Goal: Task Accomplishment & Management: Manage account settings

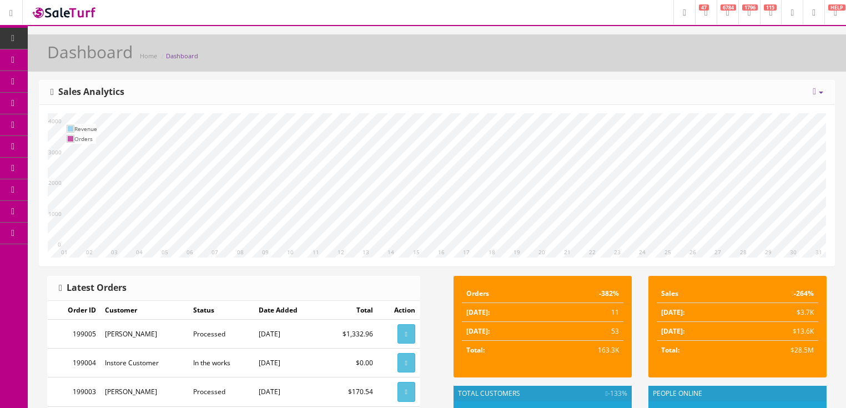
scroll to position [44, 0]
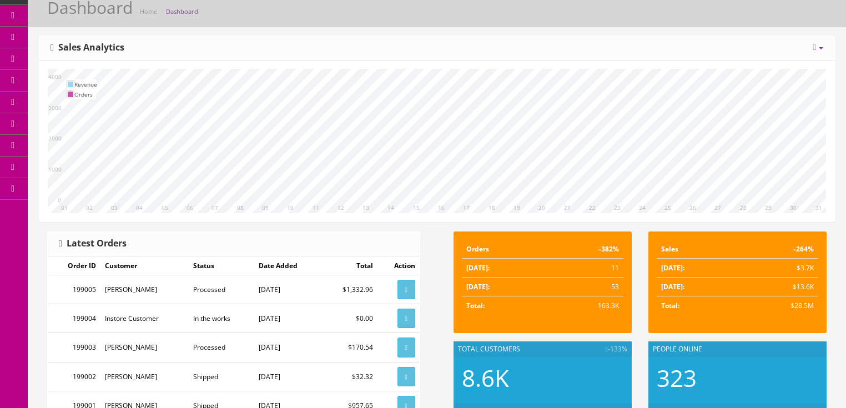
click at [97, 189] on link "Report Builder" at bounding box center [86, 189] width 117 height 22
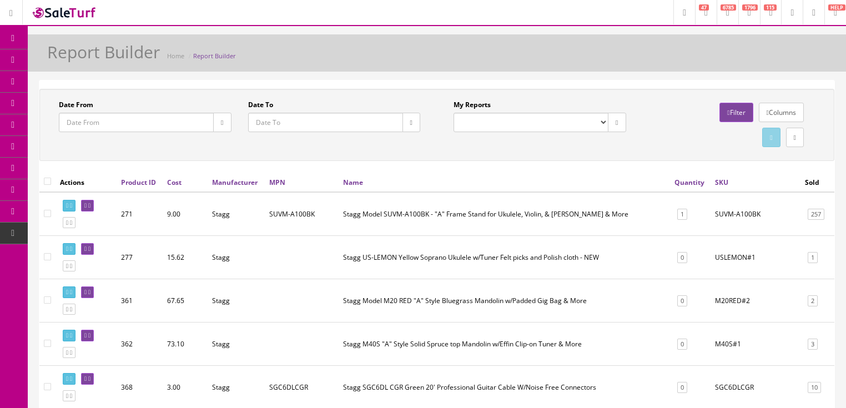
click at [598, 124] on select "Completed Store Purchases (POS) Completed Store Sales/Trades (POS) Completed St…" at bounding box center [531, 122] width 155 height 19
select select "213"
click at [454, 113] on select "Completed Store Purchases (POS) Completed Store Sales/Trades (POS) Completed St…" at bounding box center [531, 122] width 155 height 19
type input "2022-07-01"
type input "2022-08-31"
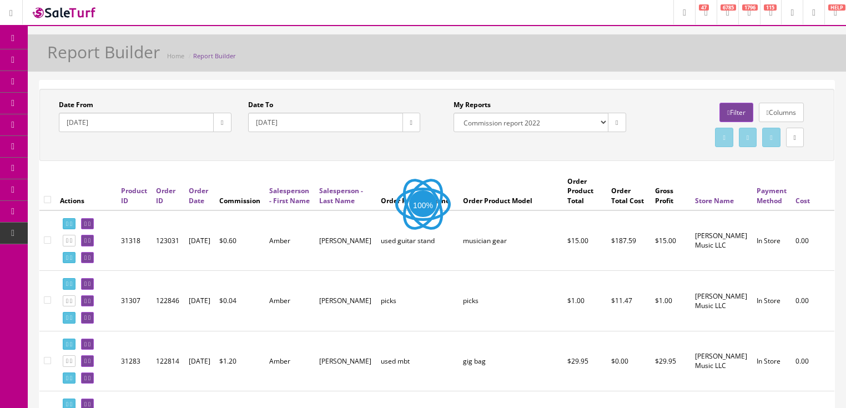
click at [221, 120] on icon "button" at bounding box center [222, 122] width 2 height 7
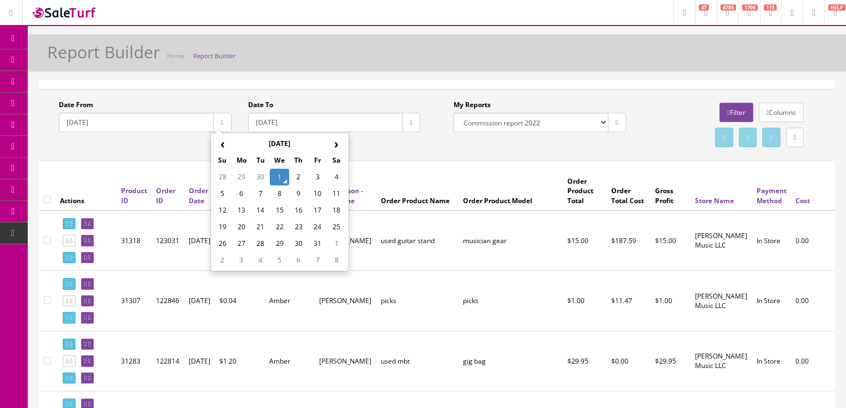
click at [224, 146] on th "‹" at bounding box center [222, 143] width 19 height 17
click at [246, 176] on td "1" at bounding box center [241, 177] width 19 height 17
type input "2025-09-01"
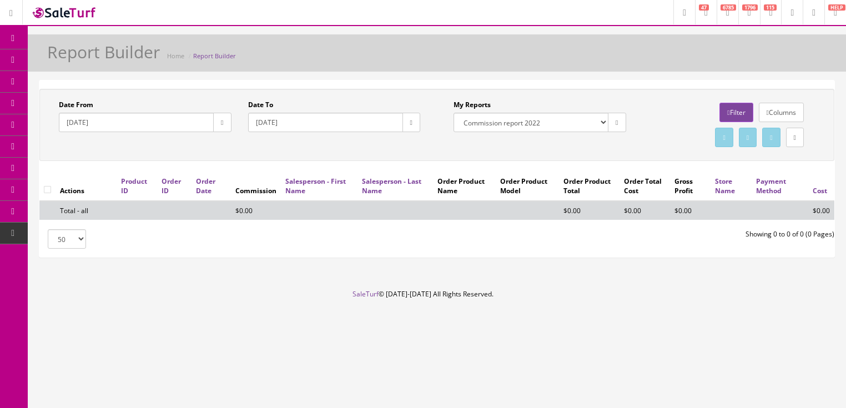
click at [413, 122] on button "button" at bounding box center [411, 122] width 18 height 19
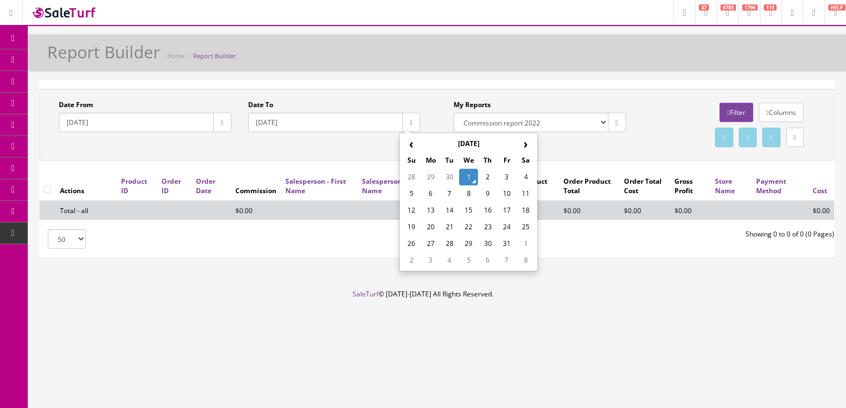
click at [449, 175] on td "30" at bounding box center [449, 177] width 19 height 17
type input "2025-09-30"
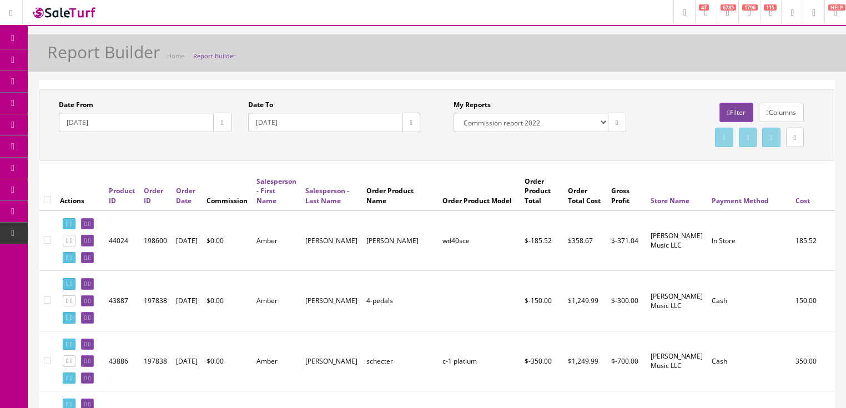
click at [719, 113] on link "Filter" at bounding box center [735, 112] width 33 height 19
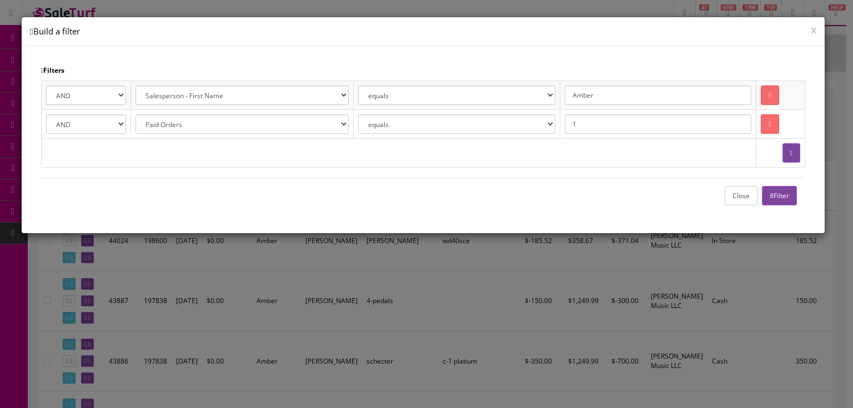
click at [773, 200] on button "Filter" at bounding box center [779, 195] width 35 height 19
click at [741, 196] on button "Close" at bounding box center [740, 195] width 33 height 19
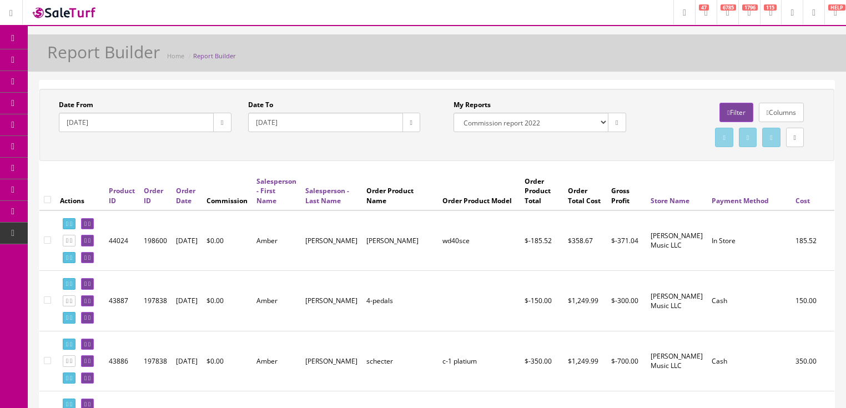
click at [795, 142] on link at bounding box center [795, 137] width 18 height 19
click at [657, 169] on link "CSV File" at bounding box center [655, 168] width 24 height 9
click at [726, 108] on link "Filter" at bounding box center [735, 112] width 33 height 19
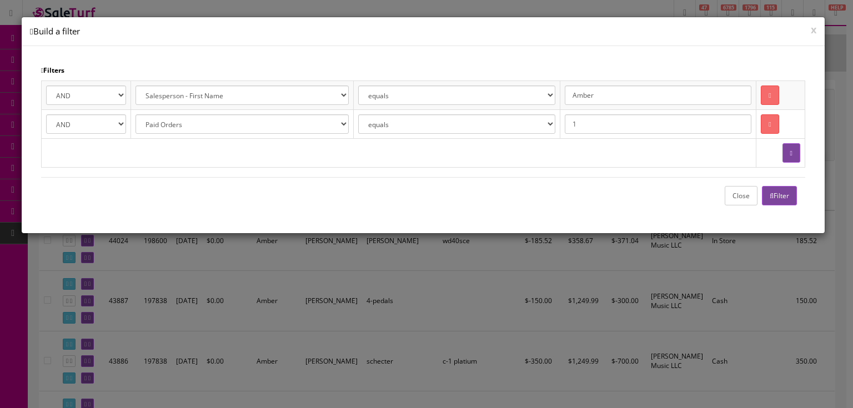
drag, startPoint x: 585, startPoint y: 98, endPoint x: 648, endPoint y: 103, distance: 63.5
click at [644, 106] on td "Amber" at bounding box center [658, 94] width 196 height 29
click at [764, 195] on button "Filter" at bounding box center [779, 195] width 35 height 19
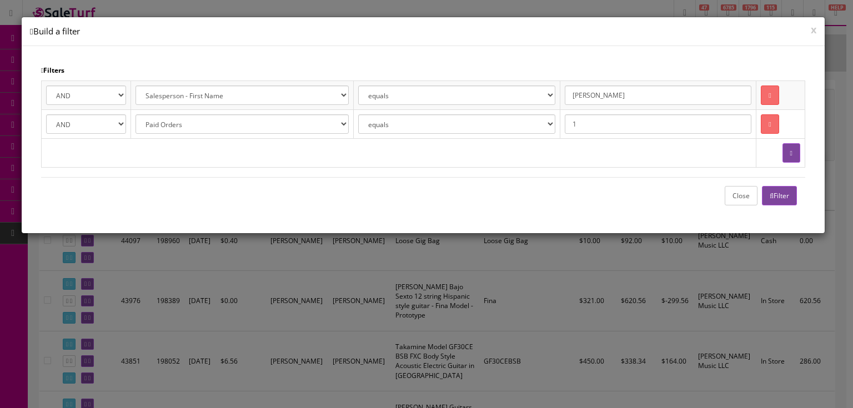
click at [739, 198] on button "Close" at bounding box center [740, 195] width 33 height 19
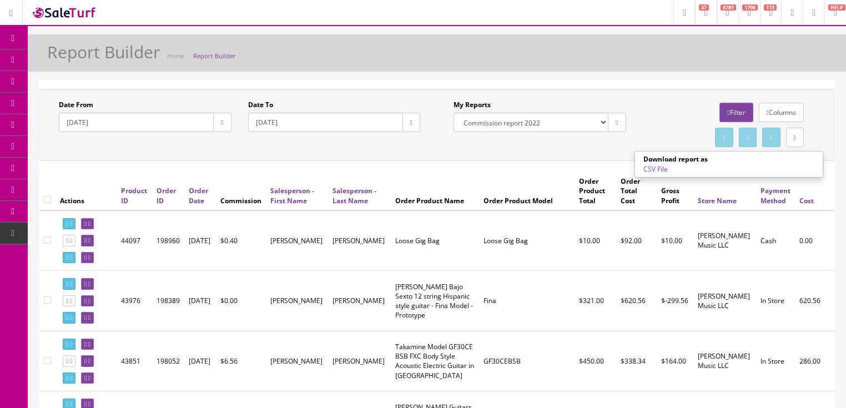
click at [656, 172] on link "CSV File" at bounding box center [655, 168] width 24 height 9
click at [723, 113] on link "Filter" at bounding box center [735, 112] width 33 height 19
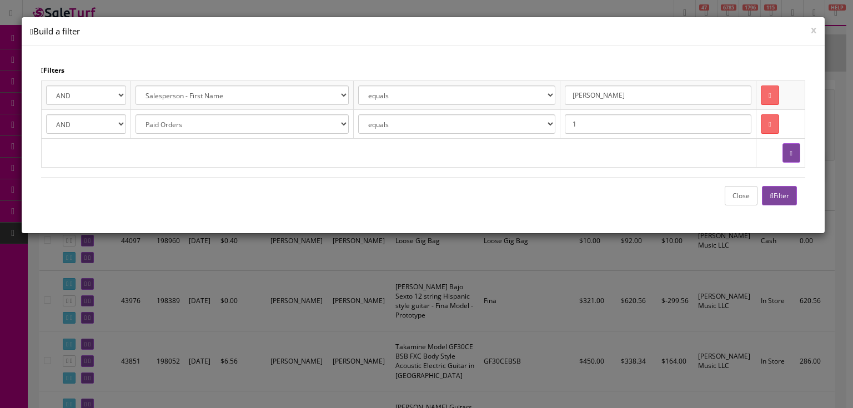
drag, startPoint x: 611, startPoint y: 97, endPoint x: 528, endPoint y: 99, distance: 82.2
click at [528, 99] on tr "AND OR Address 1 City Email First Name Last Name Zipcode Amazon ID Ebay ID Orde…" at bounding box center [423, 94] width 763 height 29
click at [770, 193] on icon "button" at bounding box center [771, 196] width 4 height 7
click at [742, 193] on button "Close" at bounding box center [740, 195] width 33 height 19
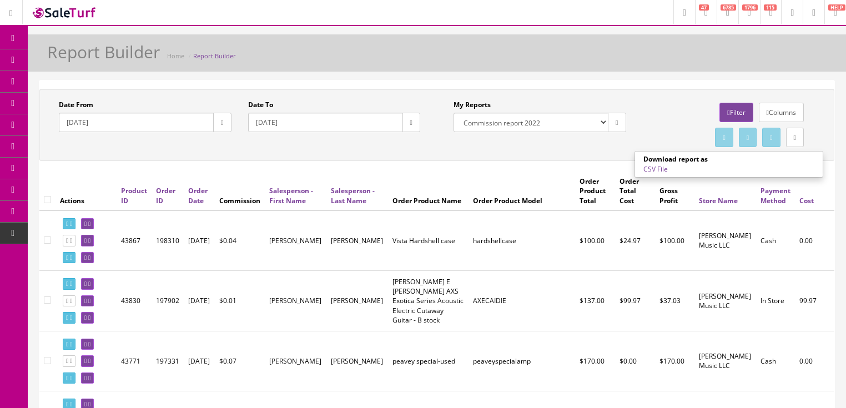
click at [653, 168] on link "CSV File" at bounding box center [655, 168] width 24 height 9
click at [738, 110] on link "Filter" at bounding box center [735, 112] width 33 height 19
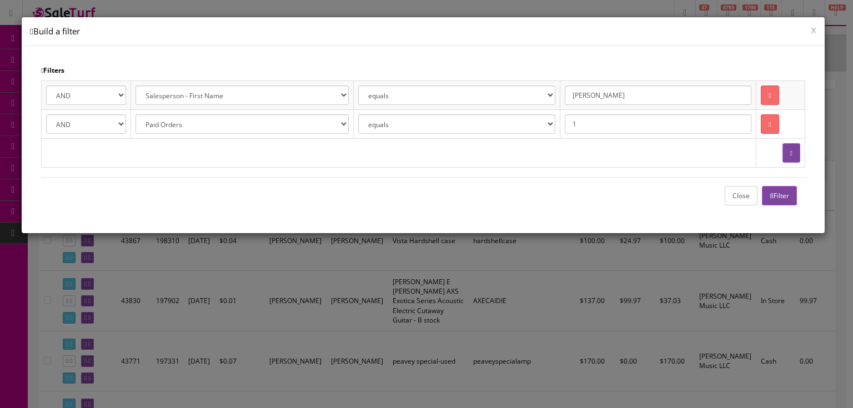
drag, startPoint x: 615, startPoint y: 95, endPoint x: 553, endPoint y: 79, distance: 64.2
click at [553, 79] on div "Filters AND OR Address 1 City Email First Name Last Name Zipcode Amazon ID Ebay…" at bounding box center [423, 139] width 803 height 187
click at [770, 196] on icon "button" at bounding box center [771, 196] width 4 height 7
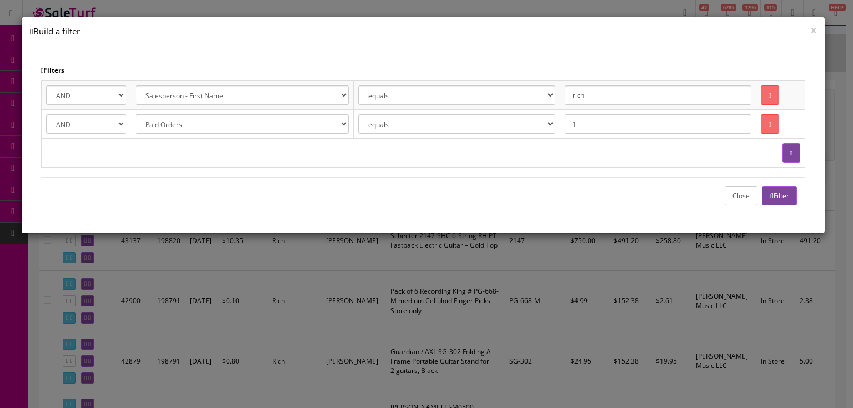
click at [751, 199] on button "Close" at bounding box center [740, 195] width 33 height 19
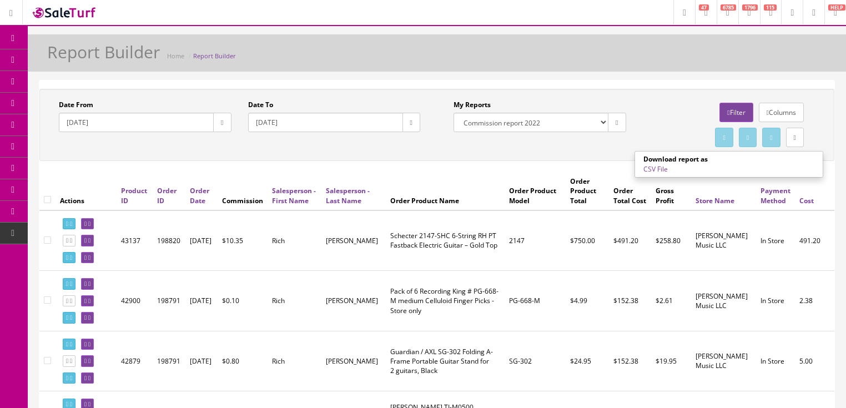
click at [652, 170] on link "CSV File" at bounding box center [655, 168] width 24 height 9
click at [727, 116] on link "Filter" at bounding box center [735, 112] width 33 height 19
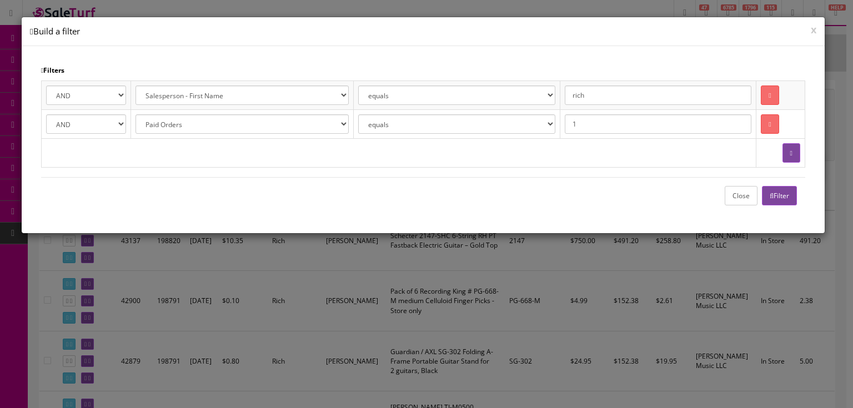
drag, startPoint x: 593, startPoint y: 98, endPoint x: 557, endPoint y: 83, distance: 38.6
click at [557, 83] on tr "AND OR Address 1 City Email First Name Last Name Zipcode Amazon ID Ebay ID Orde…" at bounding box center [423, 94] width 763 height 29
type input "Julie"
click at [782, 188] on button "Filter" at bounding box center [779, 195] width 35 height 19
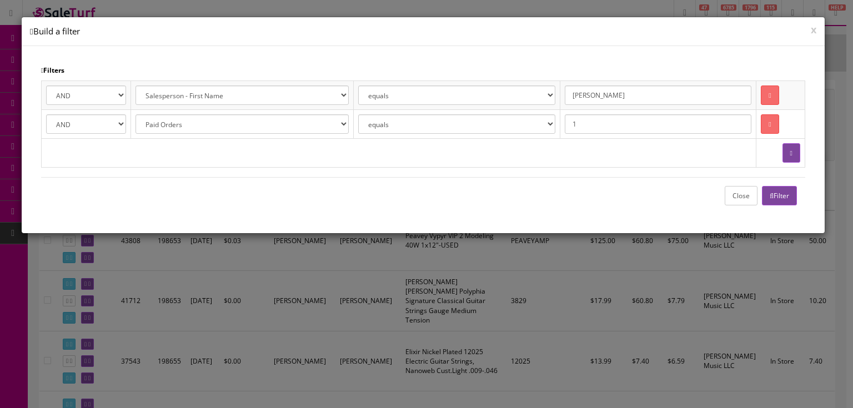
click at [732, 197] on button "Close" at bounding box center [740, 195] width 33 height 19
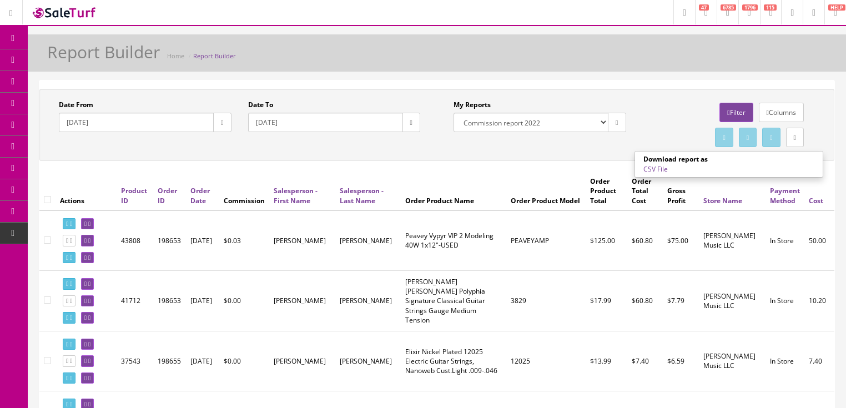
click at [655, 169] on link "CSV File" at bounding box center [655, 168] width 24 height 9
click at [11, 42] on link "Dashboard" at bounding box center [14, 39] width 28 height 22
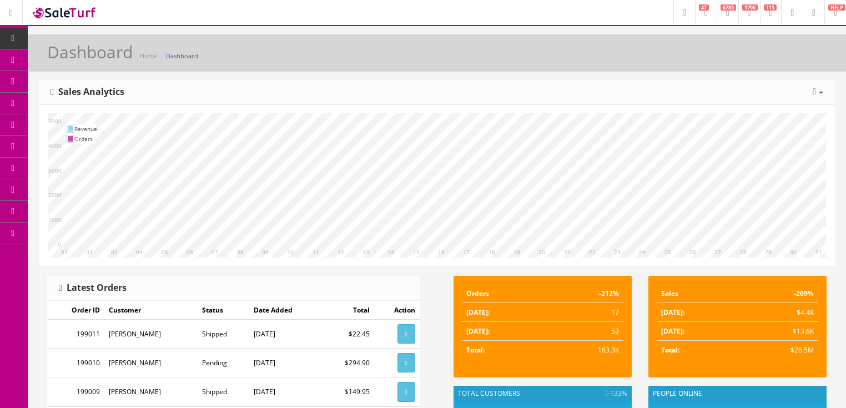
click at [813, 95] on icon at bounding box center [814, 91] width 3 height 9
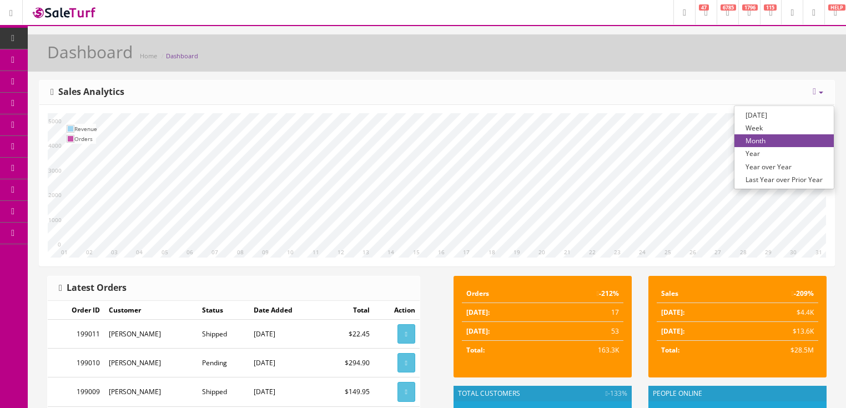
click at [751, 151] on link "Year" at bounding box center [783, 153] width 99 height 13
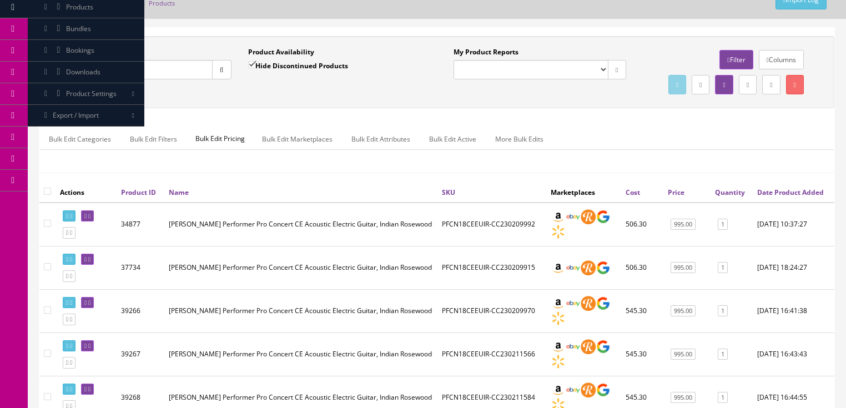
scroll to position [48, 0]
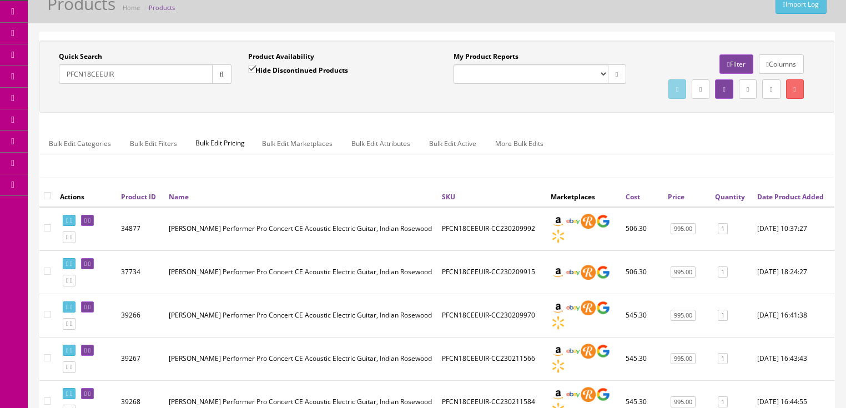
drag, startPoint x: 120, startPoint y: 69, endPoint x: 62, endPoint y: 93, distance: 62.5
click at [47, 92] on div "Quick Search PFCN18CEEUIR Date From Product Availability Hide Discontinued Prod…" at bounding box center [436, 77] width 789 height 50
click at [225, 78] on button "button" at bounding box center [221, 73] width 19 height 19
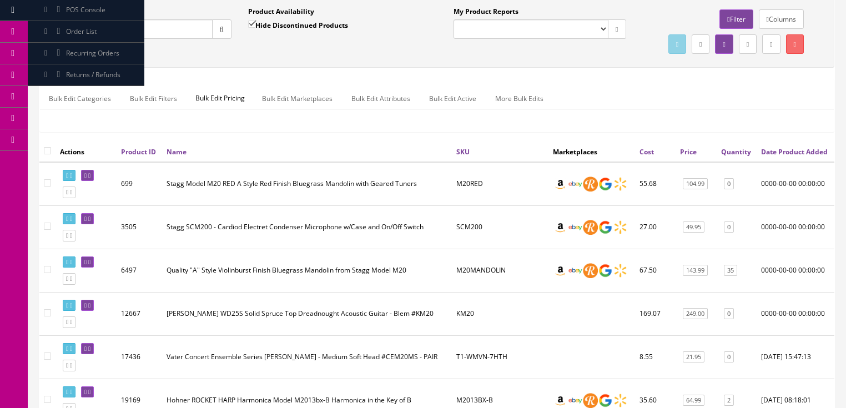
scroll to position [93, 0]
click at [98, 34] on input "m20" at bounding box center [136, 29] width 154 height 19
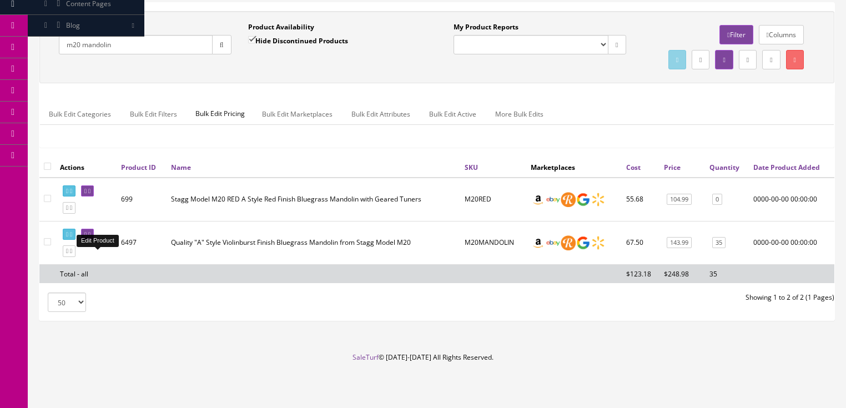
type input "m20 mandolin"
click at [87, 238] on icon at bounding box center [85, 234] width 2 height 6
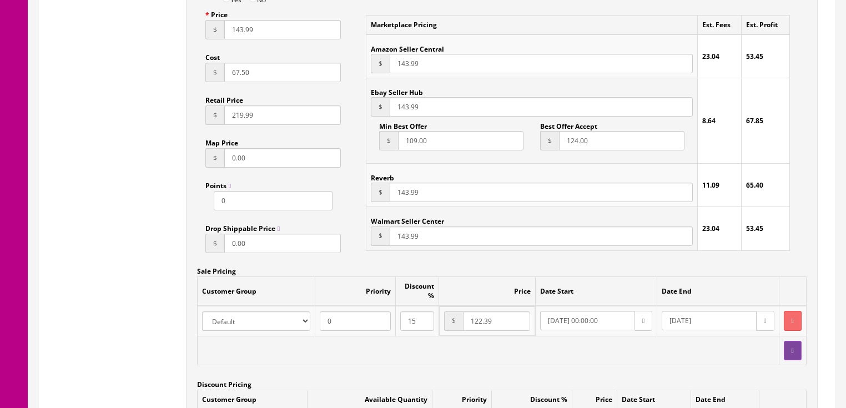
scroll to position [844, 0]
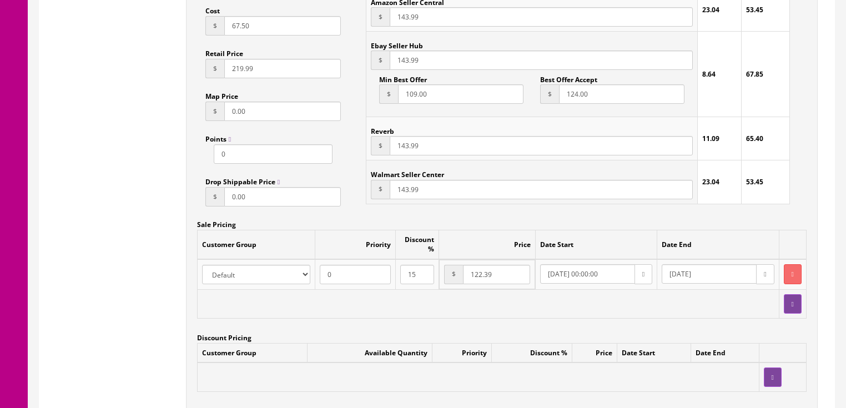
drag, startPoint x: 495, startPoint y: 275, endPoint x: 445, endPoint y: 299, distance: 55.6
click at [445, 299] on table "Customer Group Priority Discount % Price Date Start Date End Amazon Default Eba…" at bounding box center [501, 274] width 609 height 88
type input "129.95"
click at [642, 278] on icon "button" at bounding box center [643, 274] width 2 height 7
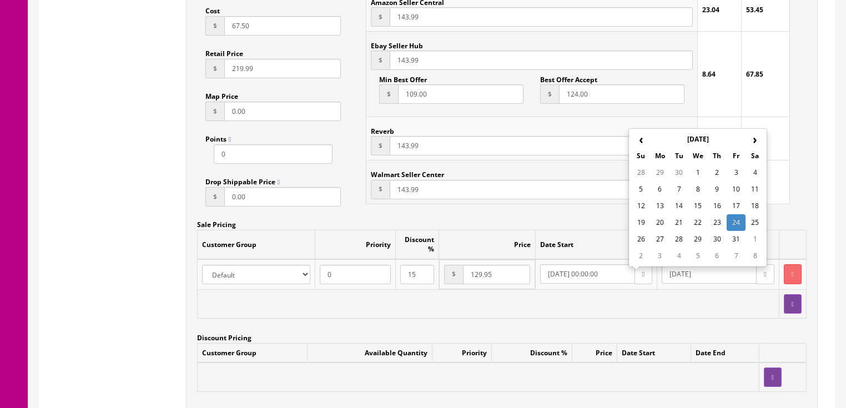
click at [748, 142] on th "›" at bounding box center [754, 139] width 19 height 17
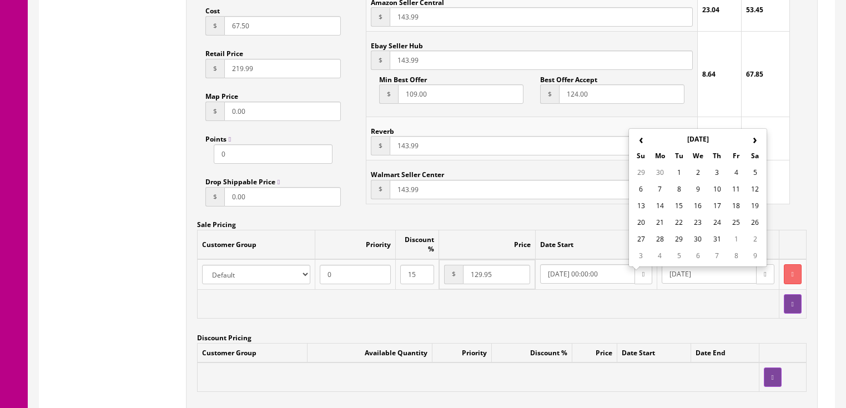
click at [748, 142] on th "›" at bounding box center [754, 139] width 19 height 17
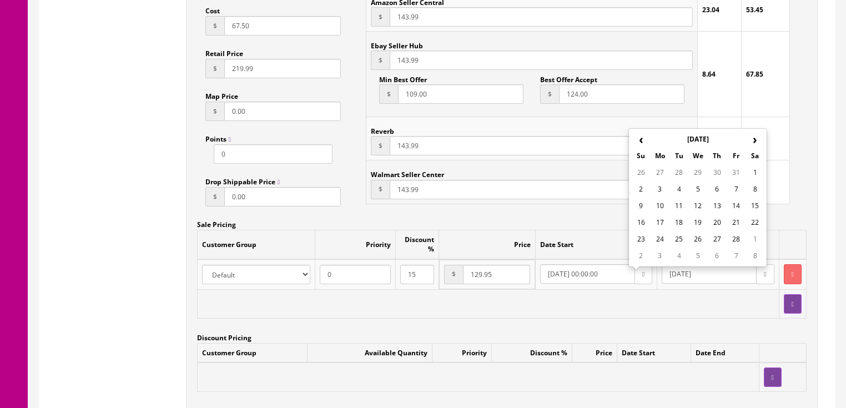
click at [748, 142] on th "›" at bounding box center [754, 139] width 19 height 17
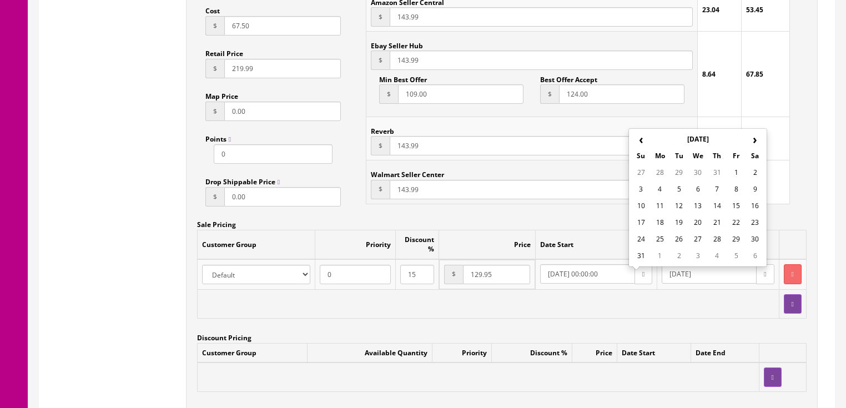
click at [748, 142] on th "›" at bounding box center [754, 139] width 19 height 17
click at [693, 172] on td "1" at bounding box center [697, 172] width 19 height 17
type input "[DATE]"
click at [756, 278] on button "button" at bounding box center [765, 273] width 18 height 19
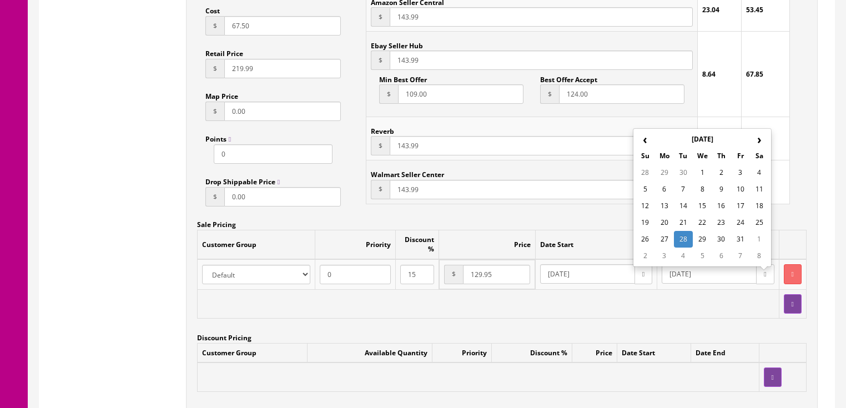
click at [759, 138] on th "›" at bounding box center [759, 139] width 19 height 17
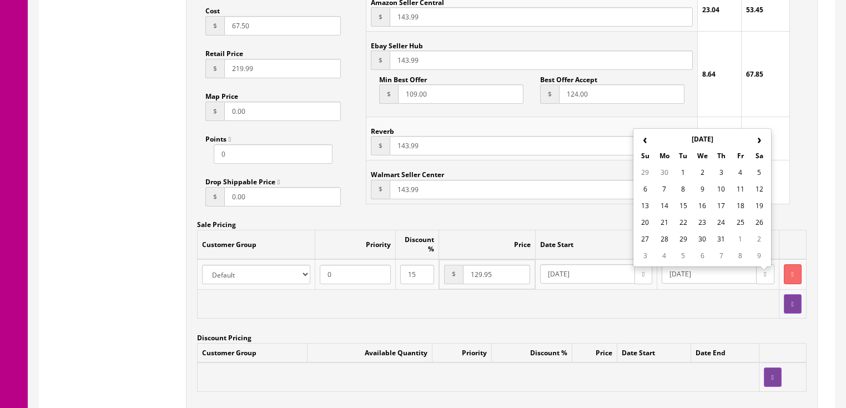
click at [759, 138] on th "›" at bounding box center [759, 139] width 19 height 17
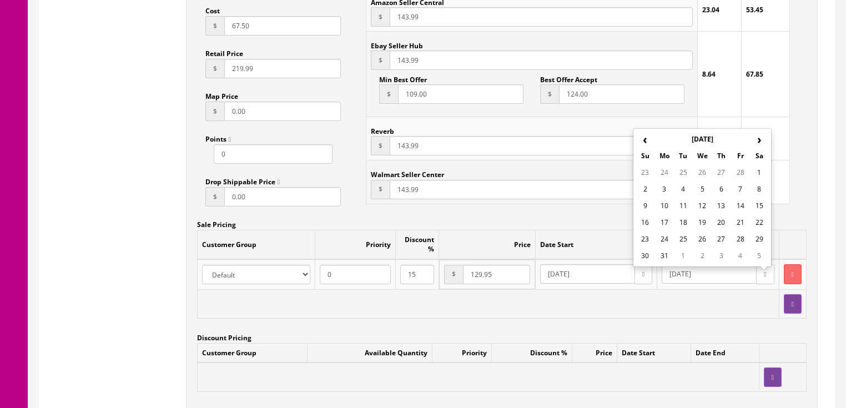
click at [759, 138] on th "›" at bounding box center [759, 139] width 19 height 17
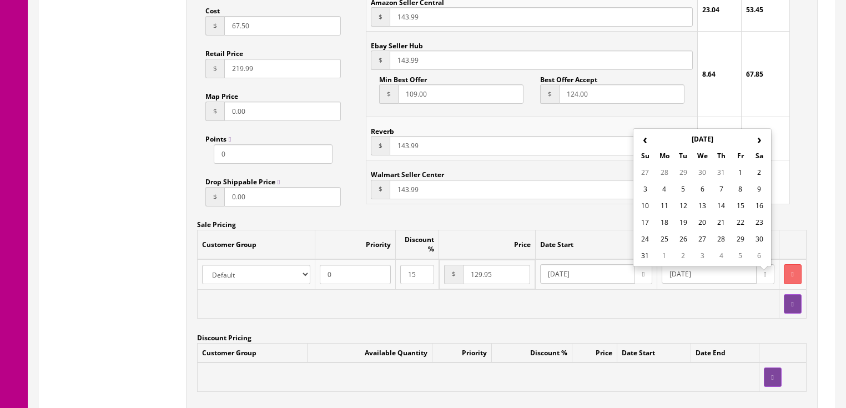
click at [759, 138] on th "›" at bounding box center [759, 139] width 19 height 17
click at [705, 234] on td "31" at bounding box center [702, 239] width 19 height 17
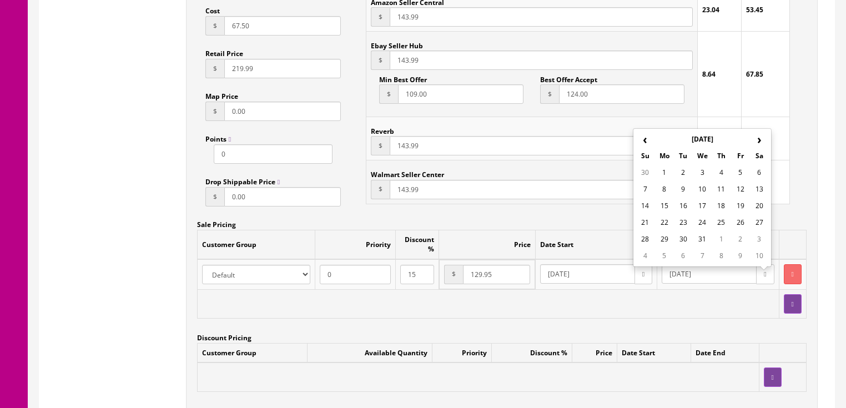
type input "2025-12-31"
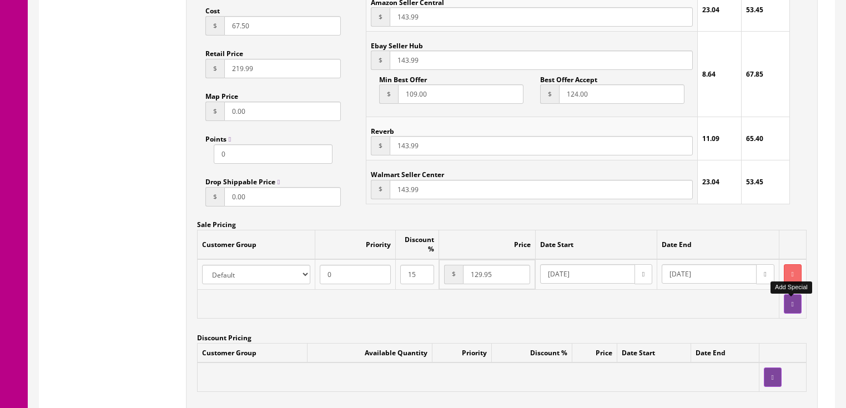
type input "129.95"
click at [792, 308] on icon "button" at bounding box center [793, 304] width 2 height 7
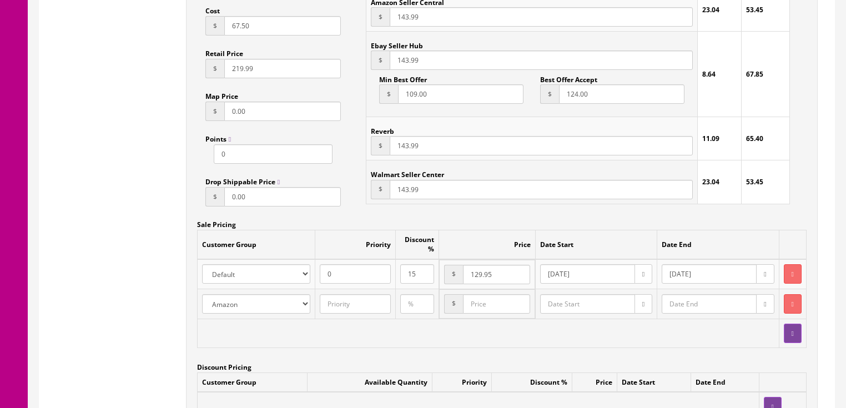
click at [284, 311] on select "Amazon Default Ebay Jet My Store Customers Phone Preferred Pukanala USA Custome…" at bounding box center [256, 303] width 109 height 19
click at [480, 311] on input "number" at bounding box center [496, 303] width 67 height 19
type input "139.00"
click at [646, 304] on button "button" at bounding box center [643, 303] width 18 height 19
type input "[DATE]"
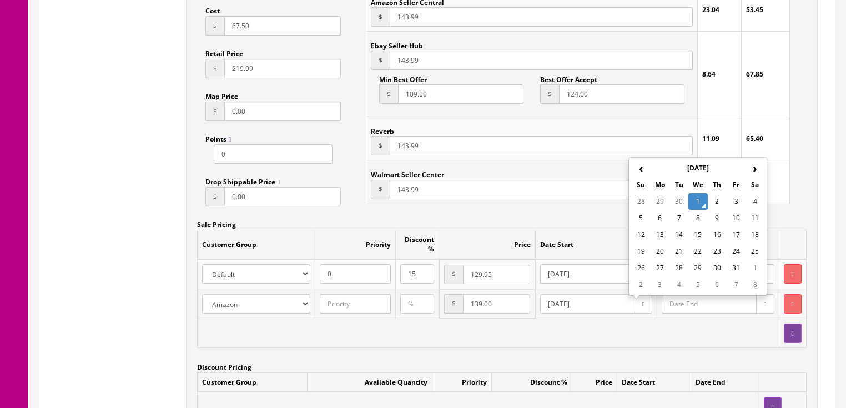
click at [693, 195] on td "1" at bounding box center [697, 201] width 19 height 17
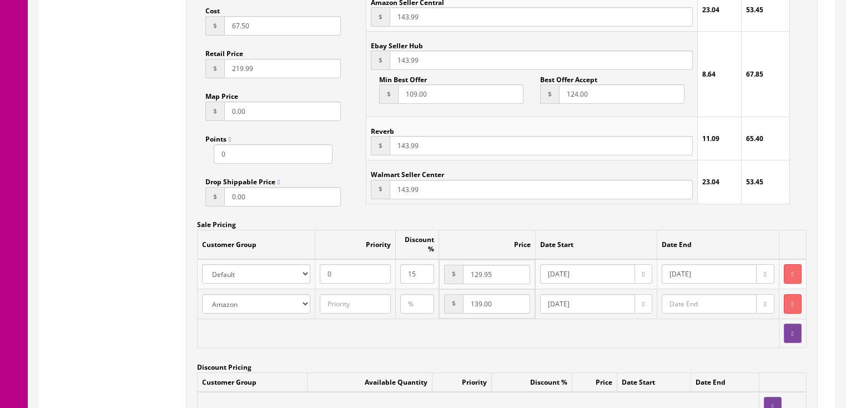
click at [764, 308] on icon "button" at bounding box center [765, 304] width 2 height 7
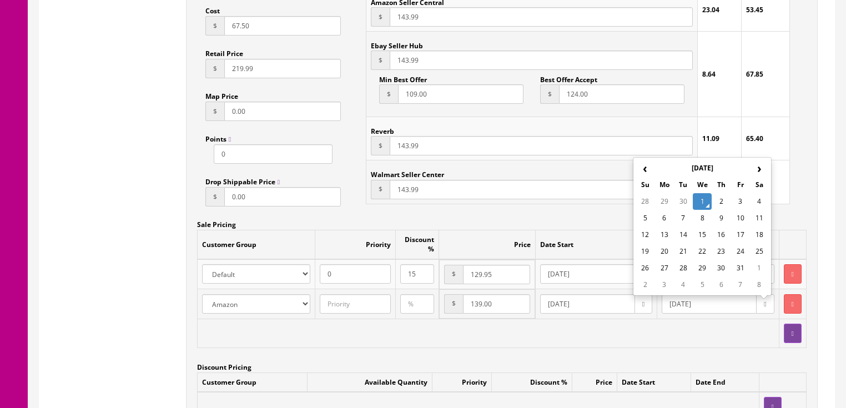
click at [759, 175] on th "›" at bounding box center [759, 168] width 19 height 17
click at [697, 272] on td "31" at bounding box center [702, 268] width 19 height 17
type input "2025-12-31"
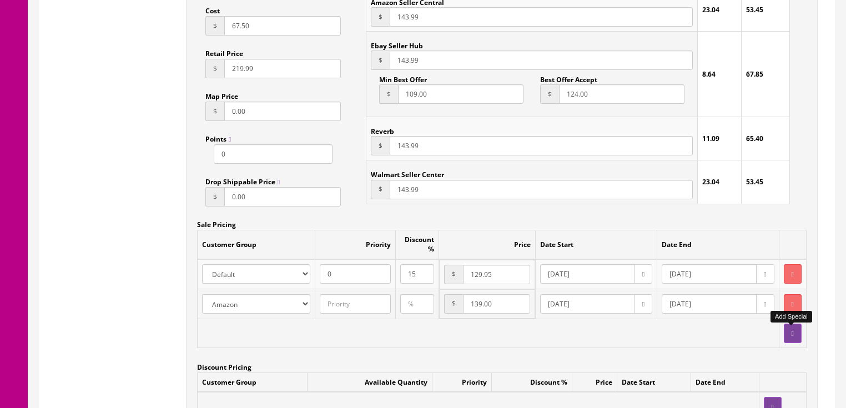
type input "139.00"
click at [785, 341] on button "button" at bounding box center [793, 333] width 18 height 19
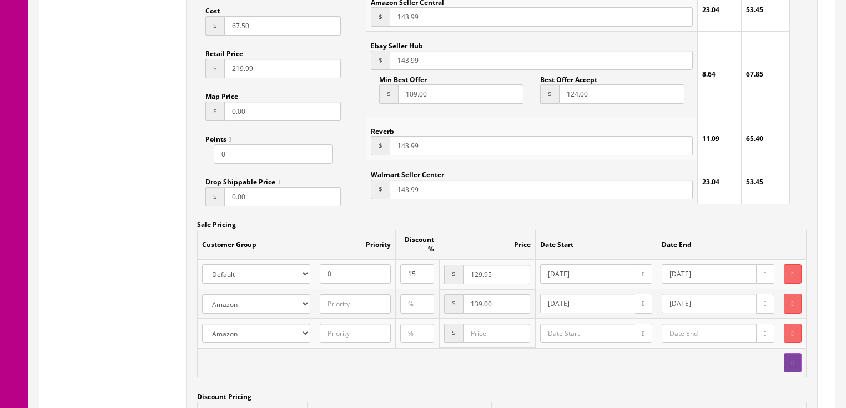
click at [280, 335] on select "Amazon Default Ebay Jet My Store Customers Phone Preferred Pukanala USA Custome…" at bounding box center [256, 333] width 109 height 19
select select "5"
click at [202, 326] on select "Amazon Default Ebay Jet My Store Customers Phone Preferred Pukanala USA Custome…" at bounding box center [256, 333] width 109 height 19
drag, startPoint x: 485, startPoint y: 337, endPoint x: 485, endPoint y: 373, distance: 36.1
click at [485, 340] on input "number" at bounding box center [496, 333] width 67 height 19
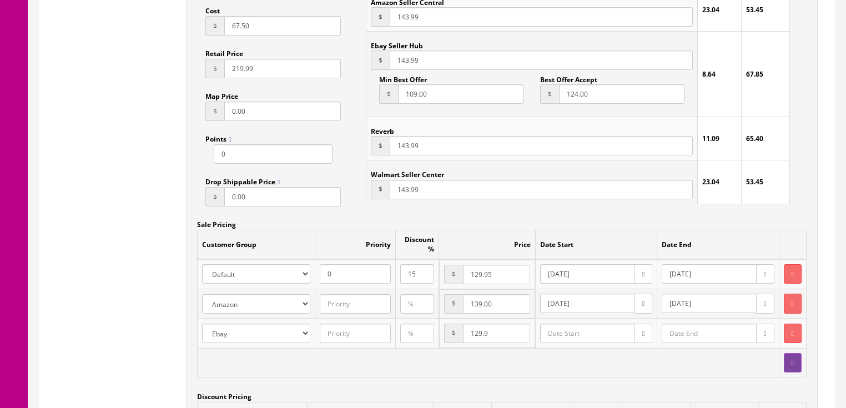
type input "129.95"
click at [643, 337] on button "button" at bounding box center [643, 333] width 18 height 19
type input "[DATE]"
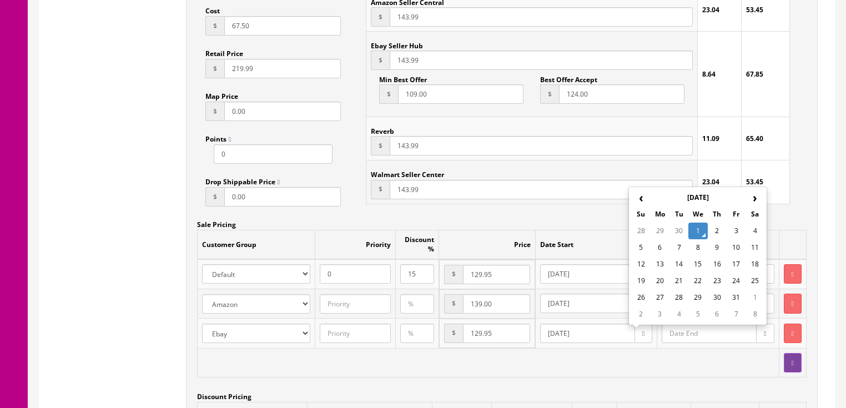
click at [699, 231] on td "1" at bounding box center [697, 231] width 19 height 17
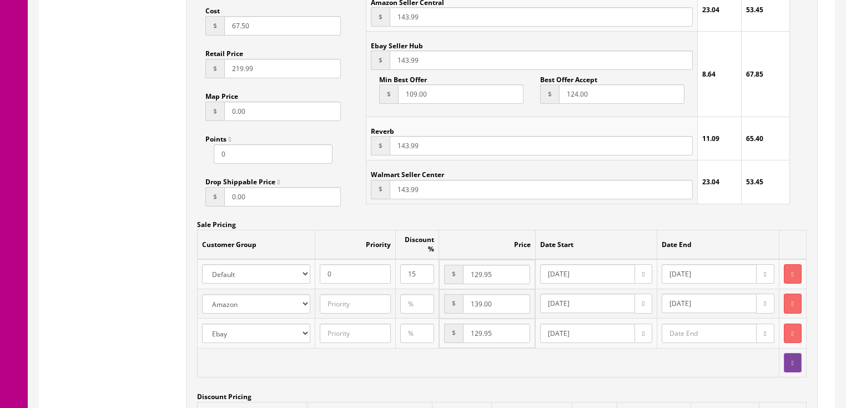
click at [764, 336] on icon "button" at bounding box center [765, 333] width 2 height 7
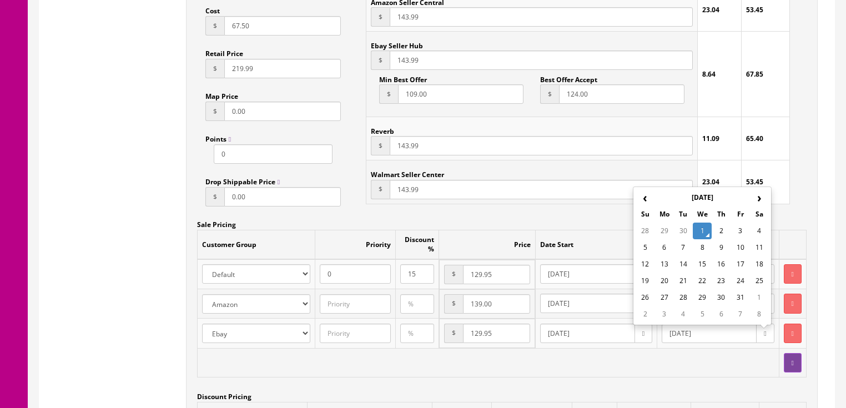
click at [755, 195] on th "›" at bounding box center [759, 197] width 19 height 17
click at [750, 266] on td "17" at bounding box center [759, 264] width 19 height 17
type input "2026-01-17"
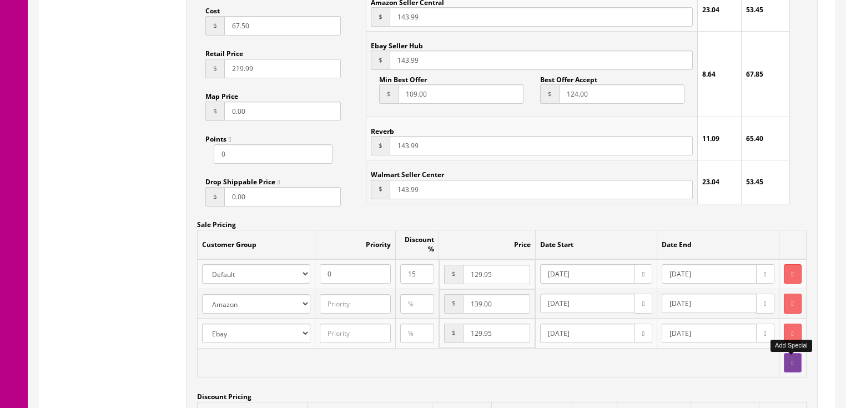
type input "129.95"
click at [792, 365] on icon "button" at bounding box center [793, 363] width 2 height 7
click at [286, 370] on select "Amazon Default Ebay Jet My Store Customers Phone Preferred Pukanala USA Custome…" at bounding box center [256, 362] width 109 height 19
select select "4"
click at [202, 356] on select "Amazon Default Ebay Jet My Store Customers Phone Preferred Pukanala USA Custome…" at bounding box center [256, 362] width 109 height 19
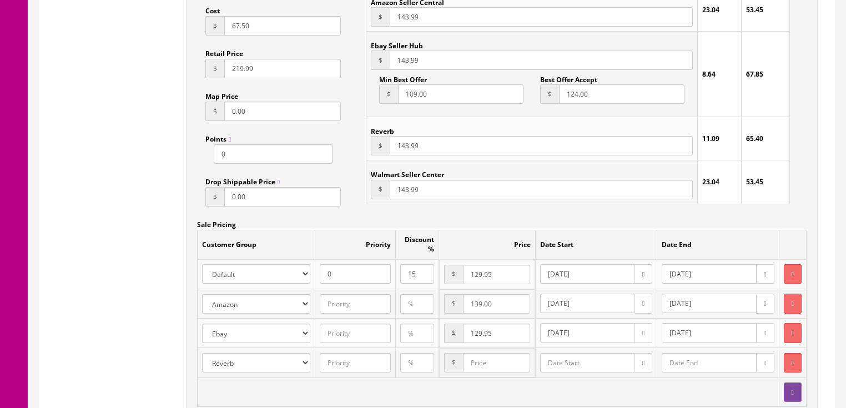
click at [463, 372] on input "number" at bounding box center [496, 362] width 67 height 19
type input "129.95"
click at [634, 370] on button "button" at bounding box center [643, 362] width 18 height 19
type input "[DATE]"
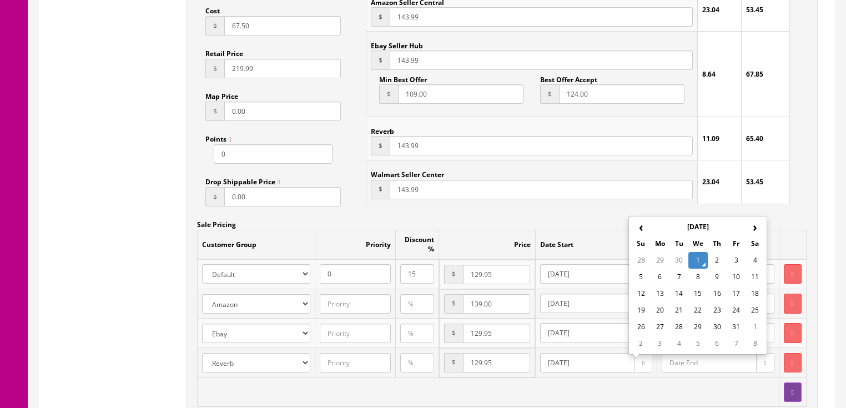
click at [700, 258] on td "1" at bounding box center [697, 260] width 19 height 17
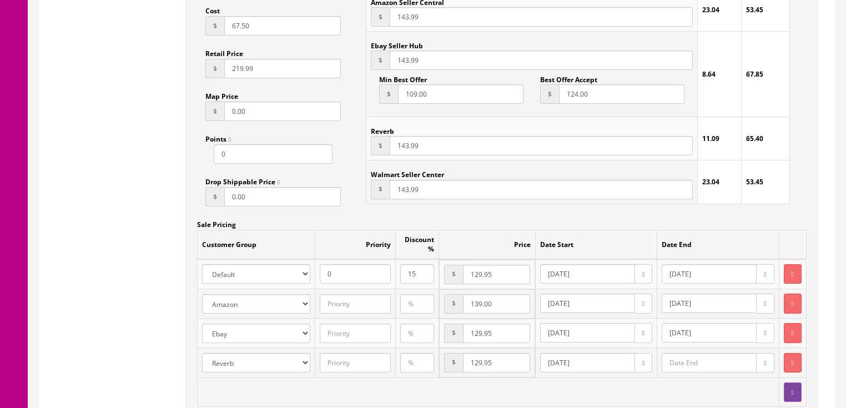
click at [756, 366] on button "button" at bounding box center [765, 362] width 18 height 19
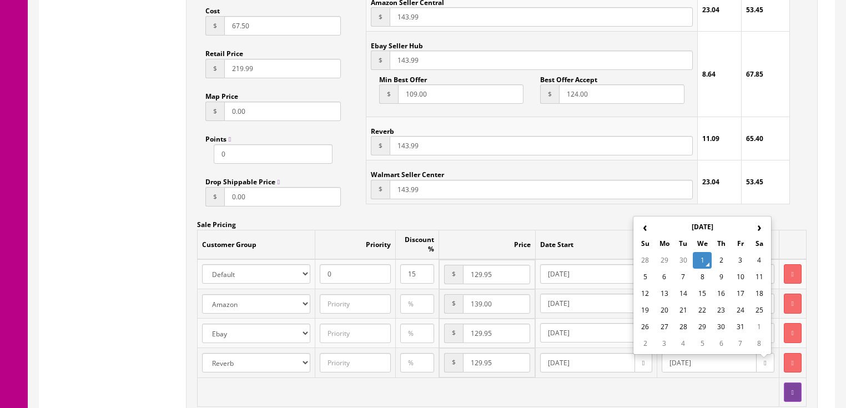
click at [755, 231] on th "›" at bounding box center [759, 227] width 19 height 17
click at [755, 230] on th "›" at bounding box center [759, 227] width 19 height 17
click at [758, 324] on td "31" at bounding box center [759, 327] width 19 height 17
type input "2026-01-31"
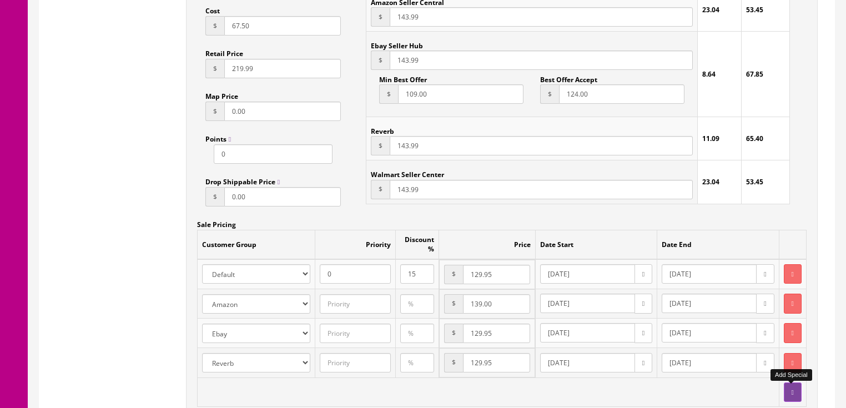
type input "129.95"
click at [796, 397] on button "button" at bounding box center [793, 391] width 18 height 19
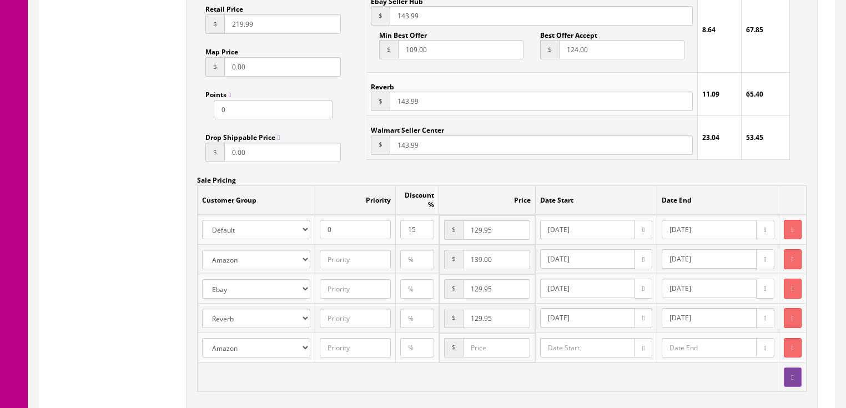
click at [285, 354] on select "Amazon Default Ebay Jet My Store Customers Phone Preferred Pukanala USA Custome…" at bounding box center [256, 347] width 109 height 19
select select "3"
click at [202, 341] on select "Amazon Default Ebay Jet My Store Customers Phone Preferred Pukanala USA Custome…" at bounding box center [256, 347] width 109 height 19
click at [473, 346] on input "number" at bounding box center [496, 347] width 67 height 19
type input "129.95"
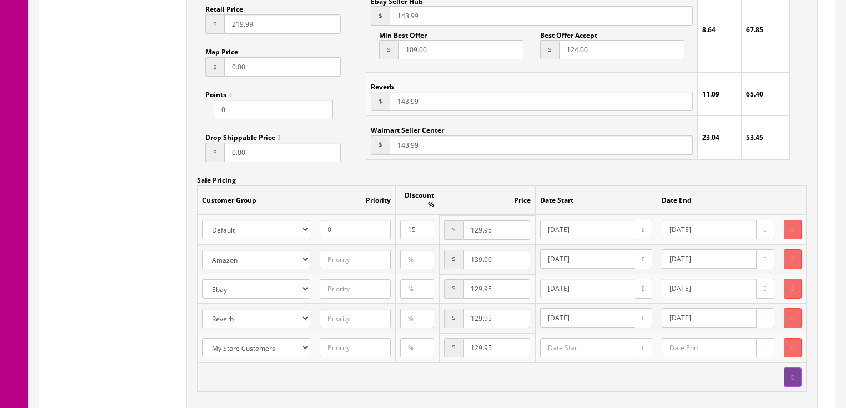
click at [638, 356] on button "button" at bounding box center [643, 347] width 18 height 19
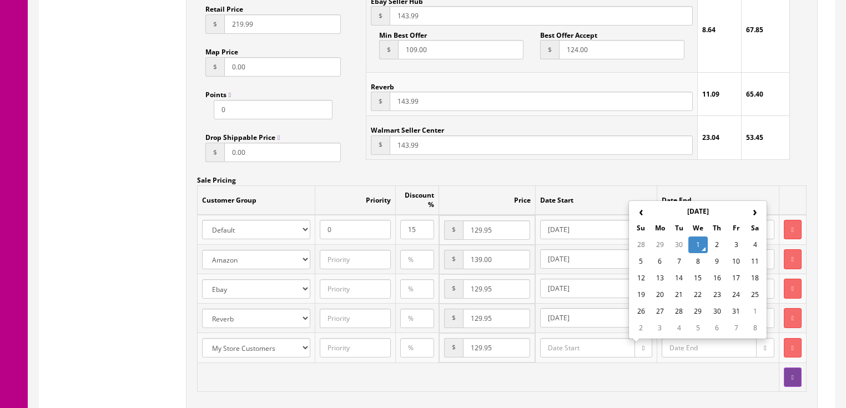
type input "2025-10-01"
click at [697, 248] on td "1" at bounding box center [697, 244] width 19 height 17
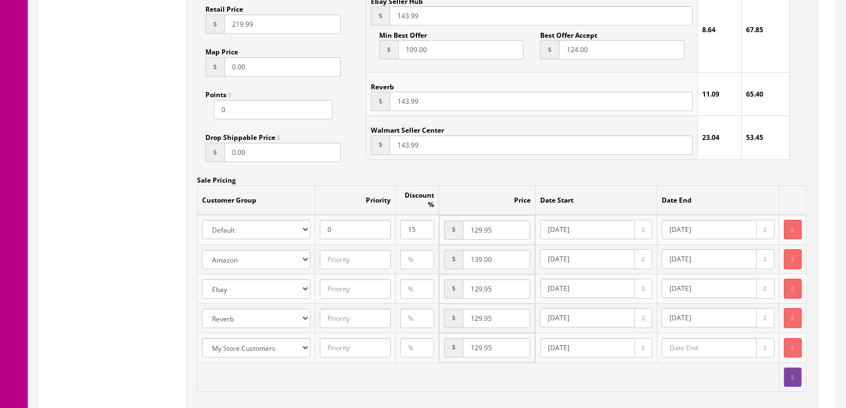
click at [765, 355] on button "button" at bounding box center [765, 347] width 18 height 19
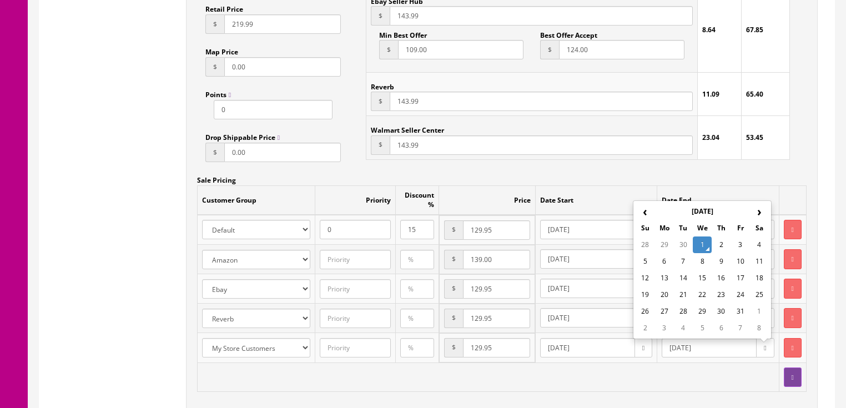
click at [755, 217] on th "›" at bounding box center [759, 211] width 19 height 17
click at [764, 314] on td "31" at bounding box center [759, 311] width 19 height 17
type input "2026-01-31"
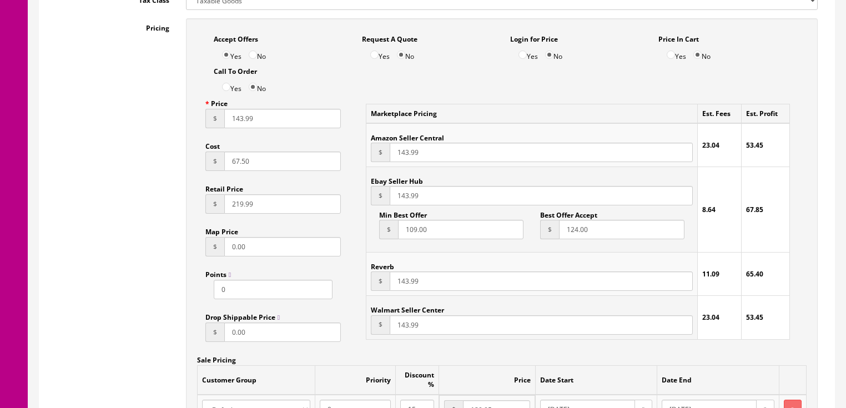
scroll to position [711, 0]
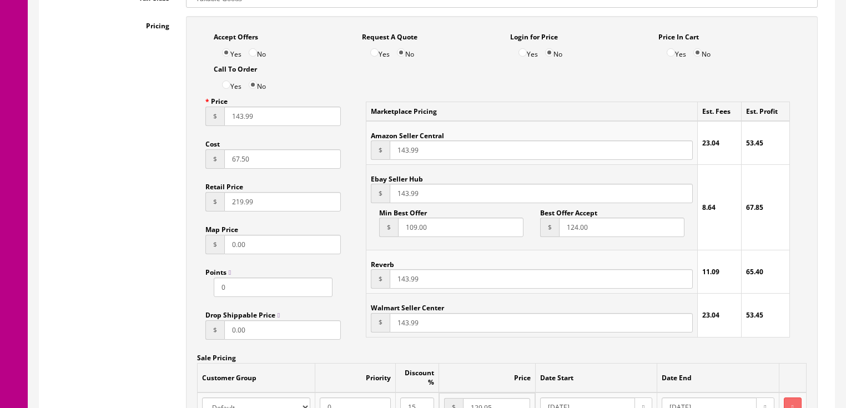
type input "129.95"
click at [404, 153] on input "143.99" at bounding box center [541, 149] width 303 height 19
type input "149.99"
click at [405, 197] on input "143.99" at bounding box center [541, 193] width 303 height 19
type input "149.99"
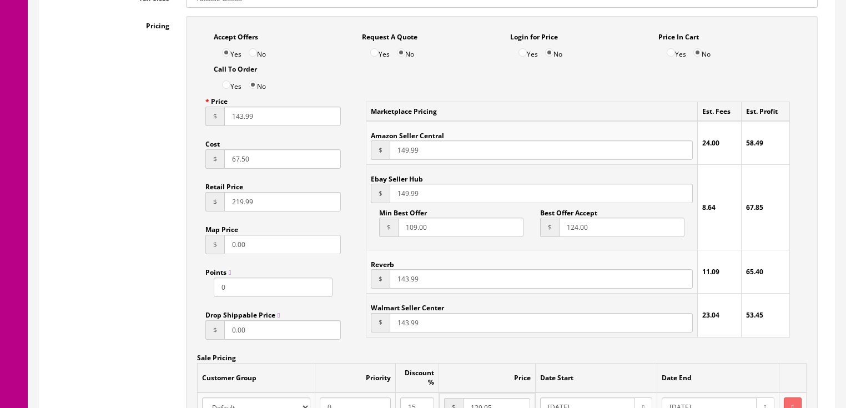
click at [404, 281] on input "143.99" at bounding box center [541, 278] width 303 height 19
type input "149.99"
click at [404, 331] on input "143.99" at bounding box center [541, 322] width 303 height 19
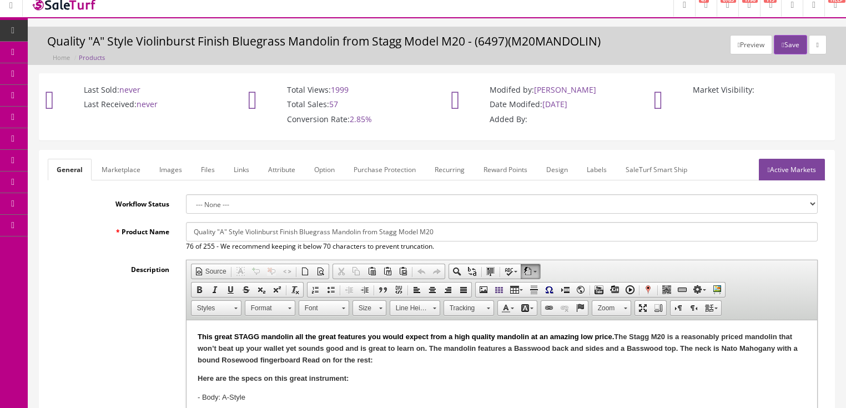
scroll to position [0, 0]
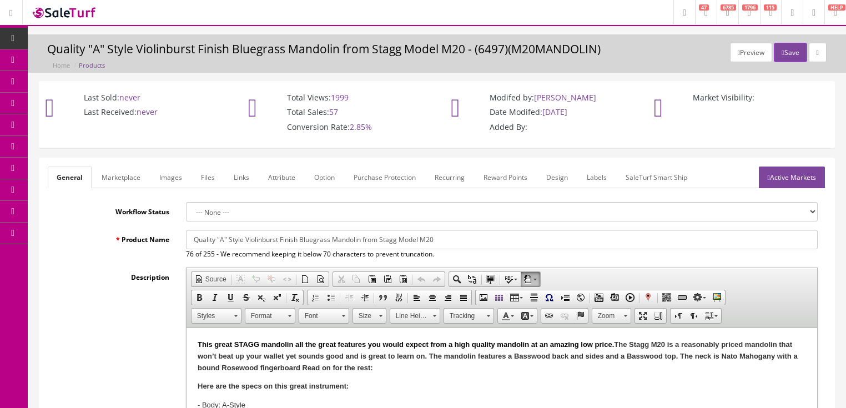
type input "149.99"
click at [790, 186] on link "Active Markets" at bounding box center [792, 178] width 66 height 22
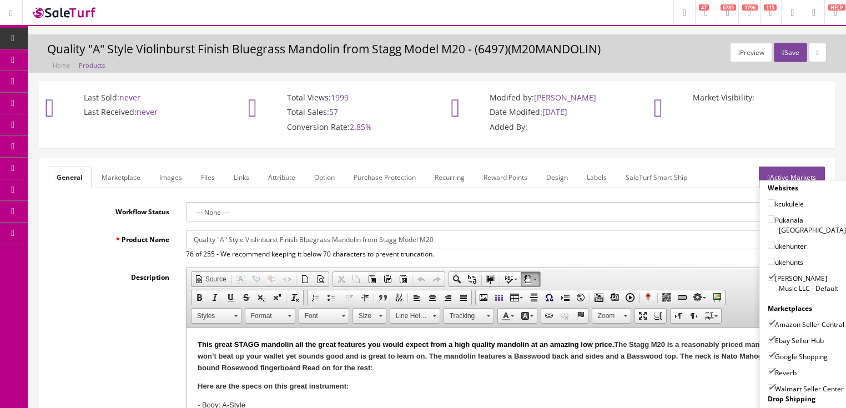
click at [110, 177] on link "Marketplace" at bounding box center [121, 178] width 57 height 22
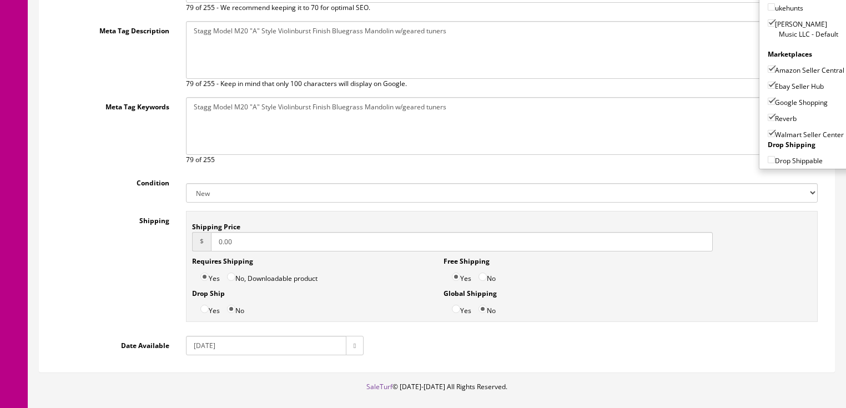
scroll to position [303, 0]
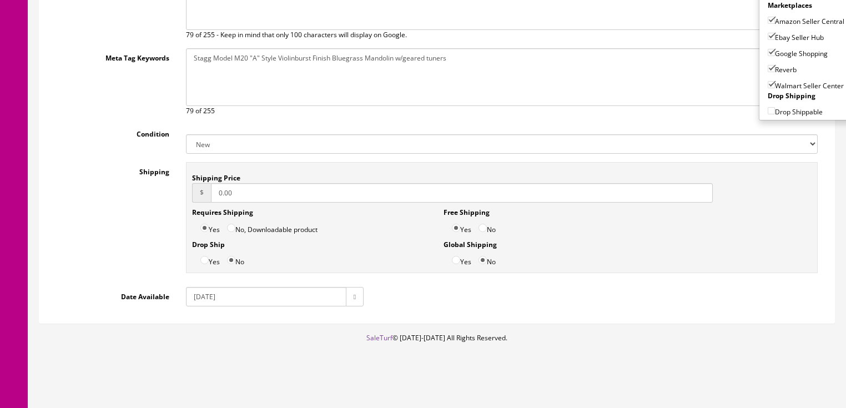
click at [200, 298] on input "2018-02-20" at bounding box center [266, 296] width 160 height 19
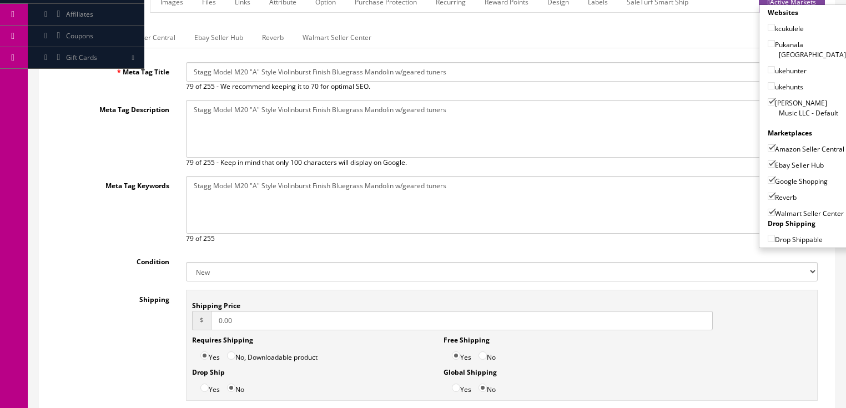
scroll to position [125, 0]
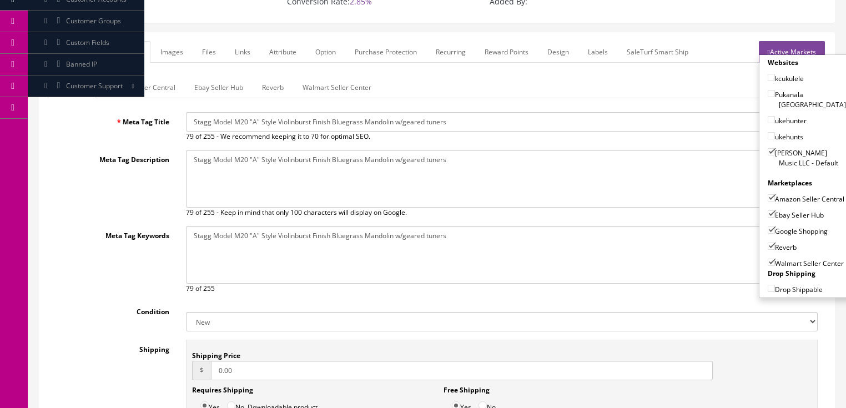
type input "2025-09-20"
click at [278, 87] on link "Reverb" at bounding box center [272, 88] width 39 height 22
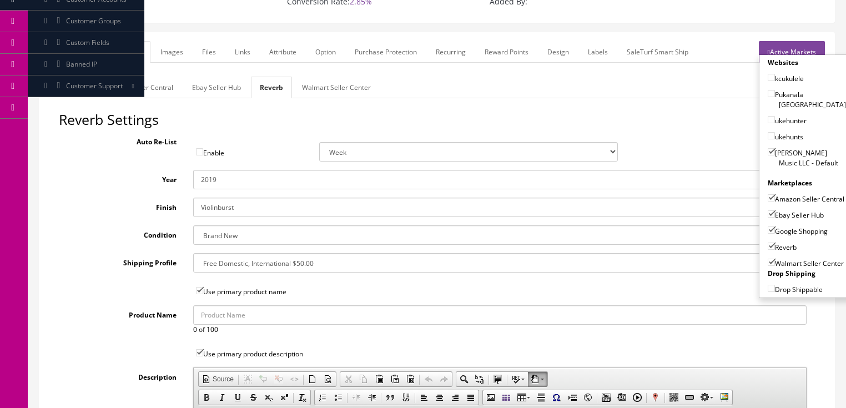
drag, startPoint x: 207, startPoint y: 182, endPoint x: 226, endPoint y: 182, distance: 18.9
click at [226, 182] on input "2019" at bounding box center [499, 179] width 613 height 19
type input "2025"
click at [236, 124] on h2 "Reverb Settings" at bounding box center [437, 120] width 756 height 16
click at [179, 57] on link "Images" at bounding box center [172, 52] width 41 height 22
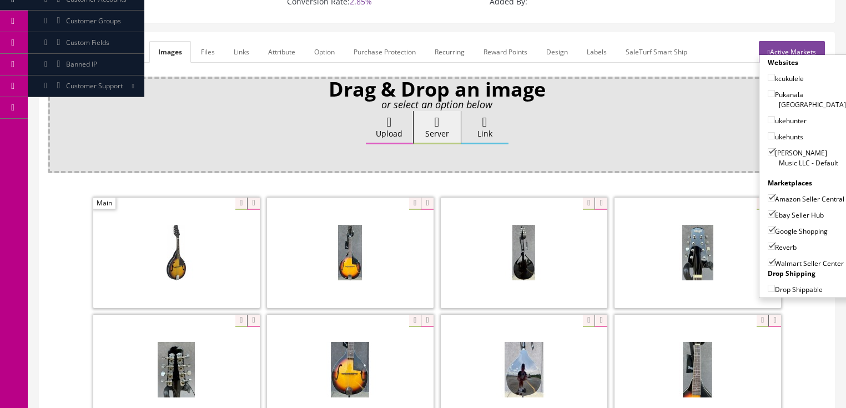
click at [269, 49] on link "Attribute" at bounding box center [281, 52] width 45 height 22
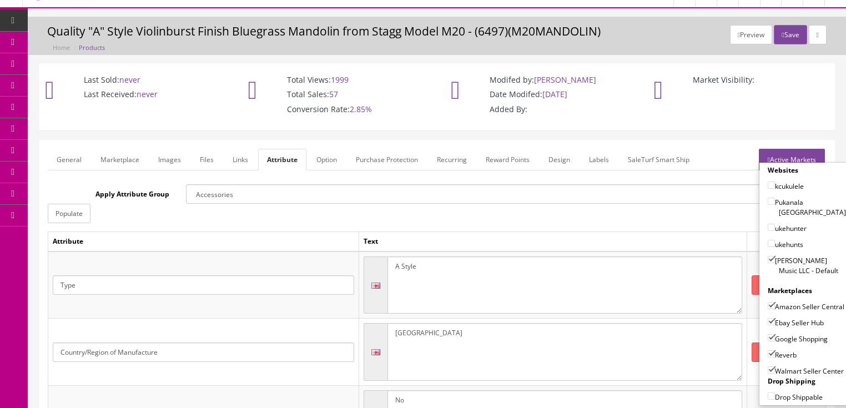
scroll to position [0, 0]
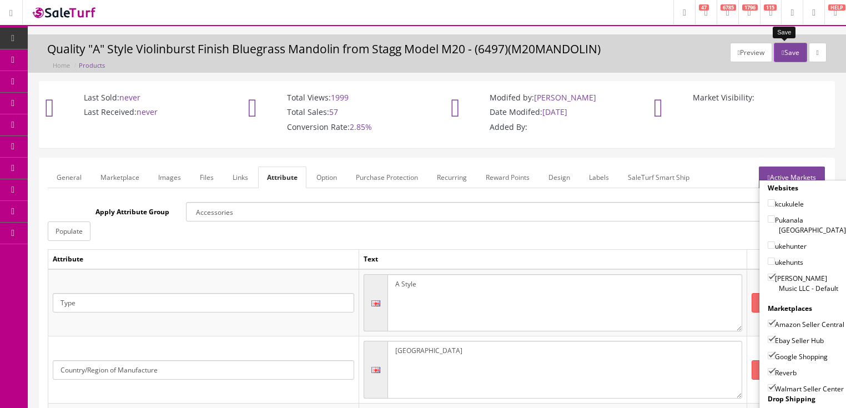
click at [777, 59] on button "Save" at bounding box center [790, 52] width 33 height 19
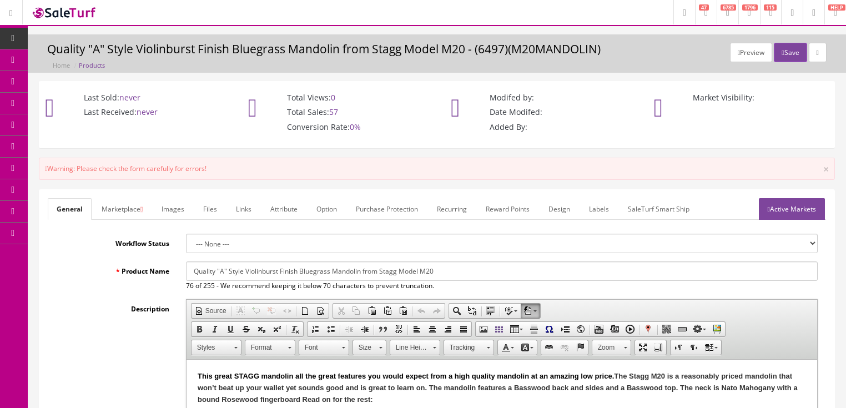
click at [105, 209] on link "Marketplace" at bounding box center [122, 209] width 59 height 22
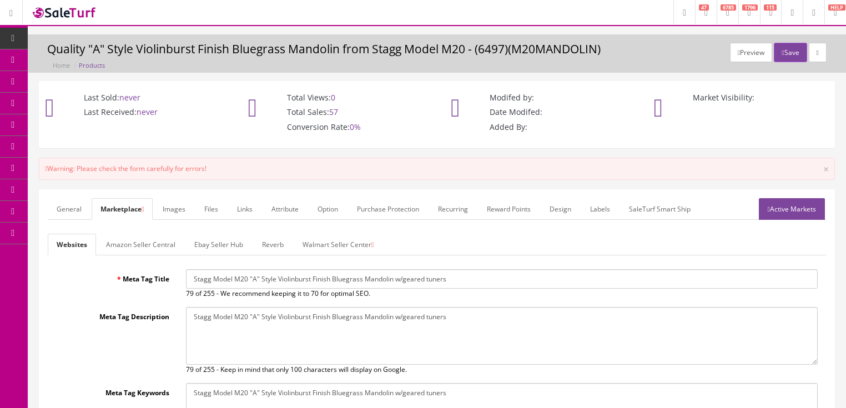
click at [351, 241] on link "Walmart Seller Center" at bounding box center [338, 245] width 89 height 22
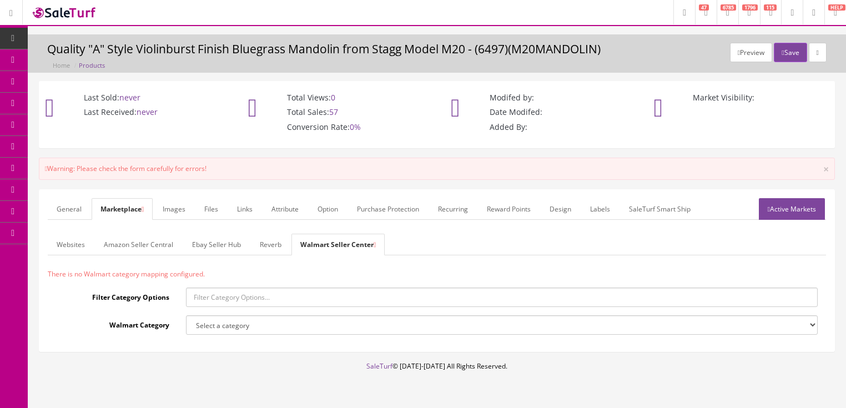
click at [259, 299] on input "Filter Category Options" at bounding box center [502, 297] width 632 height 19
type input "mandolin"
click at [263, 326] on select "Select a category 3-in-1 Shampoo, Conditioner & Body Washes 360° Cameras 3D Gla…" at bounding box center [502, 324] width 632 height 19
select select "Mandolins"
click at [186, 315] on select "Select a category 3-in-1 Shampoo, Conditioner & Body Washes 360° Cameras 3D Gla…" at bounding box center [502, 324] width 632 height 19
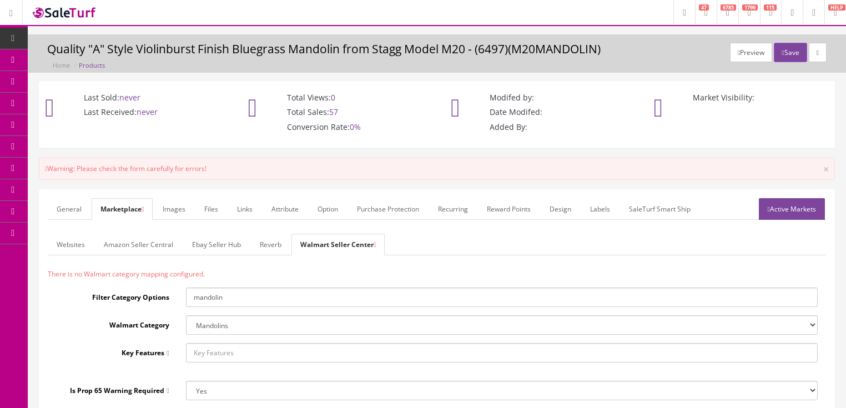
click at [784, 212] on link "Active Markets" at bounding box center [792, 209] width 66 height 22
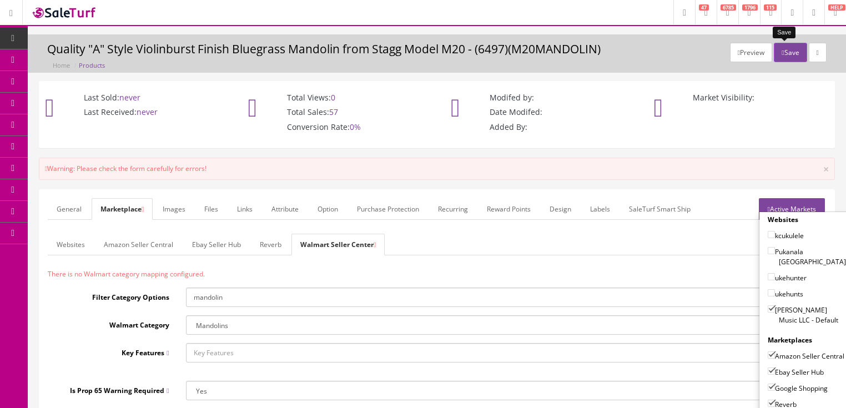
click at [783, 52] on button "Save" at bounding box center [790, 52] width 33 height 19
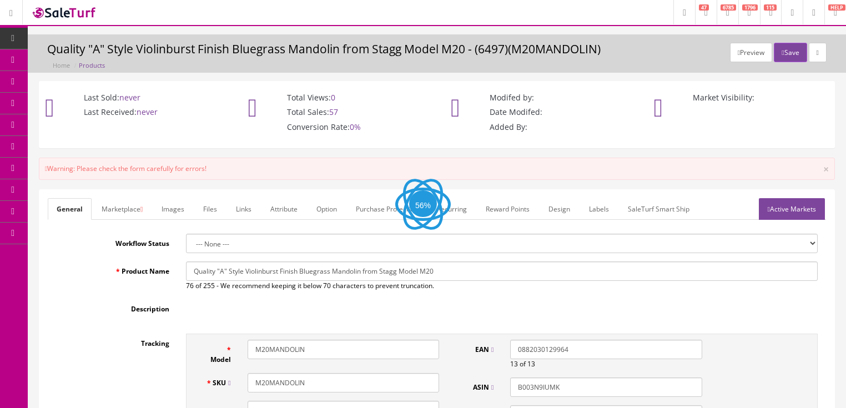
click at [130, 208] on link "Marketplace" at bounding box center [122, 209] width 59 height 22
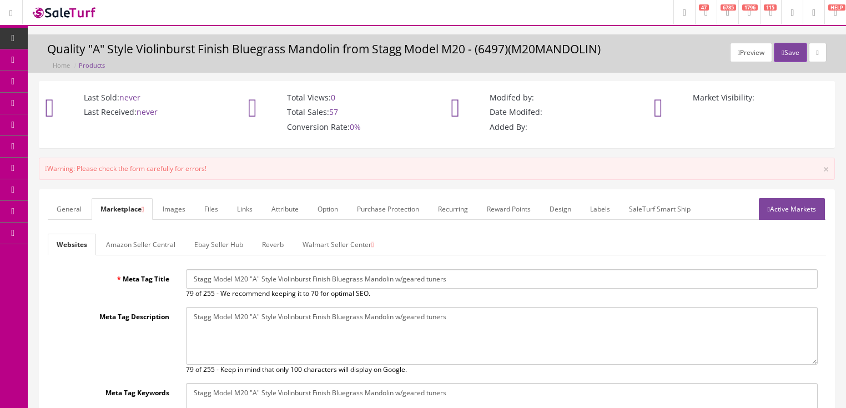
click at [358, 248] on link "Walmart Seller Center" at bounding box center [338, 245] width 89 height 22
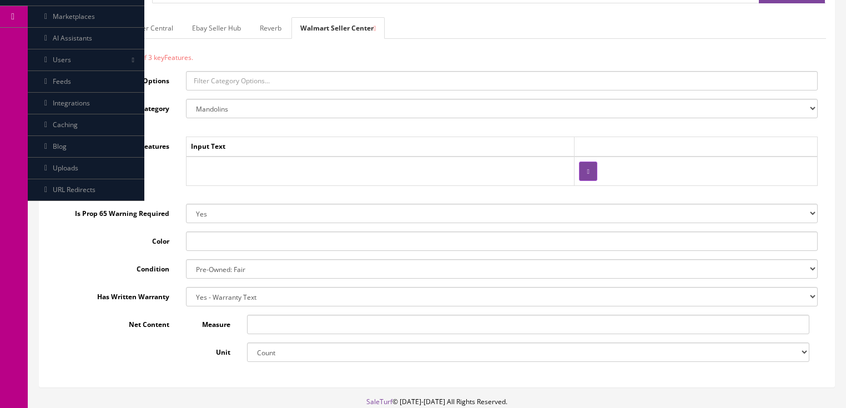
scroll to position [222, 0]
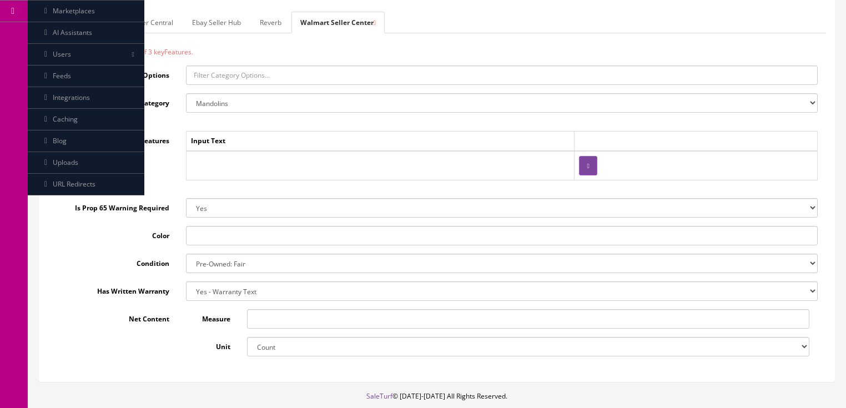
click at [250, 260] on select "Pre-Owned: Fair New Open Box Pre-Owned: Good Pre-Owned: Like New" at bounding box center [502, 263] width 632 height 19
select select "New"
click at [186, 254] on select "Pre-Owned: Fair New Open Box Pre-Owned: Good Pre-Owned: Like New" at bounding box center [502, 263] width 632 height 19
click at [233, 239] on input "text" at bounding box center [502, 235] width 632 height 19
type input "synburst"
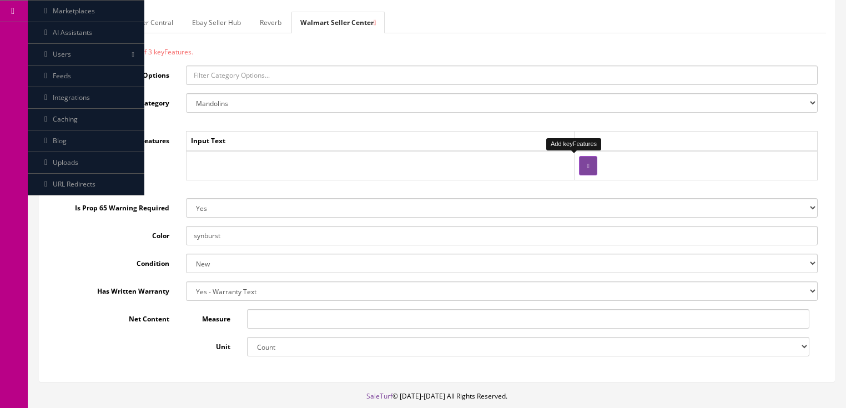
click at [579, 167] on button "button" at bounding box center [588, 165] width 18 height 19
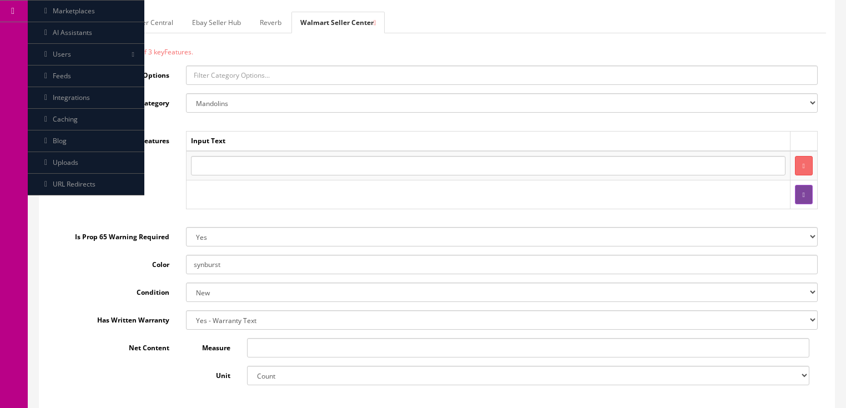
click at [232, 164] on input "text" at bounding box center [488, 165] width 595 height 19
type input "8 strings"
click at [803, 192] on icon "button" at bounding box center [804, 195] width 2 height 7
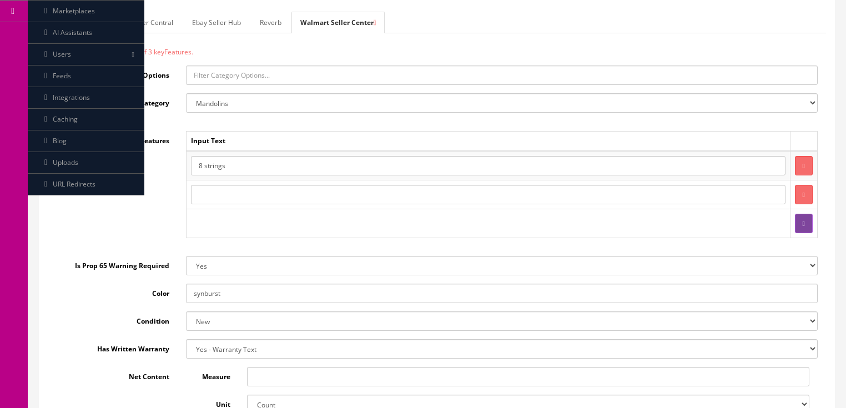
click at [362, 198] on input "text" at bounding box center [488, 194] width 595 height 19
type input "A style"
click at [812, 218] on button "button" at bounding box center [804, 223] width 18 height 19
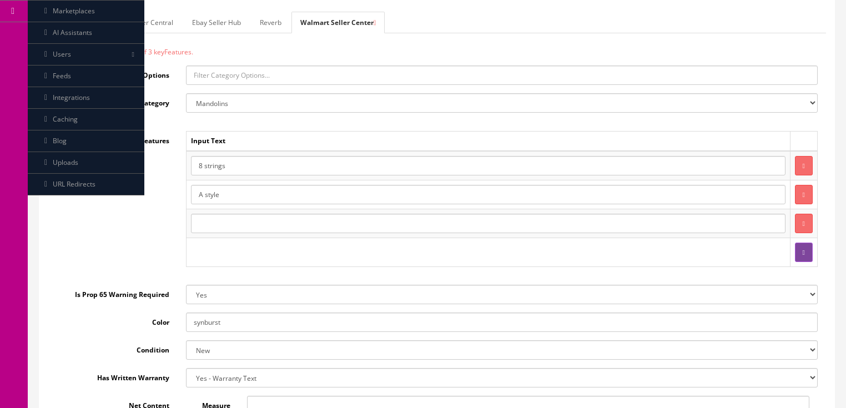
click at [241, 215] on input "text" at bounding box center [488, 223] width 595 height 19
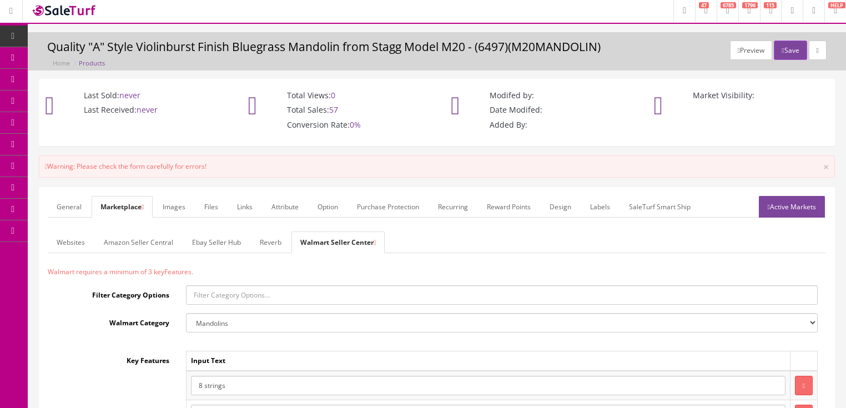
scroll to position [0, 0]
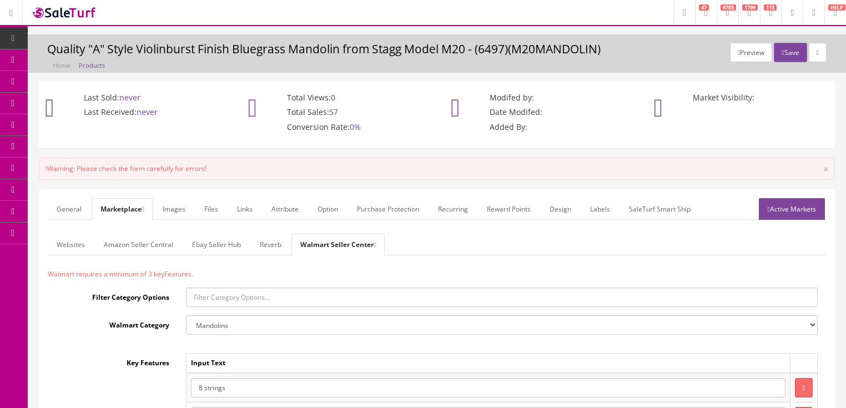
type input "Stagg"
click at [772, 210] on link "Active Markets" at bounding box center [792, 209] width 66 height 22
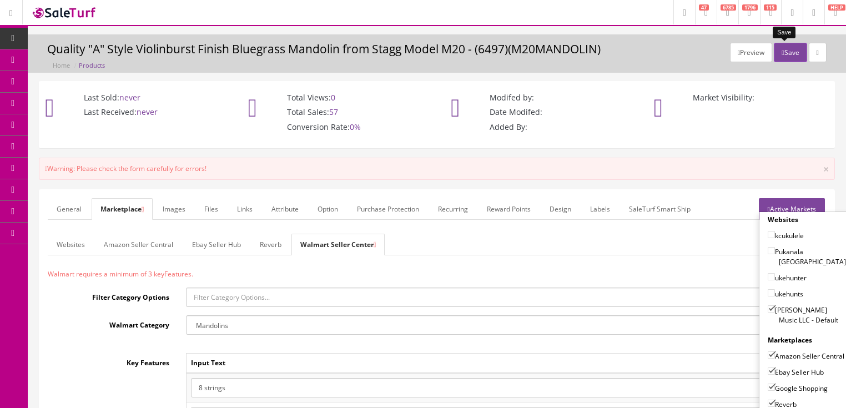
click at [784, 48] on button "Save" at bounding box center [790, 52] width 33 height 19
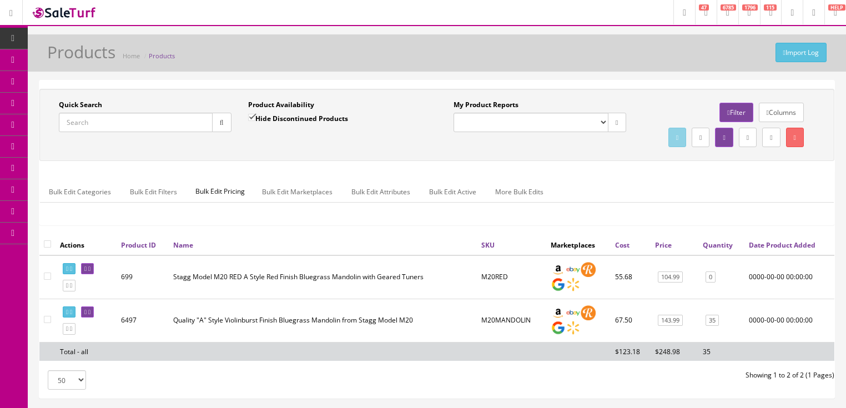
click at [103, 120] on input "Quick Search" at bounding box center [136, 122] width 154 height 19
paste input "2919997503"
click at [224, 122] on button "button" at bounding box center [221, 122] width 19 height 19
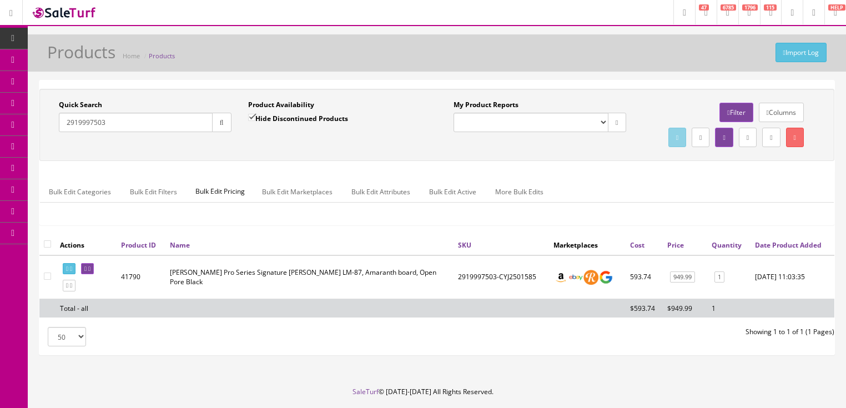
click at [29, 127] on div "Research Trends Trending on Ebay Google Trends Amazon Insights (Login Before Cl…" at bounding box center [423, 221] width 846 height 442
paste input "0119162796"
type input "0119162796"
click at [219, 129] on button "button" at bounding box center [221, 122] width 19 height 19
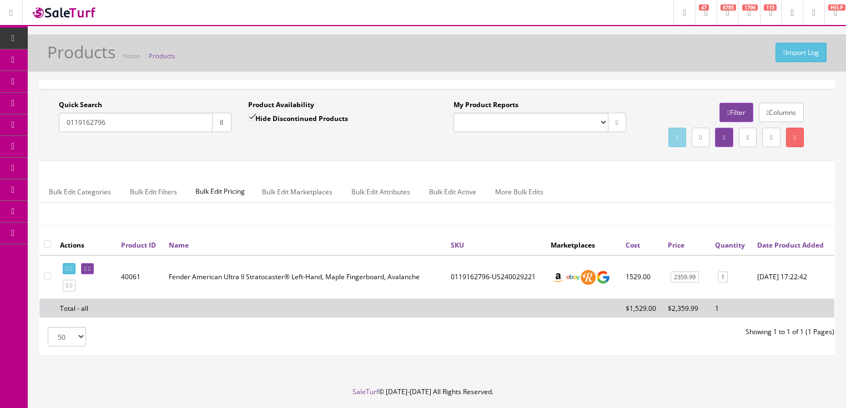
drag, startPoint x: 110, startPoint y: 130, endPoint x: 47, endPoint y: 147, distance: 65.6
click at [47, 147] on div "Quick Search 0119162796 Date From Product Availability Hide Discontinued Produc…" at bounding box center [436, 125] width 789 height 50
type input "dsl100"
click at [253, 119] on input "Hide Discontinued Products" at bounding box center [251, 117] width 7 height 7
checkbox input "false"
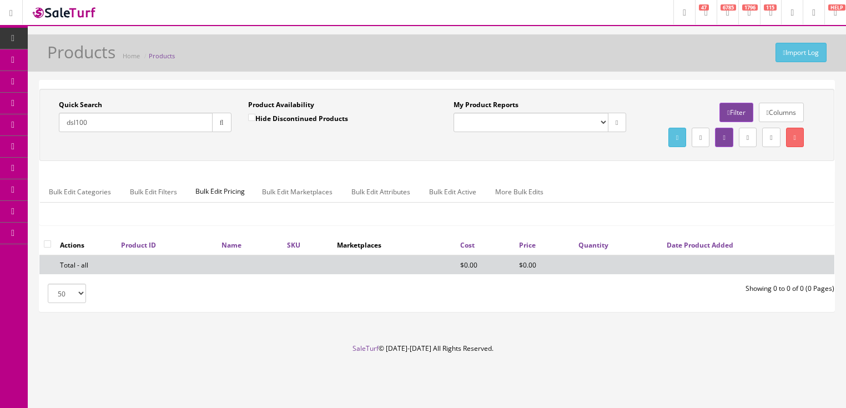
drag, startPoint x: 127, startPoint y: 113, endPoint x: 49, endPoint y: 149, distance: 85.4
click at [49, 149] on div "Quick Search dsl100 Date From Product Availability Hide Discontinued Products D…" at bounding box center [436, 125] width 789 height 50
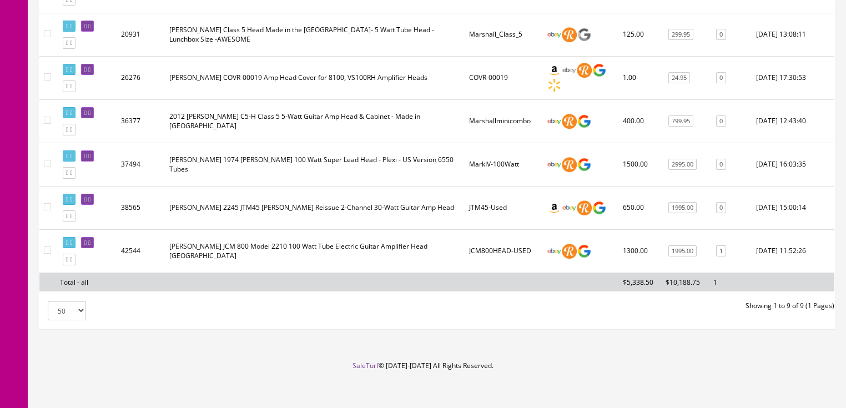
scroll to position [399, 0]
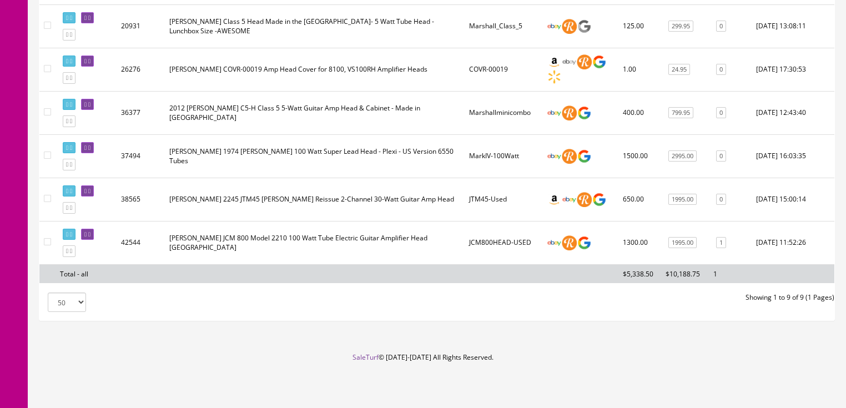
type input "[PERSON_NAME] head"
click at [68, 211] on icon at bounding box center [67, 208] width 2 height 6
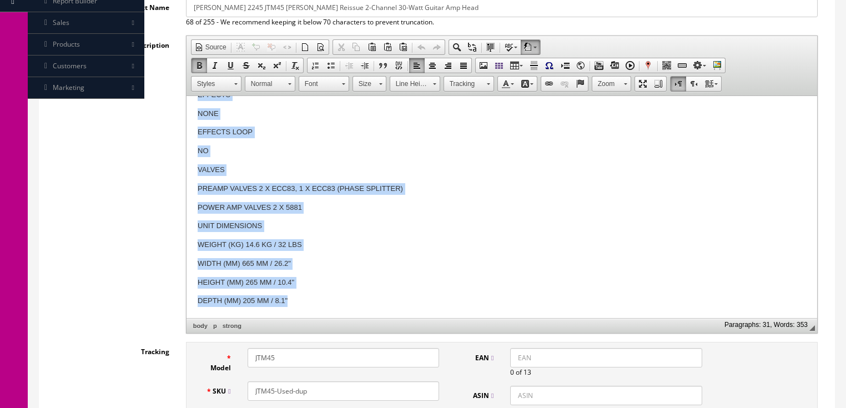
scroll to position [245, 0]
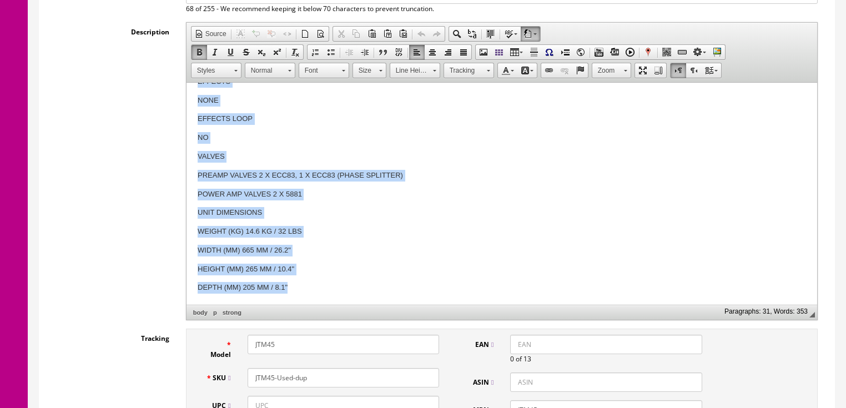
drag, startPoint x: 192, startPoint y: 160, endPoint x: 441, endPoint y: 366, distance: 323.7
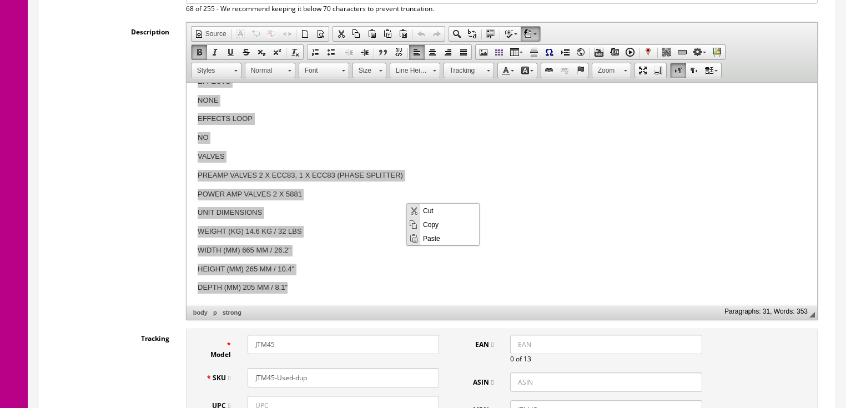
scroll to position [0, 0]
click at [429, 241] on span "Paste" at bounding box center [449, 238] width 59 height 14
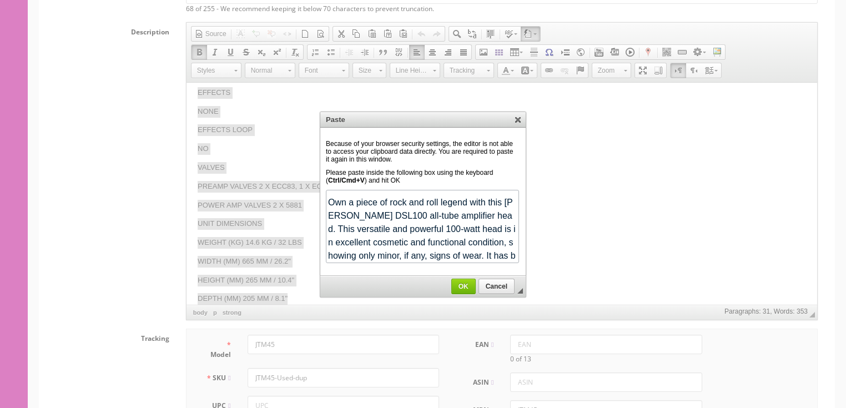
scroll to position [735, 0]
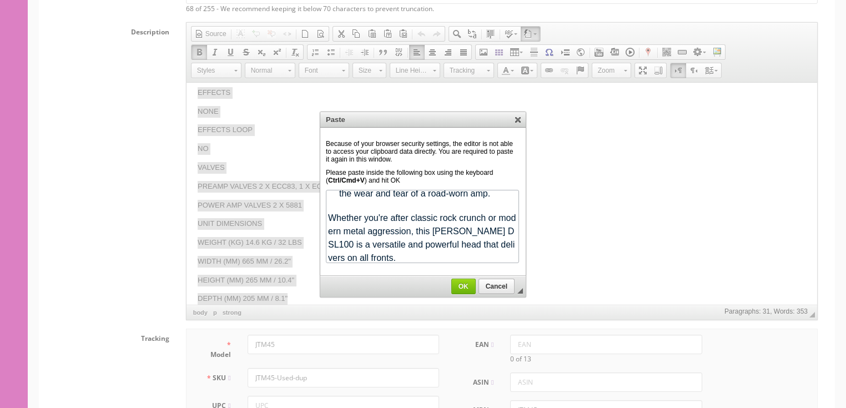
click at [461, 284] on span "OK" at bounding box center [463, 287] width 23 height 8
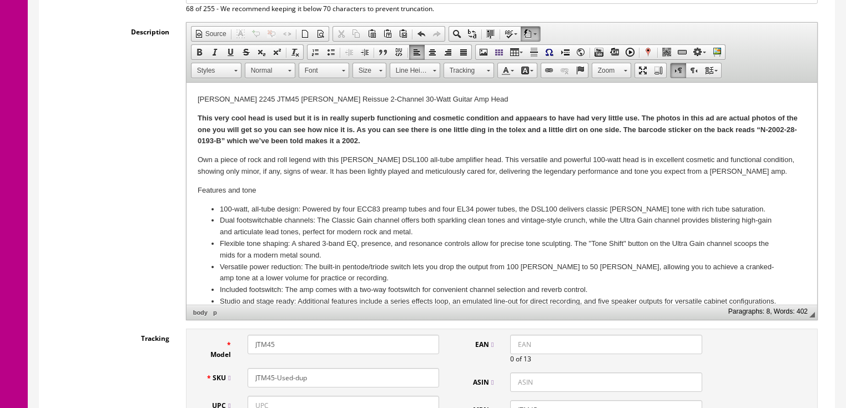
scroll to position [0, 0]
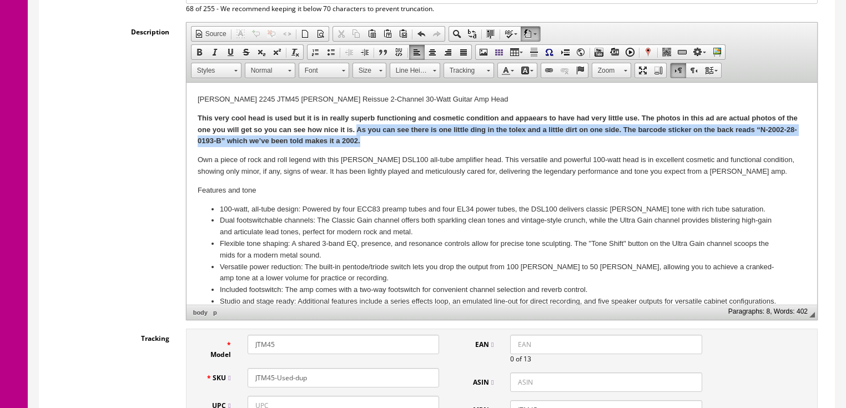
drag, startPoint x: 356, startPoint y: 127, endPoint x: 376, endPoint y: 147, distance: 28.3
click at [376, 147] on p "This very cool head is used but it is in really superb functioning and cosmetic…" at bounding box center [501, 130] width 608 height 34
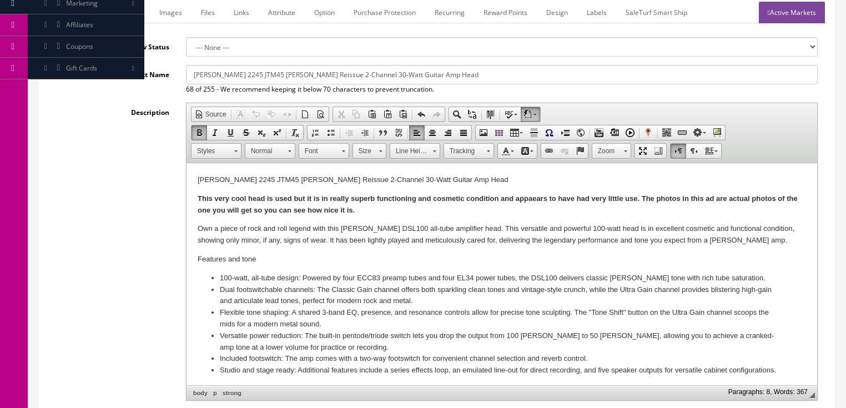
scroll to position [157, 0]
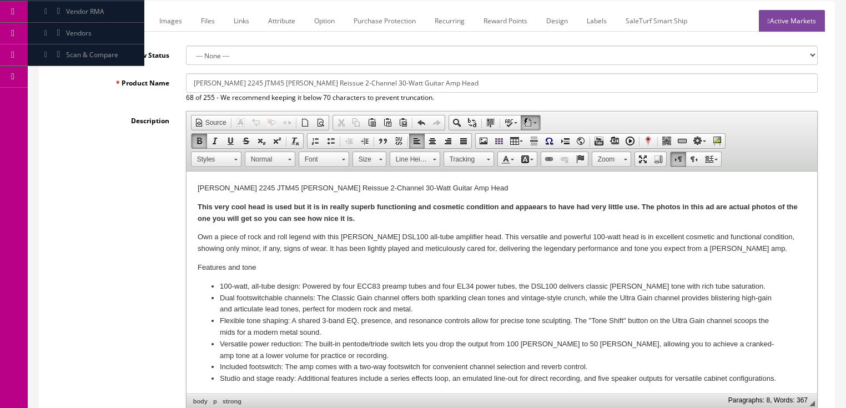
drag, startPoint x: 187, startPoint y: 84, endPoint x: 454, endPoint y: 94, distance: 267.2
click at [454, 94] on div "[PERSON_NAME] 2245 JTM45 [PERSON_NAME] Reissue 2-Channel 30-Watt Guitar Amp Hea…" at bounding box center [502, 87] width 648 height 29
drag, startPoint x: 188, startPoint y: 80, endPoint x: 442, endPoint y: 80, distance: 253.7
click at [442, 80] on input "[PERSON_NAME] DSL100 , 100 Watt Tube Amplifier Guitar Head in Excellent Conditi…" at bounding box center [502, 82] width 632 height 19
type input "[PERSON_NAME] DSL100 , 100 Watt Tube Amplifier Guitar Head in Excellent Conditi…"
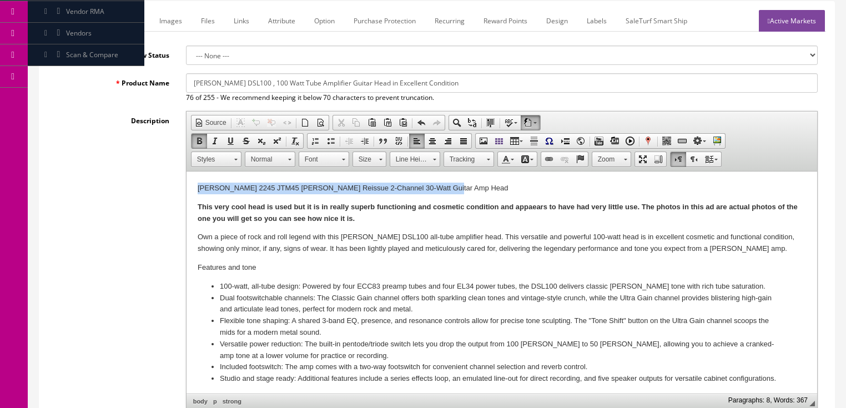
drag, startPoint x: 198, startPoint y: 184, endPoint x: 448, endPoint y: 184, distance: 249.8
click at [448, 184] on p "[PERSON_NAME] 2245 JTM45 [PERSON_NAME] Reissue 2-Channel 30-Watt Guitar Amp Head" at bounding box center [501, 189] width 608 height 12
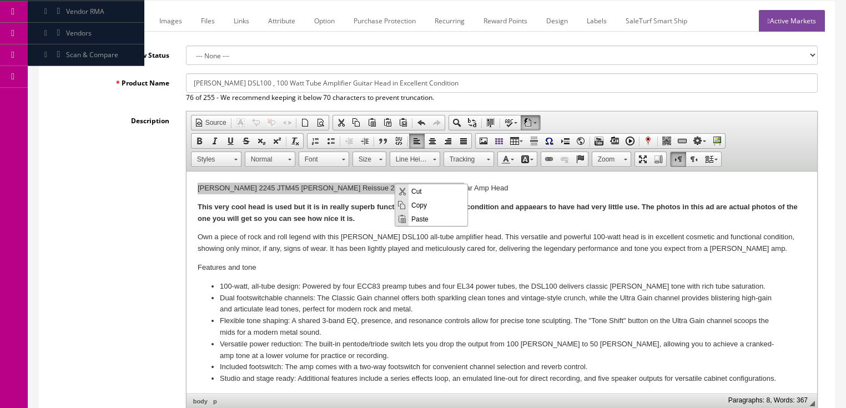
click at [415, 220] on span "Paste" at bounding box center [438, 218] width 59 height 14
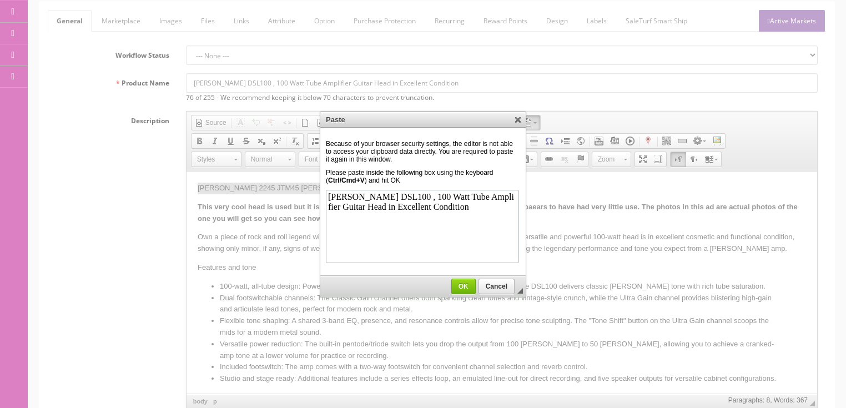
scroll to position [0, 0]
click at [459, 286] on span "OK" at bounding box center [463, 287] width 23 height 8
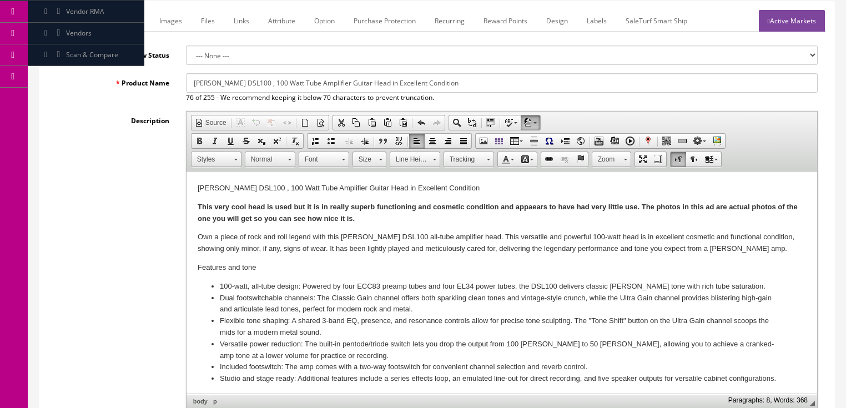
click at [128, 24] on link "Marketplace" at bounding box center [121, 21] width 57 height 22
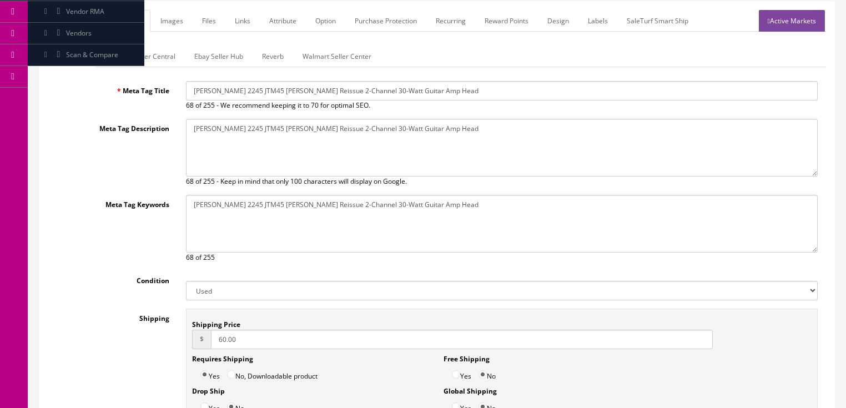
drag, startPoint x: 189, startPoint y: 86, endPoint x: 582, endPoint y: 99, distance: 393.2
click at [582, 99] on input "[PERSON_NAME] 2245 JTM45 [PERSON_NAME] Reissue 2-Channel 30-Watt Guitar Amp Head" at bounding box center [502, 90] width 632 height 19
paste input "DSL100 , 100 Watt Tube Amplifier Guitar Head in Excellent Condition"
type input "[PERSON_NAME] DSL100 , 100 Watt Tube Amplifier Guitar Head in Excellent Conditi…"
drag, startPoint x: 189, startPoint y: 133, endPoint x: 437, endPoint y: 133, distance: 247.6
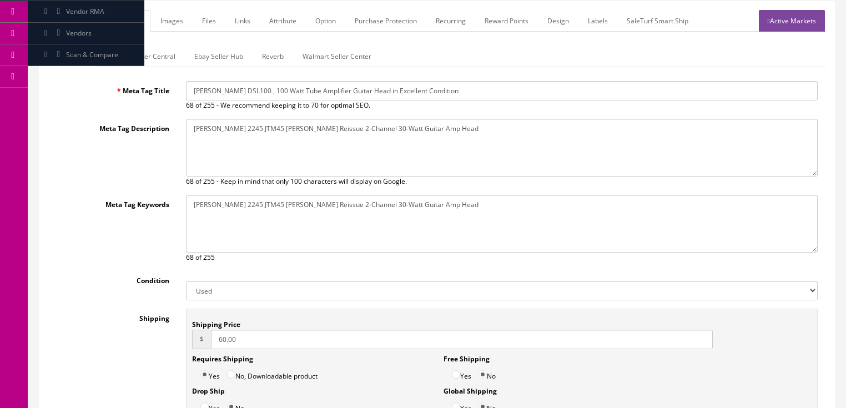
click at [437, 133] on textarea "[PERSON_NAME] 2245 JTM45 [PERSON_NAME] Reissue 2-Channel 30-Watt Guitar Amp Head" at bounding box center [502, 148] width 632 height 58
paste textarea "DSL100 , 100 Watt Tube Amplifier Guitar Head in Excellent Condition"
type textarea "[PERSON_NAME] DSL100 , 100 Watt Tube Amplifier Guitar Head in Excellent Conditi…"
drag, startPoint x: 185, startPoint y: 201, endPoint x: 447, endPoint y: 201, distance: 262.6
click at [447, 201] on div "Marshall 2245 JTM45 MK II Reissue 2-Channel 30-Watt Guitar Amp Head 68 of 255" at bounding box center [502, 229] width 648 height 68
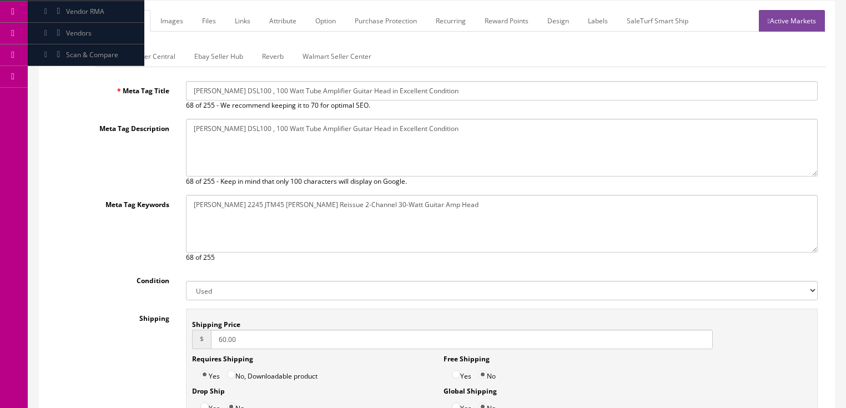
drag, startPoint x: 436, startPoint y: 201, endPoint x: 181, endPoint y: 206, distance: 255.4
click at [181, 206] on div "Marshall 2245 JTM45 MK II Reissue 2-Channel 30-Watt Guitar Amp Head 68 of 255" at bounding box center [502, 229] width 648 height 68
paste textarea "DSL100 , 100 Watt Tube Amplifier Guitar Head in Excellent Condition"
type textarea "[PERSON_NAME] DSL100 , 100 Watt Tube Amplifier Guitar Head in Excellent Conditi…"
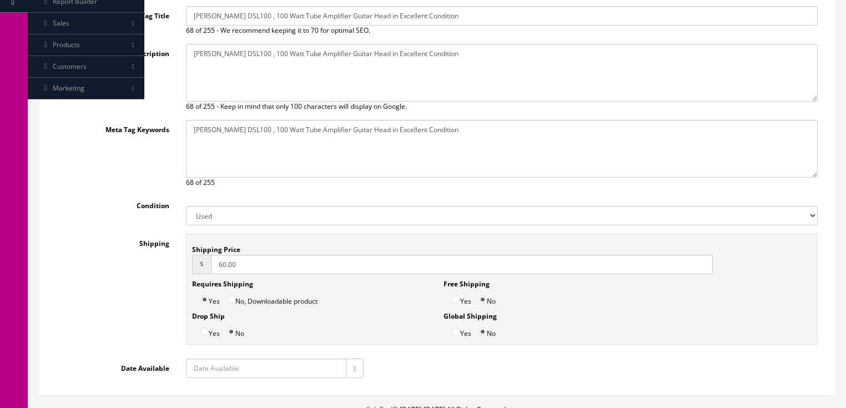
scroll to position [303, 0]
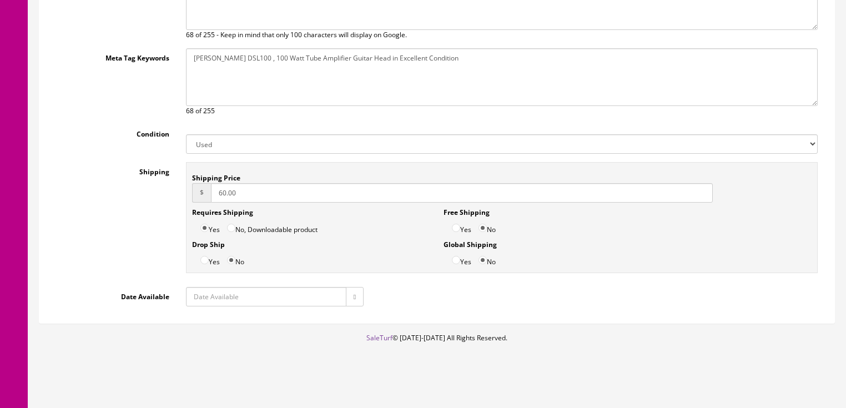
click at [350, 298] on button "button" at bounding box center [355, 296] width 18 height 19
type input "[DATE]"
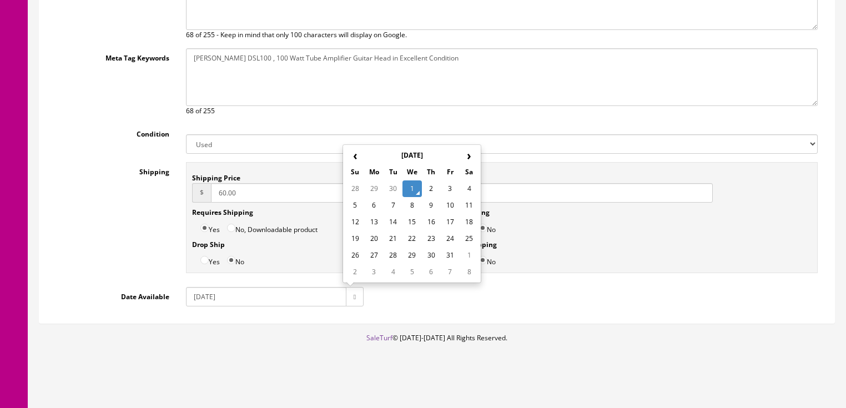
click at [411, 187] on td "1" at bounding box center [411, 188] width 19 height 17
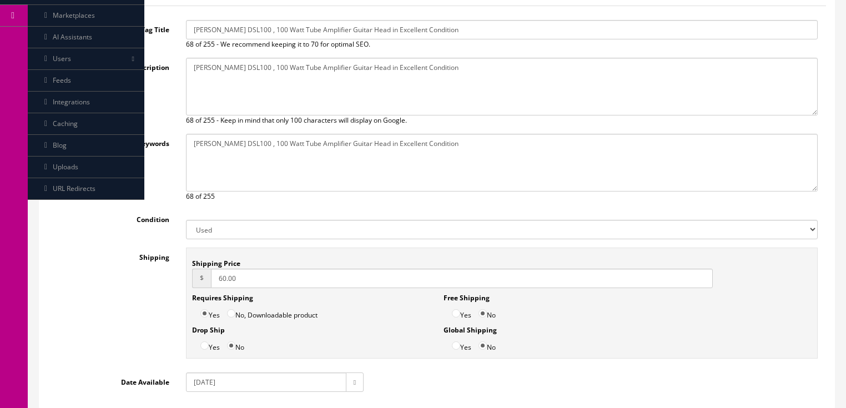
scroll to position [37, 0]
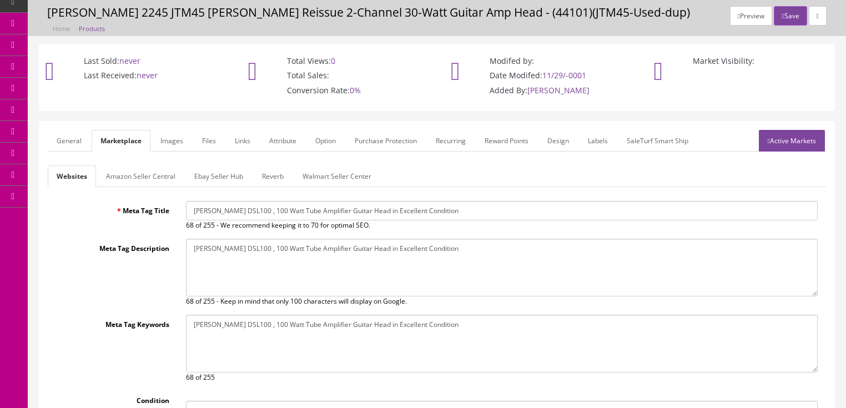
type textarea "[PERSON_NAME] DSL100 , 100 Watt Tube Amplifier Guitar Head in Excellent Conditi…"
click at [160, 179] on link "Amazon Seller Central" at bounding box center [140, 176] width 87 height 22
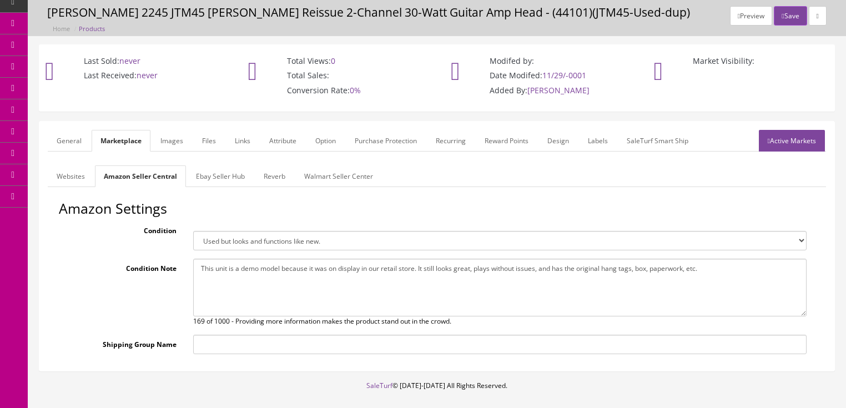
click at [72, 147] on link "General" at bounding box center [69, 141] width 43 height 22
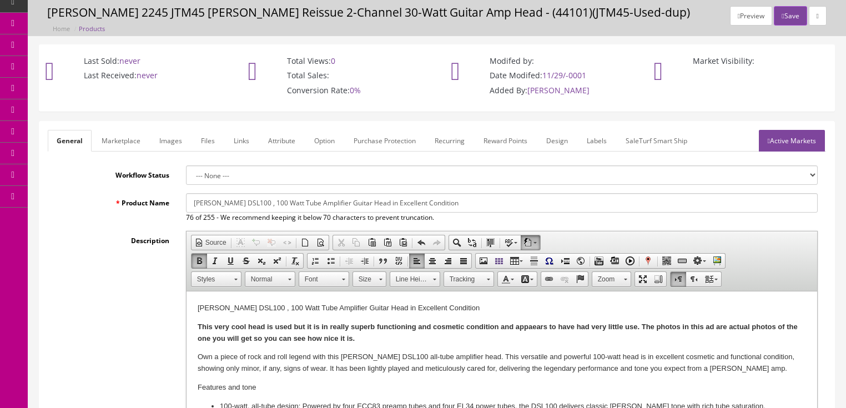
drag, startPoint x: 444, startPoint y: 351, endPoint x: 570, endPoint y: 329, distance: 127.9
click at [444, 351] on span "Copy" at bounding box center [460, 347] width 59 height 14
copy strong "This very cool head is used but it is in really superb functioning and cosmetic…"
click at [109, 144] on link "Marketplace" at bounding box center [121, 141] width 57 height 22
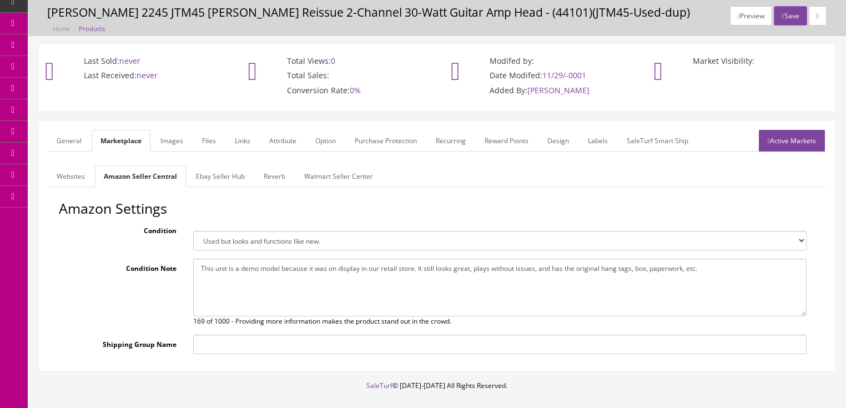
drag, startPoint x: 195, startPoint y: 276, endPoint x: 718, endPoint y: 293, distance: 522.6
click at [845, 281] on html "Research Trends Trending on Ebay Google Trends Amazon Insights (Login Before Cl…" at bounding box center [423, 167] width 846 height 408
paste textarea "very cool head is used but it is in really superb functioning and cosmetic cond…"
type textarea "This very cool head is used but it is in really superb functioning and cosmetic…"
click at [215, 168] on link "Ebay Seller Hub" at bounding box center [220, 176] width 67 height 22
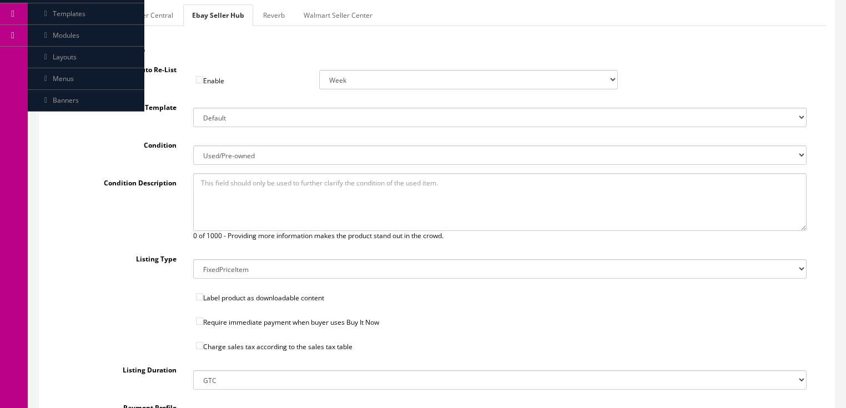
scroll to position [214, 0]
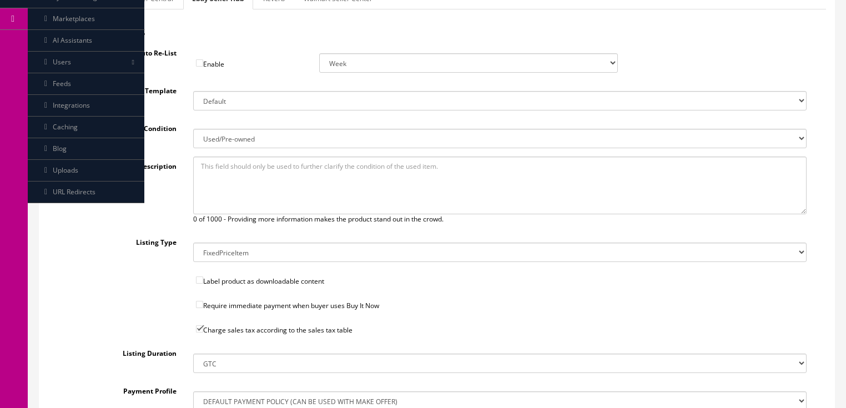
paste textarea "This very cool head is used but it is in really superb functioning and cosmetic…"
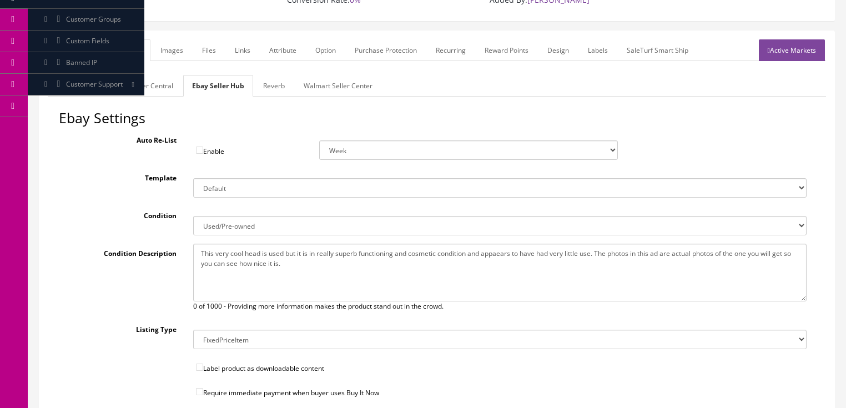
scroll to position [37, 0]
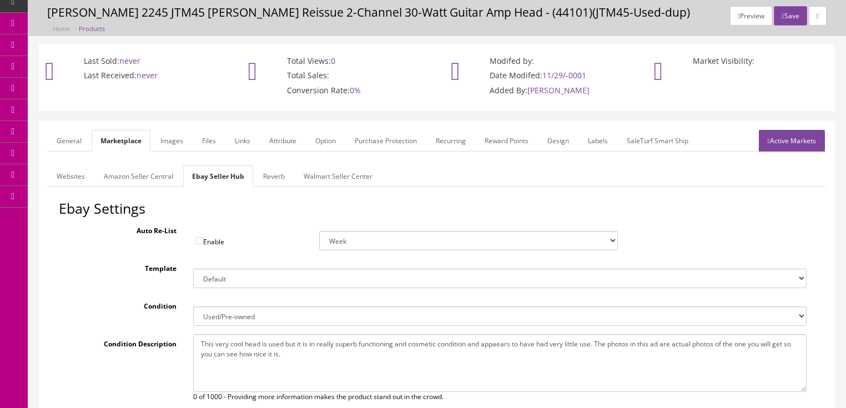
type textarea "This very cool head is used but it is in really superb functioning and cosmetic…"
click at [275, 169] on link "Reverb" at bounding box center [273, 176] width 39 height 22
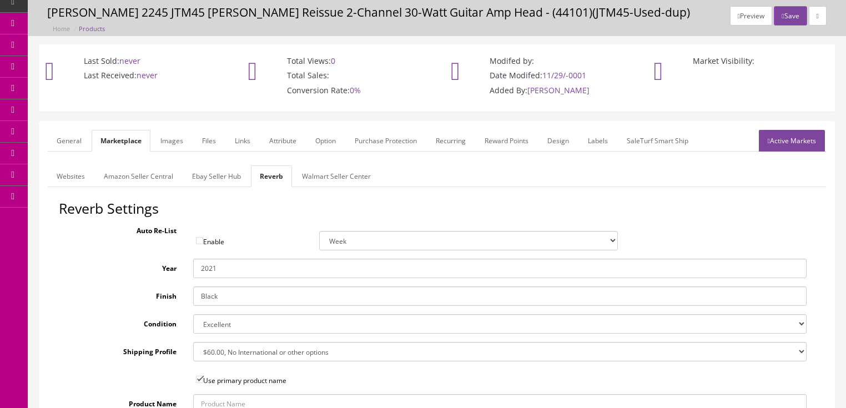
drag, startPoint x: 213, startPoint y: 269, endPoint x: 231, endPoint y: 271, distance: 19.1
click at [231, 271] on input "2021" at bounding box center [499, 268] width 613 height 19
type input "2023"
click at [241, 223] on div "Auto Re-List Enable Week 2 Weeks 30 Days (Month) 90 Days (3 Months)" at bounding box center [437, 235] width 756 height 29
click at [162, 148] on link "Images" at bounding box center [172, 141] width 41 height 22
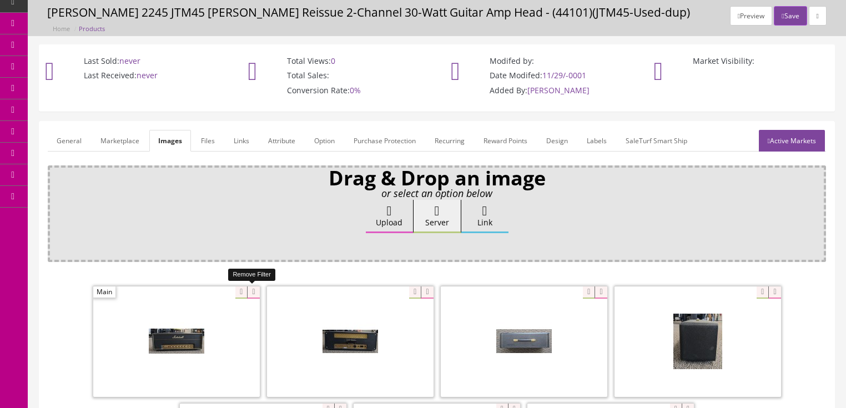
click at [251, 286] on icon at bounding box center [253, 292] width 12 height 12
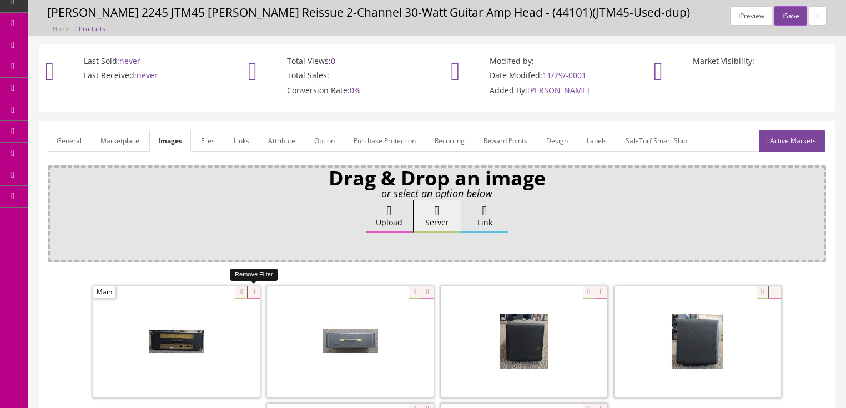
drag, startPoint x: 251, startPoint y: 285, endPoint x: 224, endPoint y: 289, distance: 27.5
click at [249, 286] on icon at bounding box center [253, 292] width 12 height 12
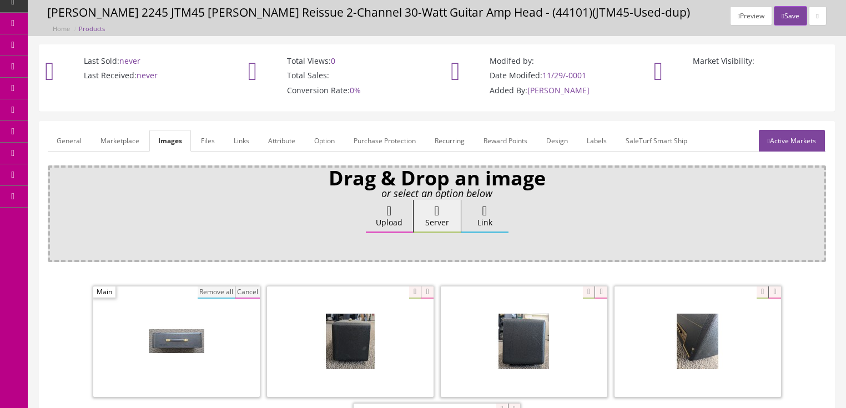
click at [223, 289] on button "Remove all" at bounding box center [216, 292] width 37 height 12
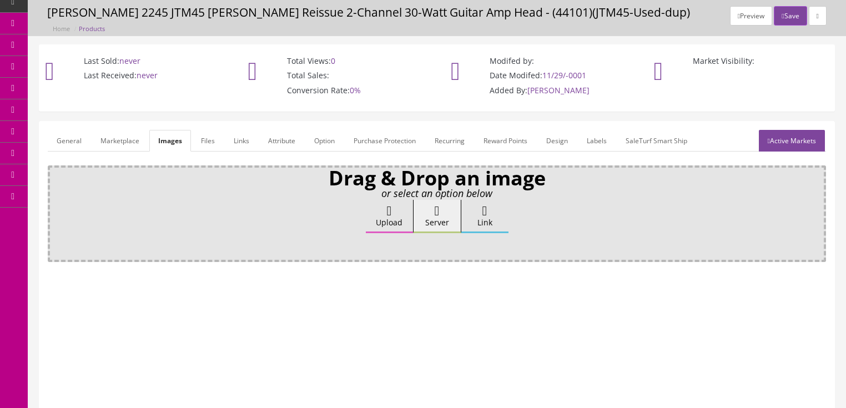
click at [760, 141] on link "Active Markets" at bounding box center [792, 141] width 66 height 22
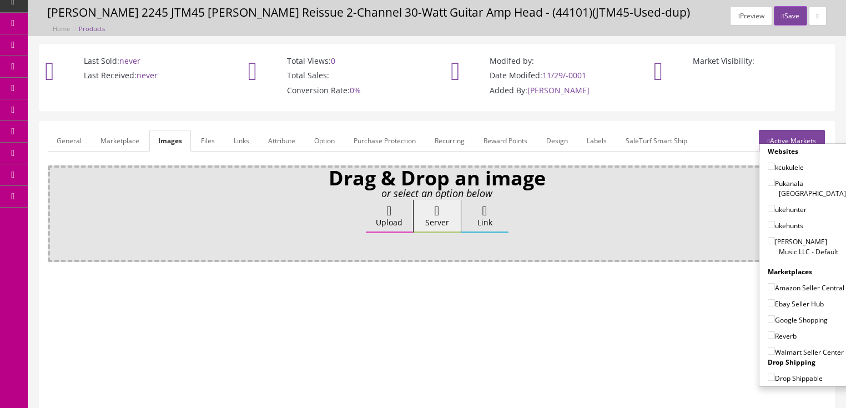
click at [771, 236] on label "[PERSON_NAME] Music LLC - Default" at bounding box center [807, 246] width 78 height 21
click at [771, 237] on input"] "[PERSON_NAME] Music LLC - Default" at bounding box center [771, 240] width 7 height 7
checkbox input"] "true"
click at [768, 283] on input"] "Amazon Seller Central" at bounding box center [771, 286] width 7 height 7
checkbox input"] "true"
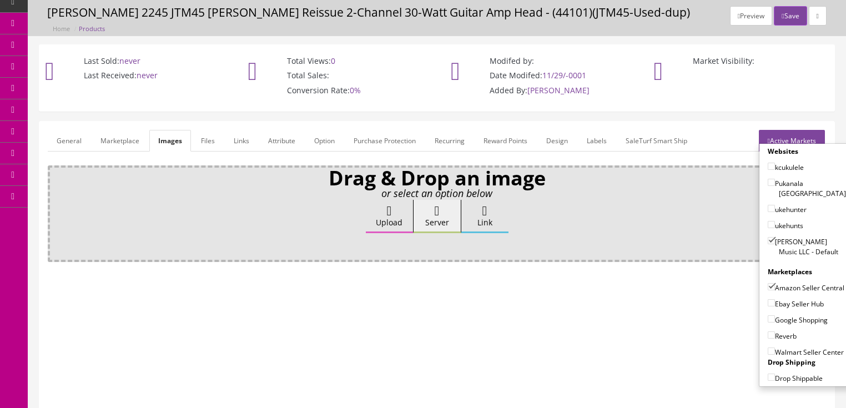
click at [768, 299] on input"] "Ebay Seller Hub" at bounding box center [771, 302] width 7 height 7
checkbox input"] "true"
click at [768, 314] on label "Google Shopping" at bounding box center [798, 319] width 60 height 11
click at [768, 315] on input"] "Google Shopping" at bounding box center [771, 318] width 7 height 7
checkbox input"] "true"
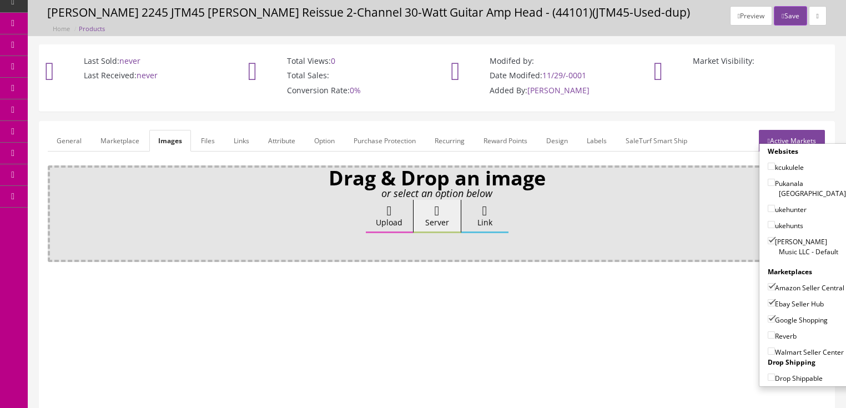
click at [768, 334] on input"] "Reverb" at bounding box center [771, 334] width 7 height 7
checkbox input"] "true"
click at [807, 142] on link "Active Markets" at bounding box center [792, 141] width 66 height 22
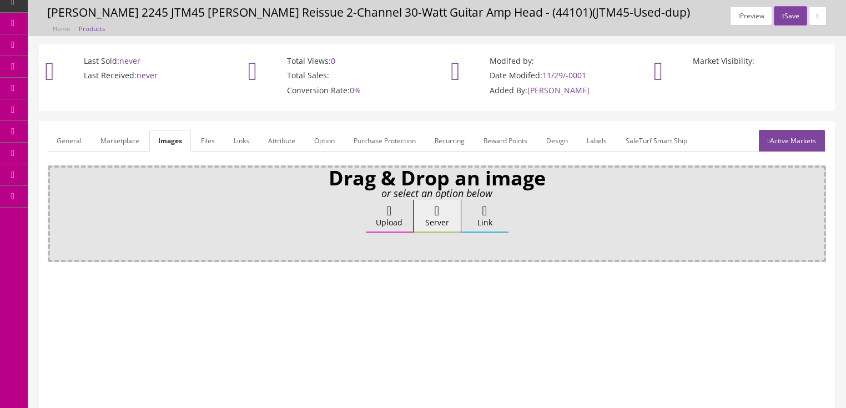
click at [288, 137] on link "Attribute" at bounding box center [281, 141] width 45 height 22
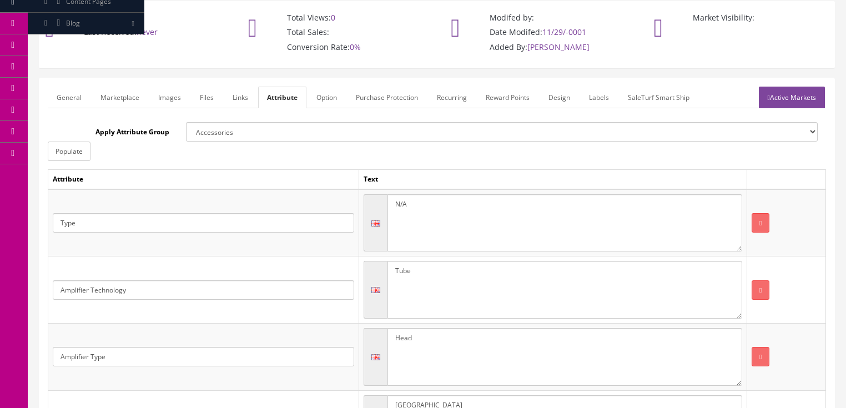
scroll to position [81, 0]
drag, startPoint x: 409, startPoint y: 197, endPoint x: 369, endPoint y: 202, distance: 40.4
click at [369, 202] on div "N/A" at bounding box center [553, 222] width 379 height 58
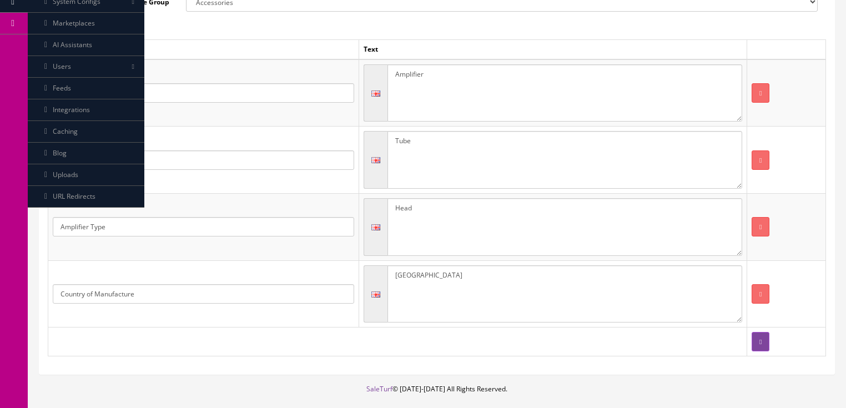
scroll to position [214, 0]
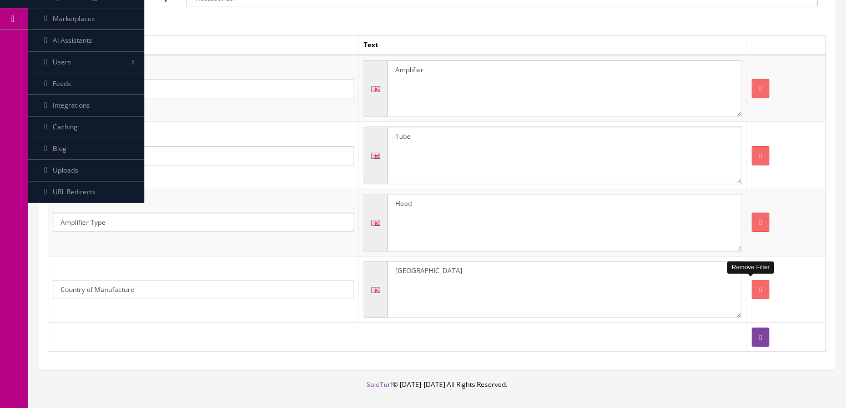
type textarea "Amplifier"
click at [755, 293] on button "button" at bounding box center [761, 289] width 18 height 19
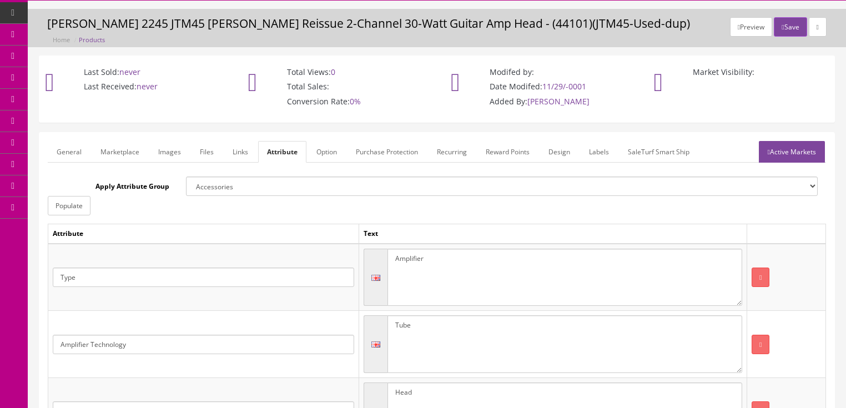
scroll to position [0, 0]
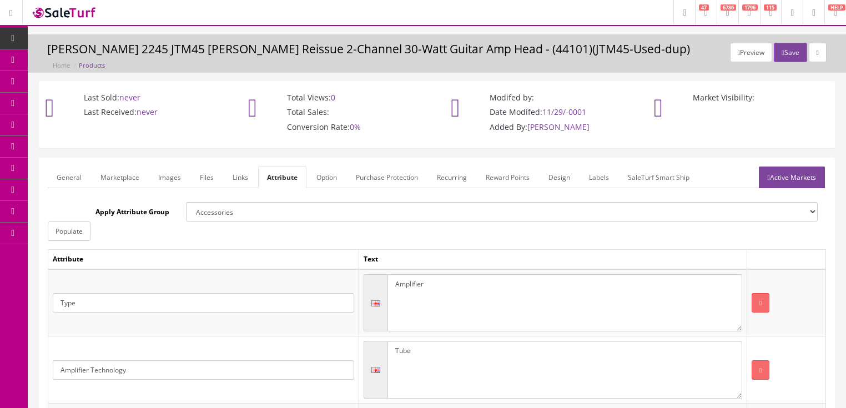
click at [69, 179] on link "General" at bounding box center [69, 178] width 43 height 22
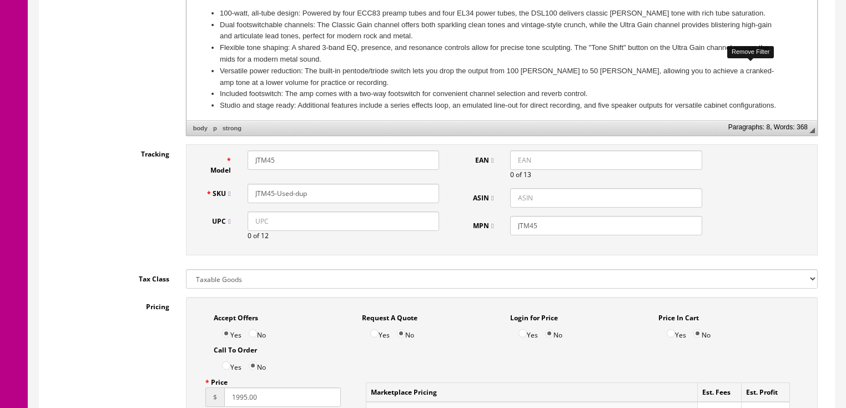
scroll to position [400, 0]
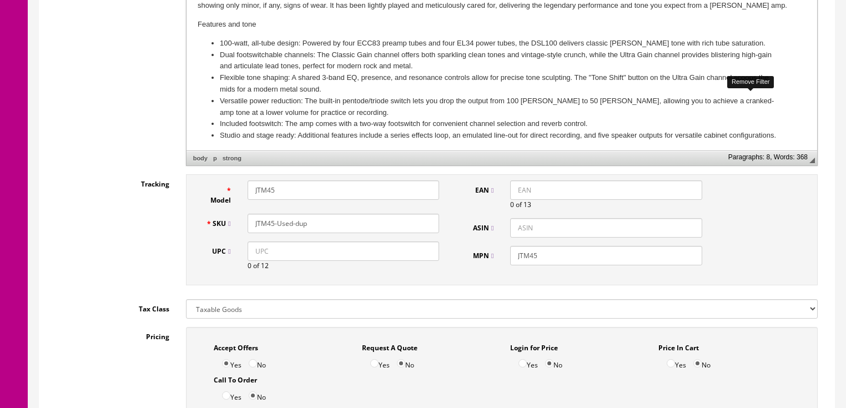
drag, startPoint x: 286, startPoint y: 194, endPoint x: 81, endPoint y: 98, distance: 226.5
type input "DSL100"
drag, startPoint x: 318, startPoint y: 225, endPoint x: 221, endPoint y: 217, distance: 96.3
click at [221, 217] on div "SKU JTM45-Used-dup" at bounding box center [323, 223] width 250 height 19
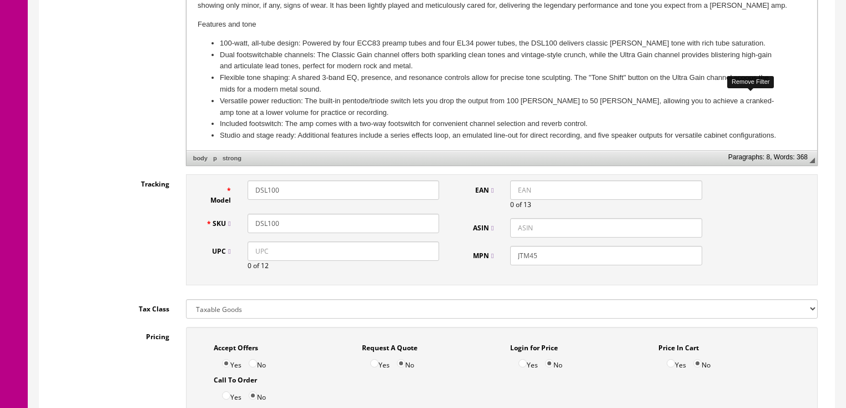
type input "DSL100"
drag, startPoint x: 548, startPoint y: 253, endPoint x: 495, endPoint y: 261, distance: 53.9
click at [495, 261] on div "MPN JTM45" at bounding box center [585, 255] width 250 height 19
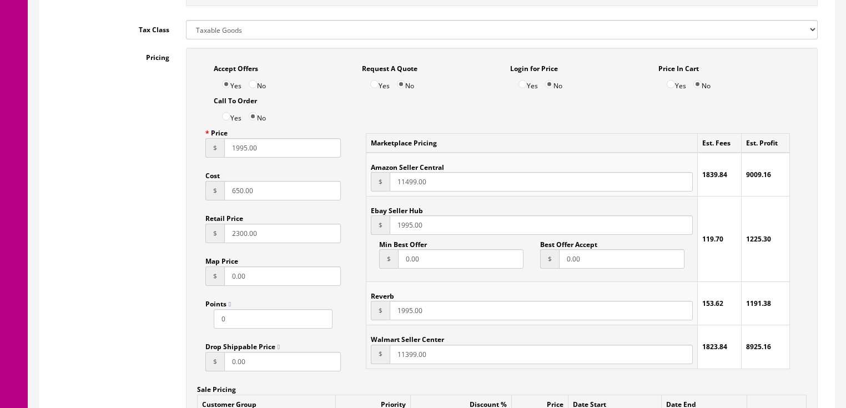
scroll to position [711, 0]
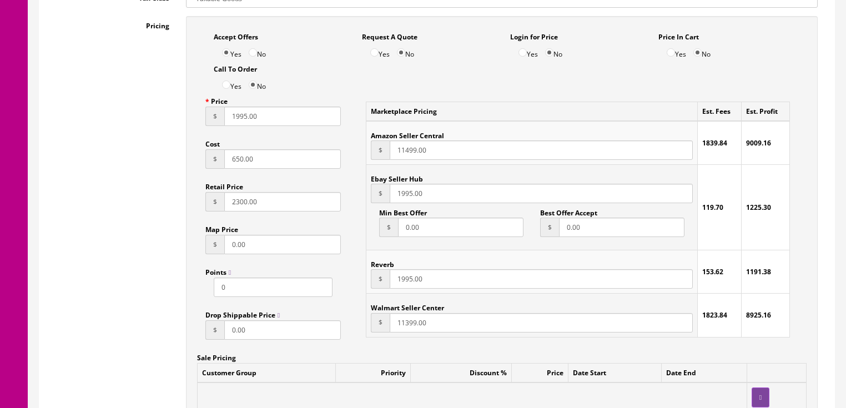
type input "DSL100"
drag, startPoint x: 230, startPoint y: 170, endPoint x: 288, endPoint y: 171, distance: 57.7
click at [288, 169] on input "650.00" at bounding box center [282, 158] width 117 height 19
type input "400.00"
drag, startPoint x: 265, startPoint y: 123, endPoint x: 210, endPoint y: 123, distance: 55.0
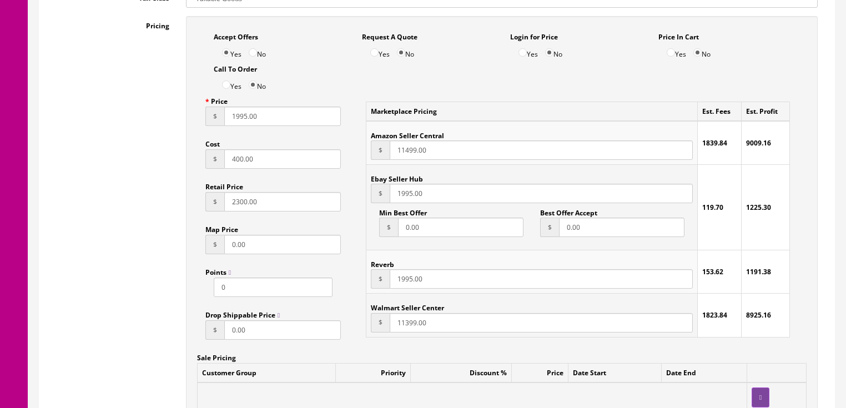
click at [210, 123] on div "$ 1995.00" at bounding box center [273, 116] width 136 height 19
type input "795.00"
click at [225, 204] on input "2300.00" at bounding box center [282, 201] width 117 height 19
type input "1300.00"
click at [396, 201] on input "1995.00" at bounding box center [541, 193] width 303 height 19
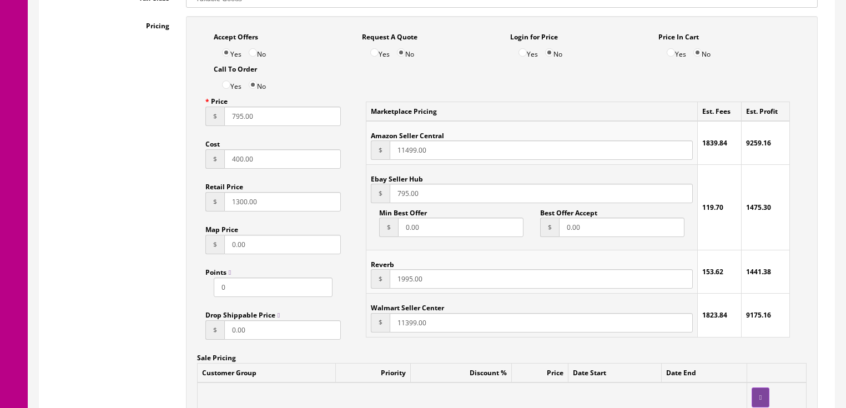
type input "795.00"
click at [393, 284] on input "1995.00" at bounding box center [541, 278] width 303 height 19
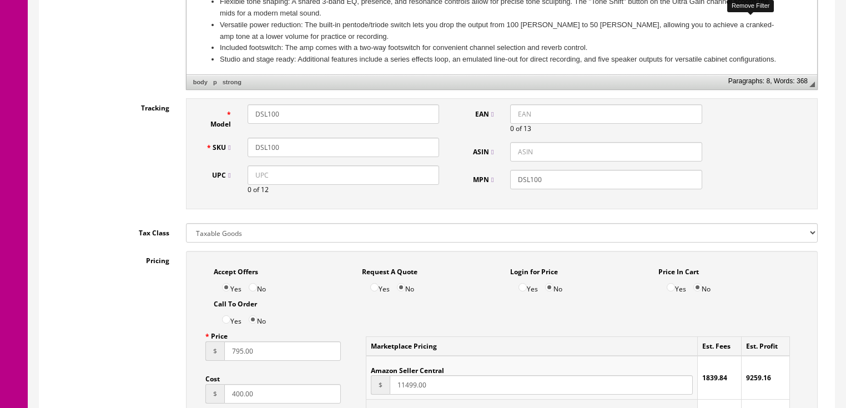
scroll to position [444, 0]
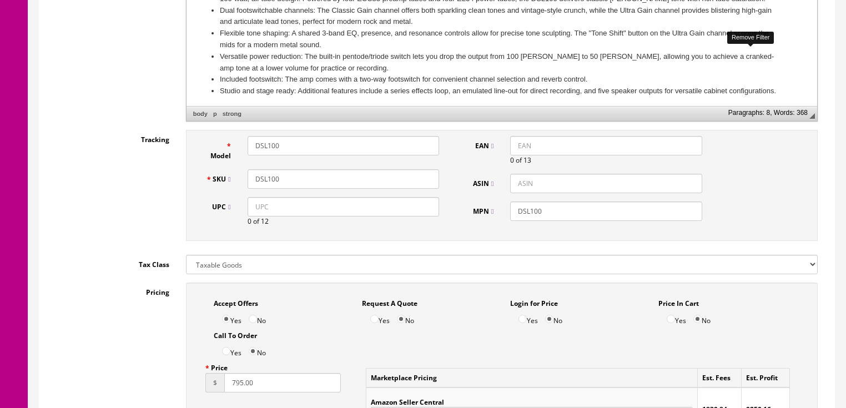
type input "795.00"
click at [294, 178] on input "DSL100" at bounding box center [344, 178] width 192 height 19
drag, startPoint x: 299, startPoint y: 184, endPoint x: 260, endPoint y: 183, distance: 39.4
click at [251, 183] on input "DSL100-Used" at bounding box center [344, 178] width 192 height 19
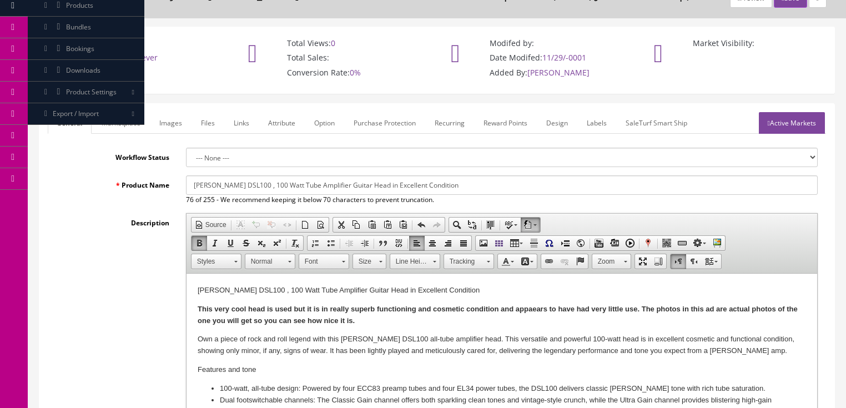
scroll to position [44, 0]
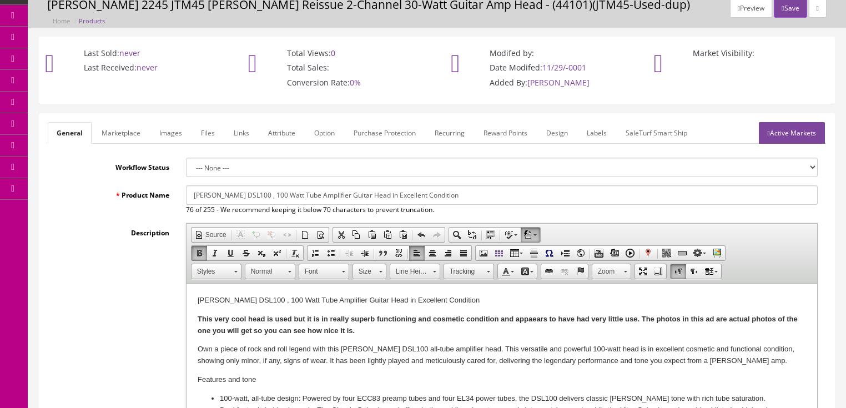
type input "DSL100-Used"
click at [812, 132] on link "Active Markets" at bounding box center [792, 133] width 66 height 22
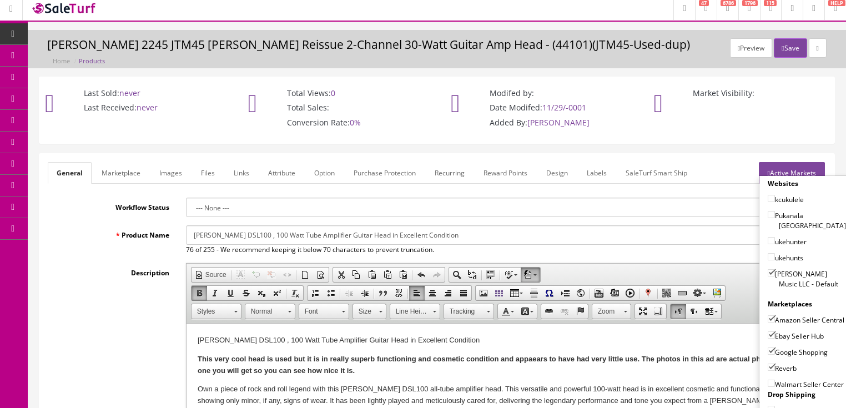
scroll to position [0, 0]
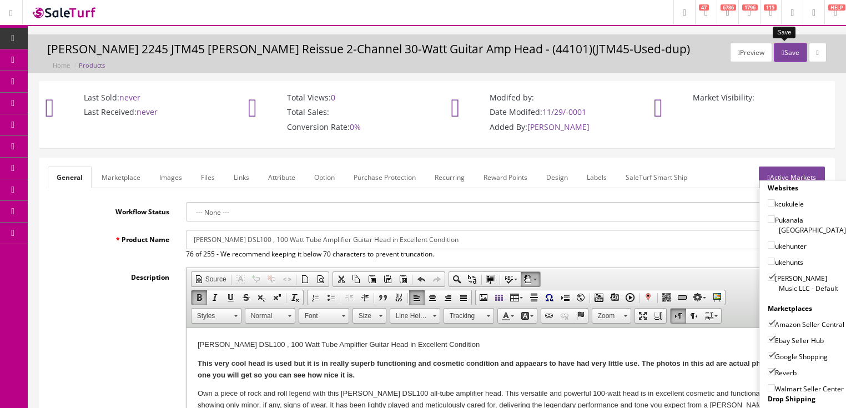
click at [779, 53] on button "Save" at bounding box center [790, 52] width 33 height 19
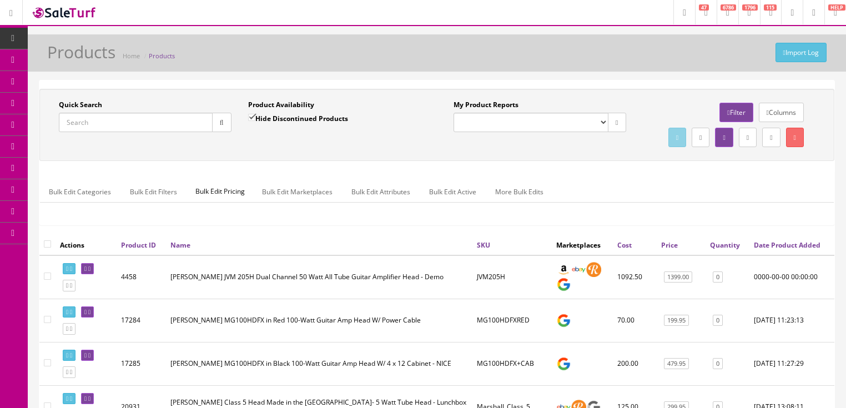
click at [174, 125] on input "Quick Search" at bounding box center [136, 122] width 154 height 19
paste input "DSL100-Used"
type input "DSL100-Used"
click at [250, 117] on input "Hide Discontinued Products" at bounding box center [251, 117] width 7 height 7
checkbox input "false"
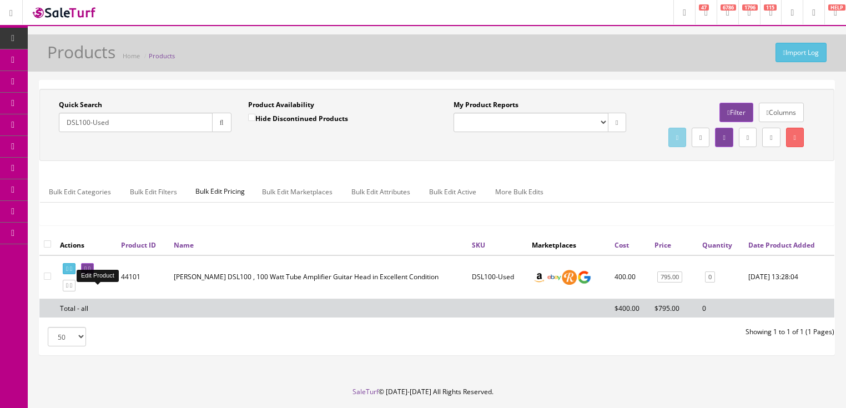
click at [90, 272] on icon at bounding box center [89, 269] width 2 height 6
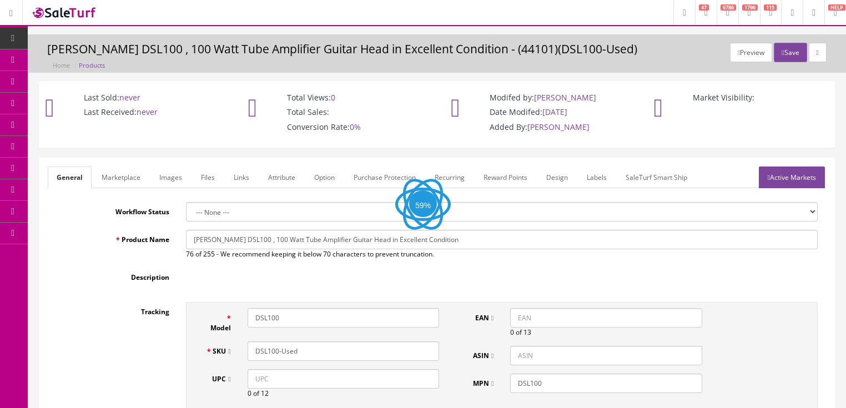
click at [591, 180] on link "Labels" at bounding box center [597, 178] width 38 height 22
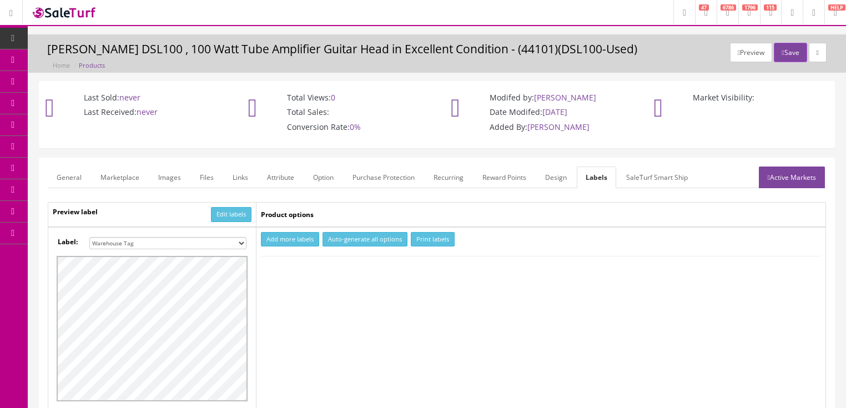
click at [244, 241] on select "Small Label 2 x 1 Label Shoe label 100 barcodes Dymo Label 2 X 1 Sticker Labels…" at bounding box center [167, 243] width 157 height 12
select select "16"
click at [89, 237] on select "Small Label 2 x 1 Label Shoe label 100 barcodes Dymo Label 2 X 1 Sticker Labels…" at bounding box center [167, 243] width 157 height 12
click at [290, 238] on button "Add more labels" at bounding box center [290, 239] width 58 height 15
type input "1"
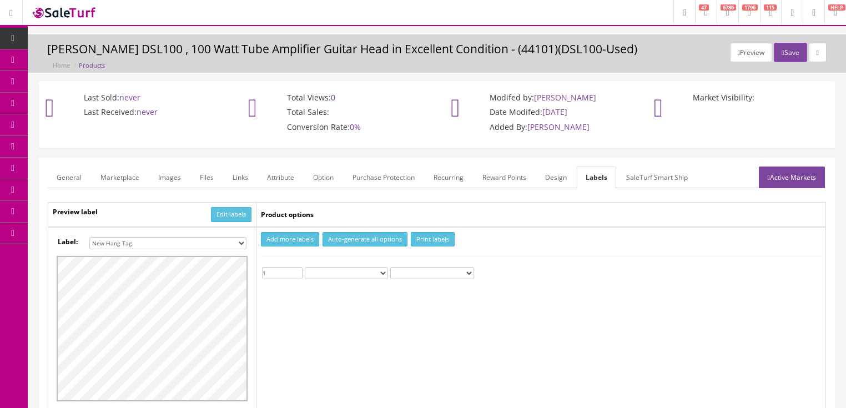
click at [298, 268] on input "1" at bounding box center [282, 273] width 41 height 12
click at [424, 242] on button "Print labels" at bounding box center [433, 239] width 44 height 15
click at [782, 51] on icon "button" at bounding box center [783, 52] width 2 height 7
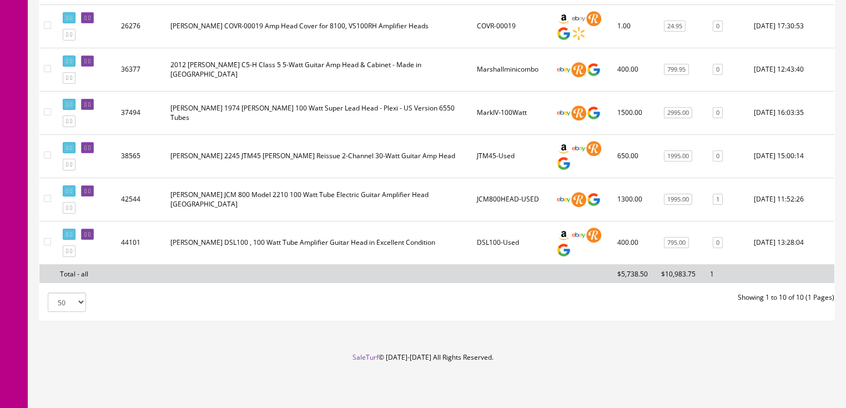
scroll to position [441, 0]
drag, startPoint x: 68, startPoint y: 252, endPoint x: 105, endPoint y: 248, distance: 38.0
click at [67, 252] on icon at bounding box center [67, 251] width 2 height 6
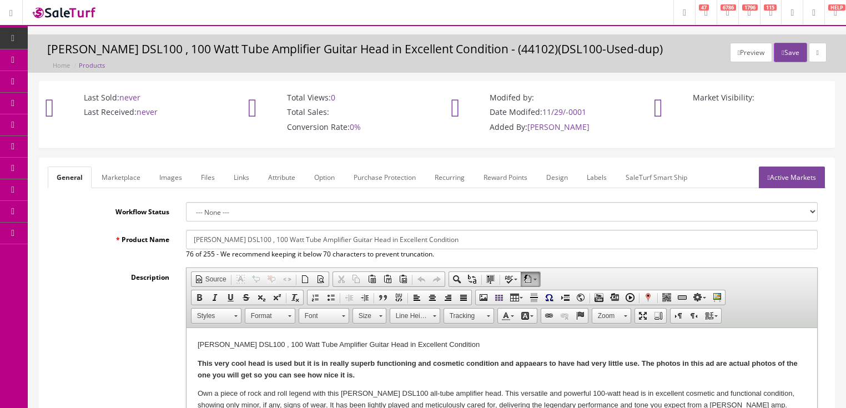
drag, startPoint x: 189, startPoint y: 245, endPoint x: 484, endPoint y: 243, distance: 295.3
click at [484, 243] on input "[PERSON_NAME] DSL100 , 100 Watt Tube Amplifier Guitar Head in Excellent Conditi…" at bounding box center [502, 239] width 632 height 19
paste input "1960A 4x12" angled extension cabinet (excellent condition)"
type input "[PERSON_NAME] 1960A 4x12" angled extension cabinet (excellent condition)"
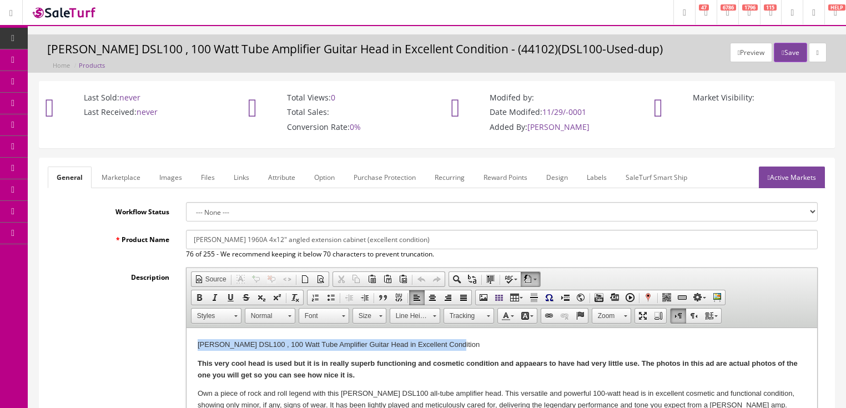
drag, startPoint x: 195, startPoint y: 349, endPoint x: 454, endPoint y: 341, distance: 258.8
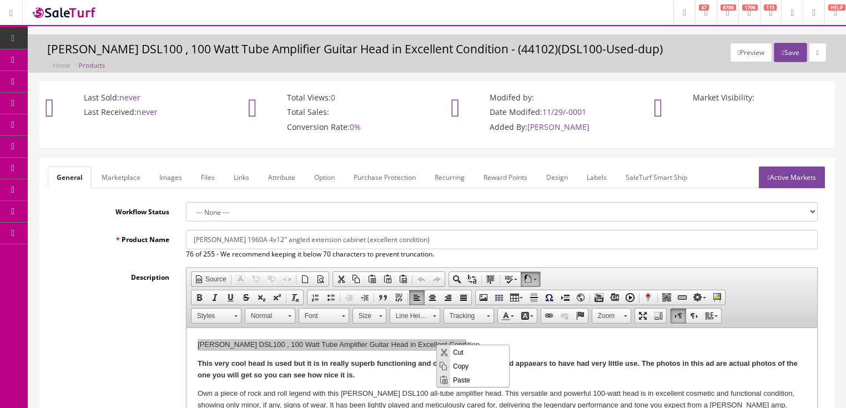
click at [462, 379] on span "Paste" at bounding box center [479, 379] width 59 height 14
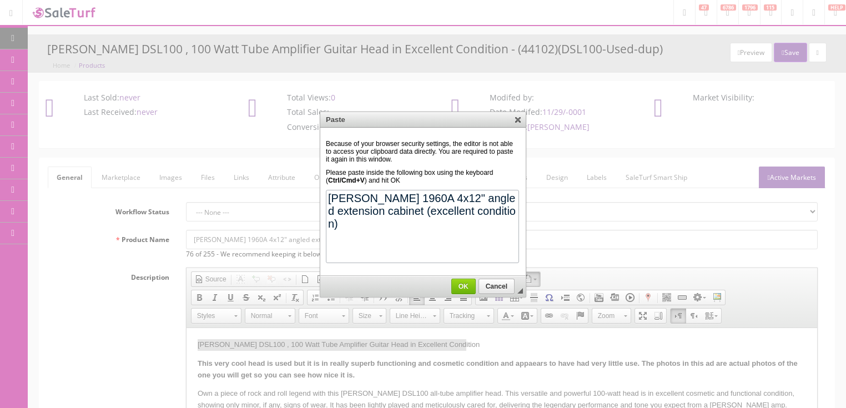
click at [465, 286] on span "OK" at bounding box center [463, 287] width 23 height 8
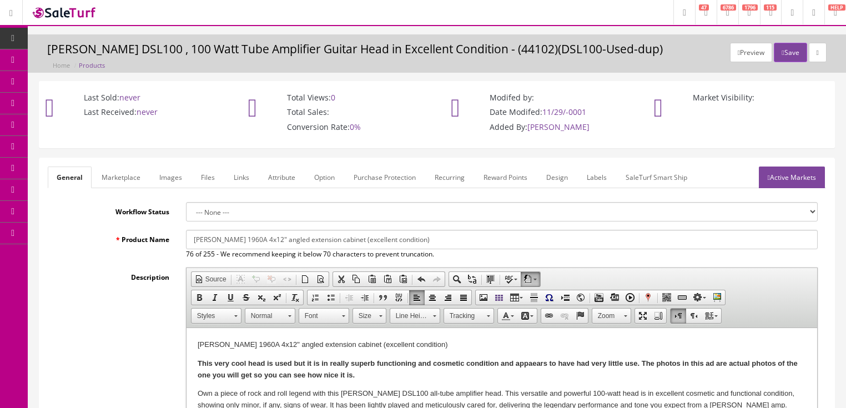
click at [129, 181] on link "Marketplace" at bounding box center [121, 178] width 57 height 22
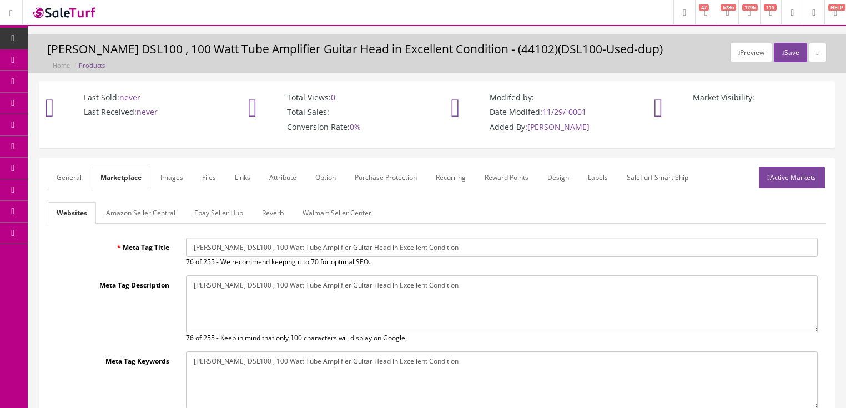
drag, startPoint x: 204, startPoint y: 253, endPoint x: 516, endPoint y: 255, distance: 312.0
click at [516, 255] on input "[PERSON_NAME] DSL100 , 100 Watt Tube Amplifier Guitar Head in Excellent Conditi…" at bounding box center [502, 247] width 632 height 19
paste input "1960A 4x12" angled extension cabinet (excellent condition)"
type input "[PERSON_NAME] 1960A 4x12" angled extension cabinet (excellent condition)"
drag, startPoint x: 192, startPoint y: 286, endPoint x: 508, endPoint y: 286, distance: 317.0
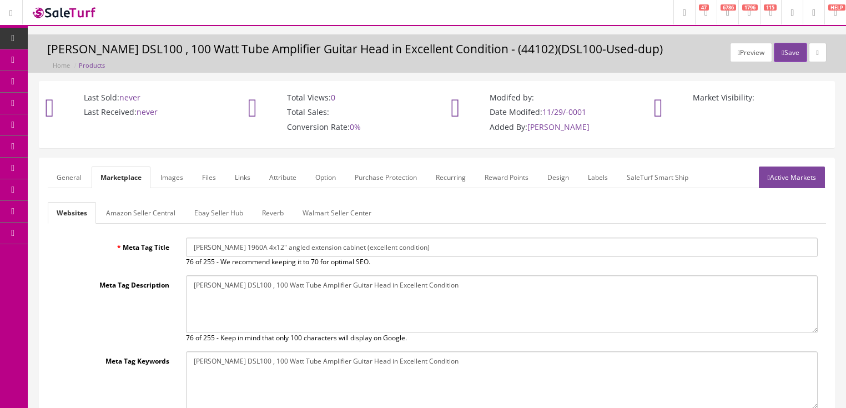
click at [508, 286] on textarea "[PERSON_NAME] DSL100 , 100 Watt Tube Amplifier Guitar Head in Excellent Conditi…" at bounding box center [502, 304] width 632 height 58
paste textarea "1960A 4x12" angled extension cabinet (excellent condition)"
type textarea "[PERSON_NAME] 1960A 4x12" angled extension cabinet (excellent condition)"
drag, startPoint x: 229, startPoint y: 366, endPoint x: 443, endPoint y: 370, distance: 214.3
click at [443, 370] on textarea "[PERSON_NAME] DSL100 , 100 Watt Tube Amplifier Guitar Head in Excellent Conditi…" at bounding box center [502, 380] width 632 height 58
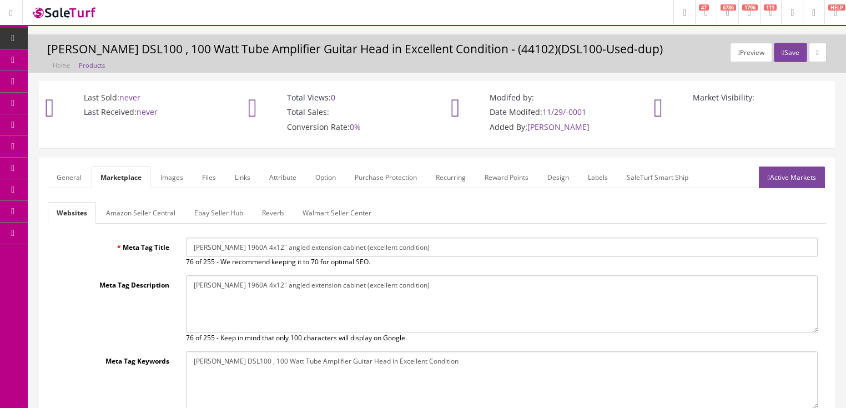
paste textarea "1960A 4x12" angled extension cabinet (excellent condition)"
type textarea "[PERSON_NAME] 1960A 4x12" angled extension cabinet (excellent condition)"
click at [785, 178] on link "Active Markets" at bounding box center [792, 178] width 66 height 22
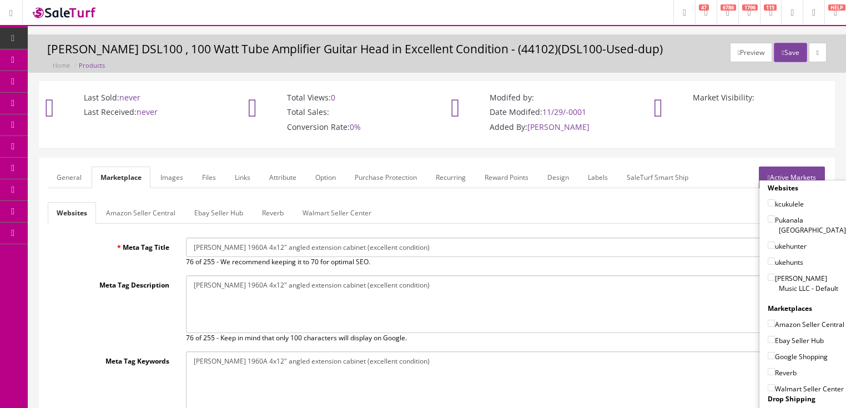
click at [768, 274] on input"] "[PERSON_NAME] Music LLC - Default" at bounding box center [771, 277] width 7 height 7
checkbox input"] "true"
drag, startPoint x: 765, startPoint y: 311, endPoint x: 765, endPoint y: 324, distance: 13.3
click at [768, 320] on input"] "Amazon Seller Central" at bounding box center [771, 323] width 7 height 7
checkbox input"] "true"
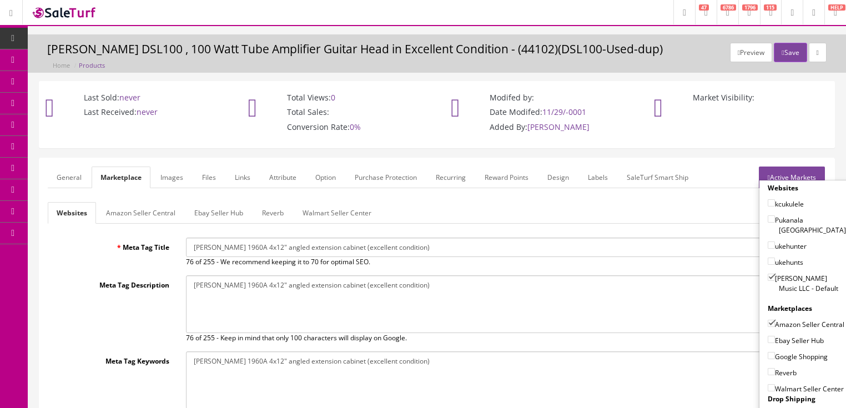
drag, startPoint x: 765, startPoint y: 339, endPoint x: 765, endPoint y: 346, distance: 7.2
click at [768, 341] on label "Ebay Seller Hub" at bounding box center [796, 340] width 56 height 11
click at [768, 341] on input"] "Ebay Seller Hub" at bounding box center [771, 339] width 7 height 7
checkbox input"] "true"
drag, startPoint x: 766, startPoint y: 350, endPoint x: 767, endPoint y: 357, distance: 7.3
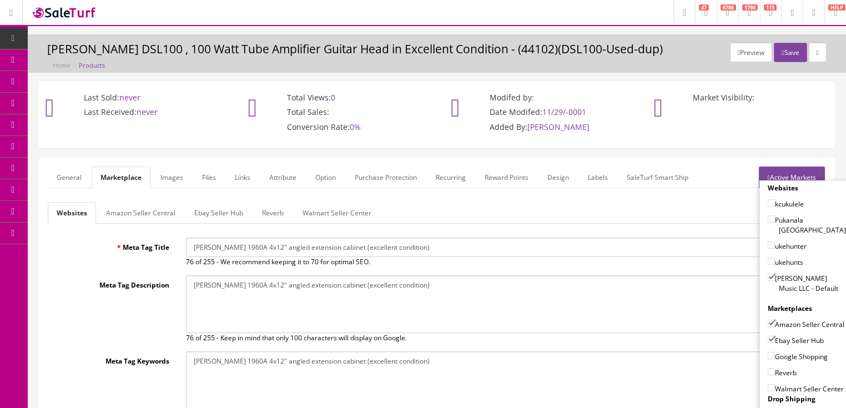
click at [768, 353] on input"] "Google Shopping" at bounding box center [771, 355] width 7 height 7
checkbox input"] "true"
click at [768, 369] on input"] "Reverb" at bounding box center [771, 371] width 7 height 7
checkbox input"] "true"
click at [805, 173] on link "Active Markets" at bounding box center [792, 178] width 66 height 22
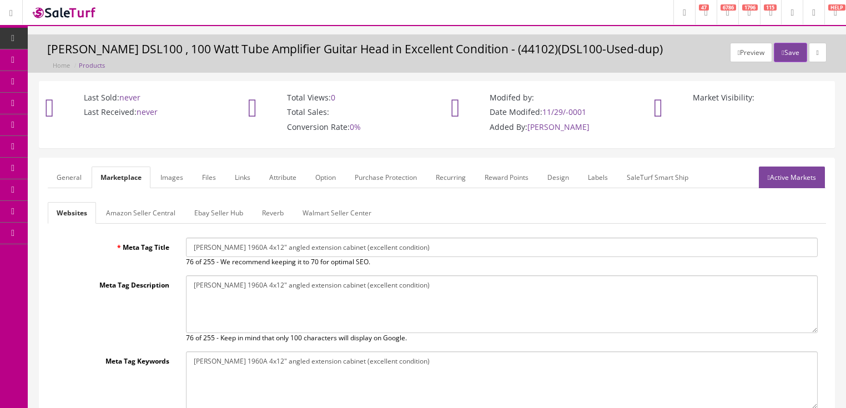
click at [62, 182] on link "General" at bounding box center [69, 178] width 43 height 22
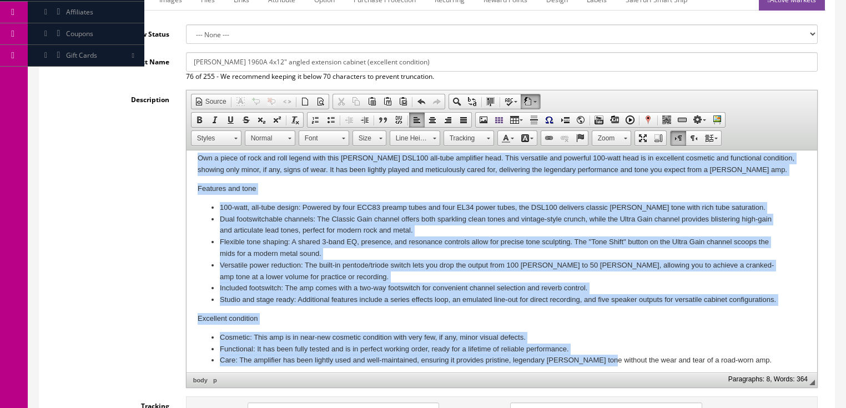
scroll to position [82, 0]
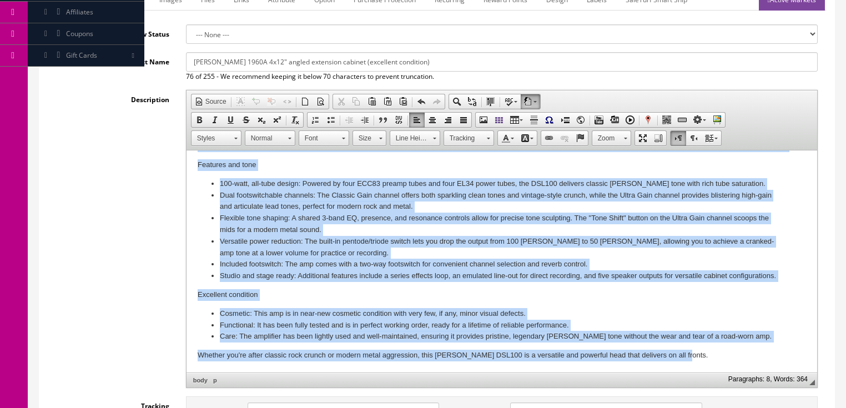
drag, startPoint x: 198, startPoint y: 214, endPoint x: 707, endPoint y: 376, distance: 534.6
click at [707, 372] on html "[PERSON_NAME] 1960A 4x12" angled extension cabinet (excellent condition) This v…" at bounding box center [501, 221] width 631 height 304
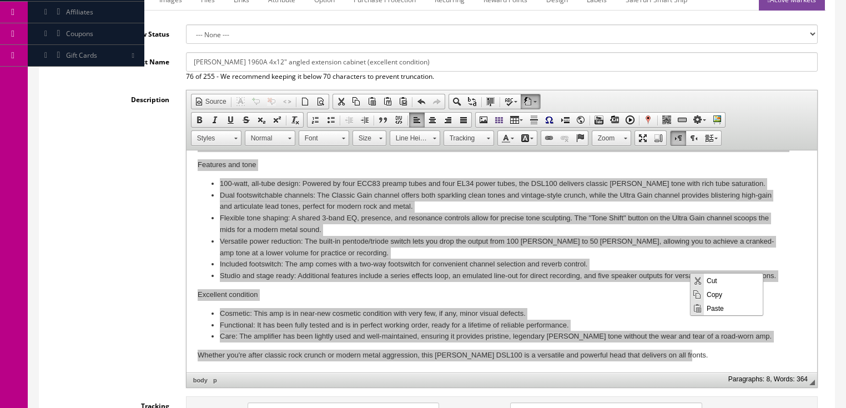
click at [716, 310] on span "Paste" at bounding box center [733, 308] width 59 height 14
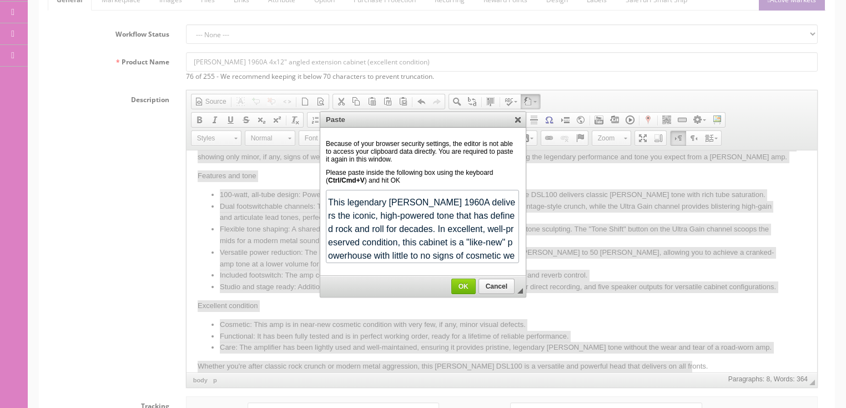
scroll to position [626, 0]
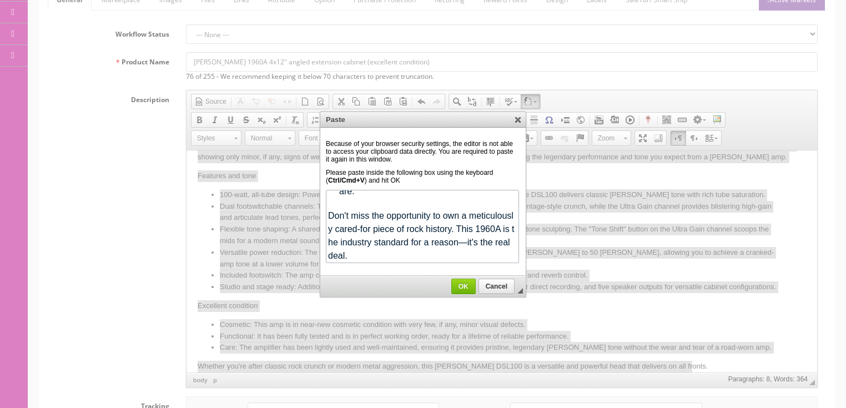
click at [466, 284] on span "OK" at bounding box center [463, 287] width 23 height 8
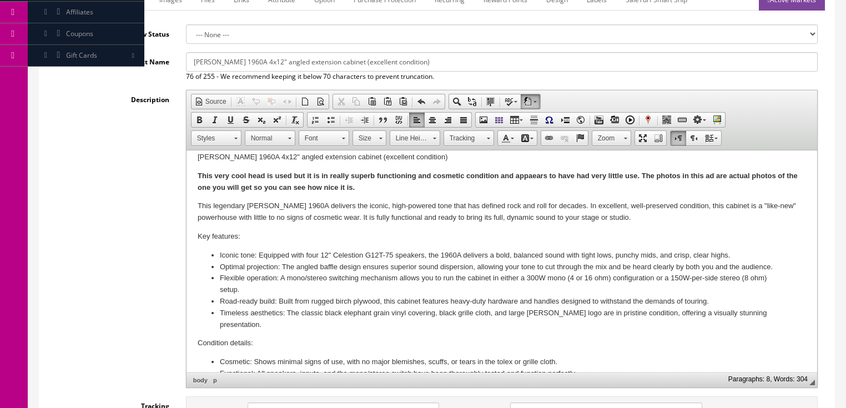
scroll to position [0, 0]
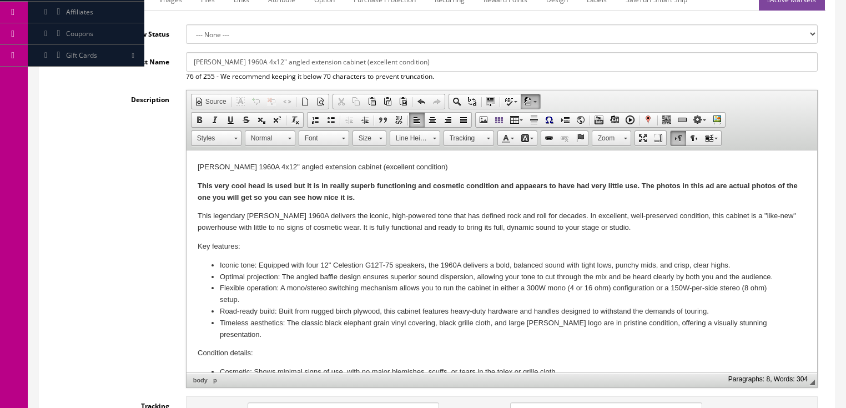
click at [249, 185] on strong "This very cool head is used but it is in really superb functioning and cosmetic…" at bounding box center [497, 192] width 600 height 20
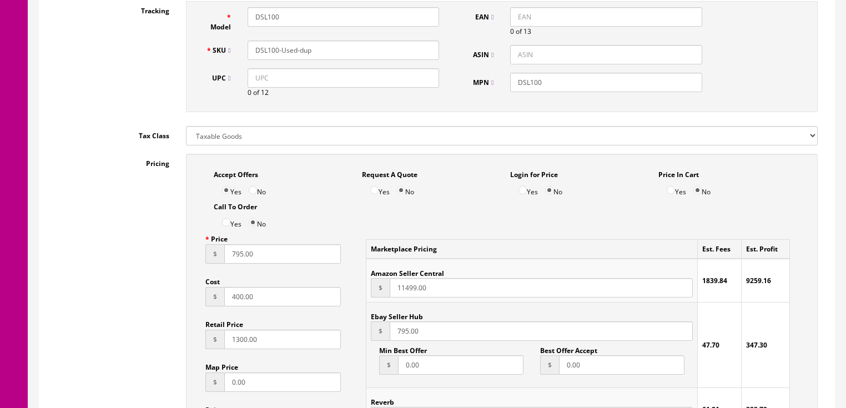
scroll to position [622, 0]
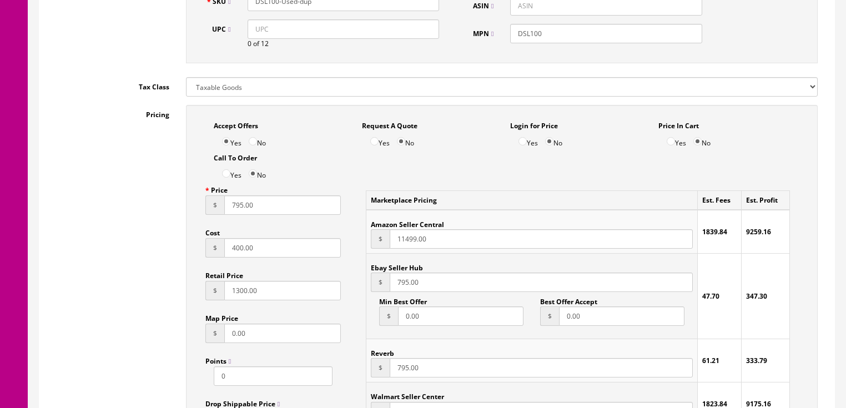
drag, startPoint x: 255, startPoint y: 255, endPoint x: 163, endPoint y: 254, distance: 92.2
click at [163, 254] on div "Pricing Accept Offers Yes No Request A Quote Yes No Login for Price Yes No Pric…" at bounding box center [437, 355] width 778 height 501
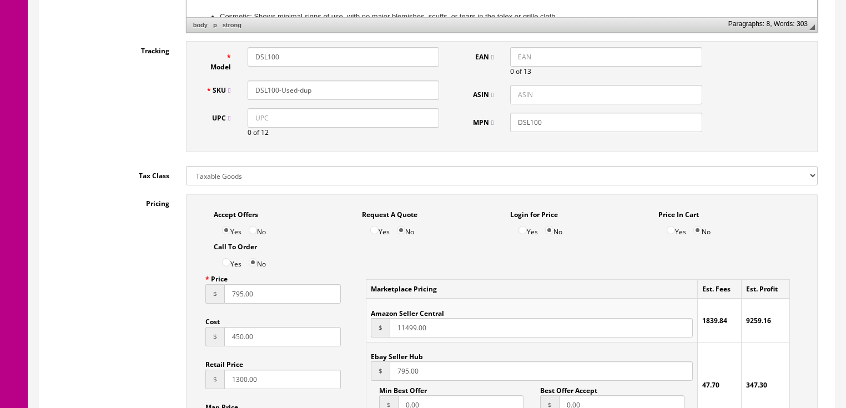
scroll to position [533, 0]
type input "450.00"
drag, startPoint x: 320, startPoint y: 55, endPoint x: 111, endPoint y: 62, distance: 208.8
click at [114, 61] on div "Tracking Model DSL100 SKU DSL100-Used-dup UPC 0 of 12 EAN 0 of 13 ASIN MPN DSL1…" at bounding box center [437, 99] width 778 height 117
type input "1960A"
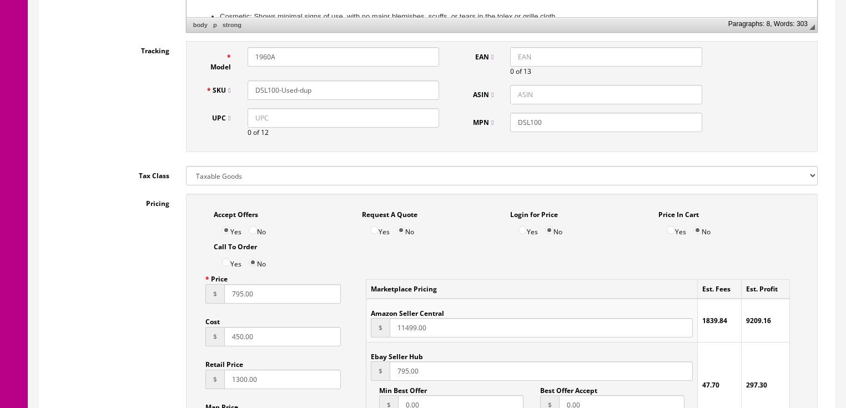
drag, startPoint x: 331, startPoint y: 93, endPoint x: 234, endPoint y: 91, distance: 97.7
click at [233, 91] on div "SKU DSL100-Used-dup" at bounding box center [323, 89] width 250 height 19
type input "1960A-Used"
drag, startPoint x: 549, startPoint y: 122, endPoint x: 464, endPoint y: 128, distance: 85.1
click at [464, 128] on div "MPN DSL100" at bounding box center [585, 122] width 250 height 19
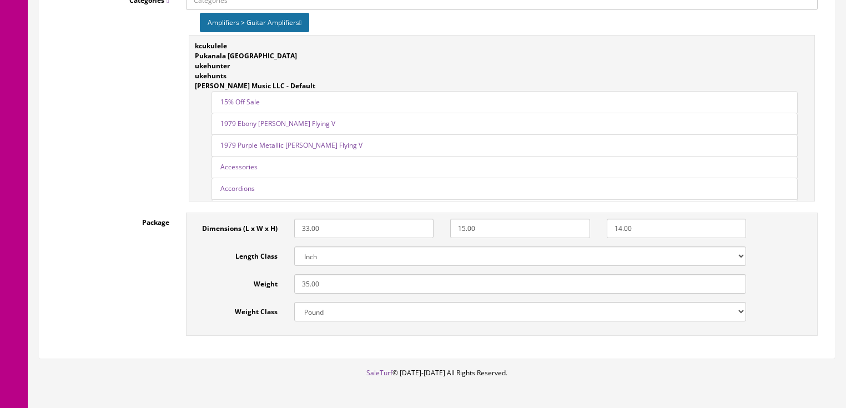
scroll to position [1621, 0]
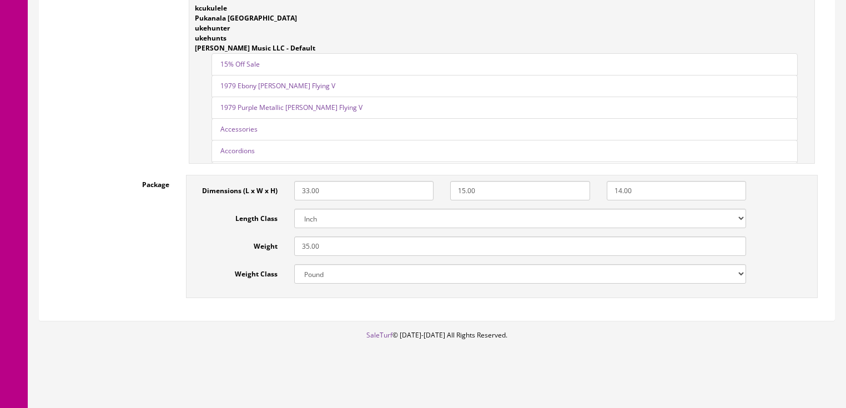
type input "1960A"
click at [295, 247] on input "35.00" at bounding box center [520, 245] width 452 height 19
type input "75.00"
click at [615, 193] on input "14.00" at bounding box center [677, 190] width 140 height 19
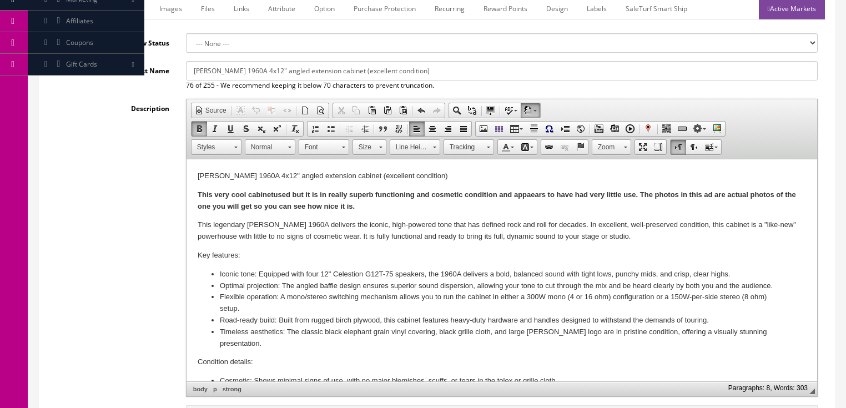
scroll to position [156, 0]
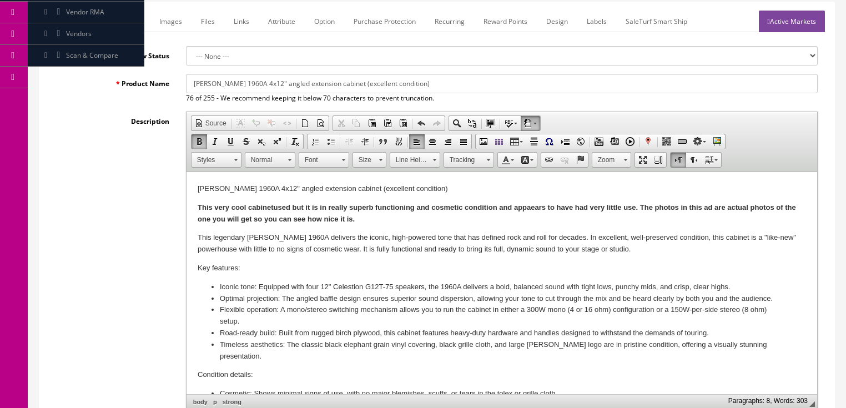
type input "24.00"
drag, startPoint x: 197, startPoint y: 209, endPoint x: 381, endPoint y: 223, distance: 184.8
click at [376, 223] on html "Marshall 1960A 4x12" angled extension cabinet (excellent condition) This very c…" at bounding box center [501, 312] width 631 height 280
click at [446, 227] on span "Copy" at bounding box center [464, 227] width 59 height 14
copy strong "This very cool cabinet used but it is in really superb functioning and cosmetic…"
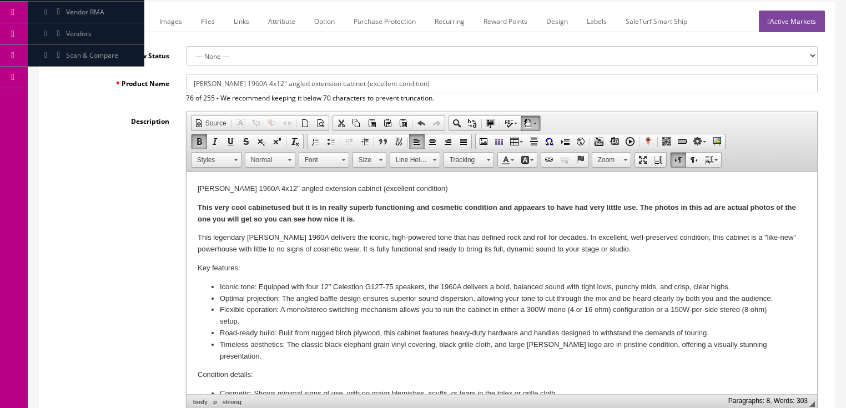
click at [103, 27] on link "Marketplace" at bounding box center [121, 22] width 57 height 22
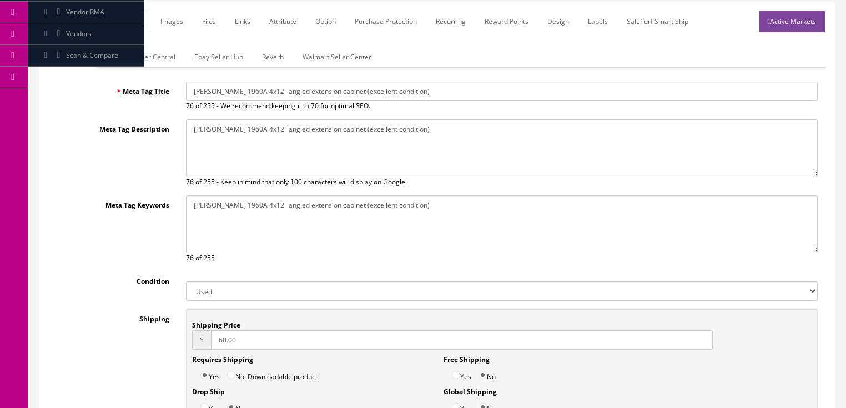
click at [129, 64] on link "Amazon Seller Central" at bounding box center [140, 57] width 87 height 22
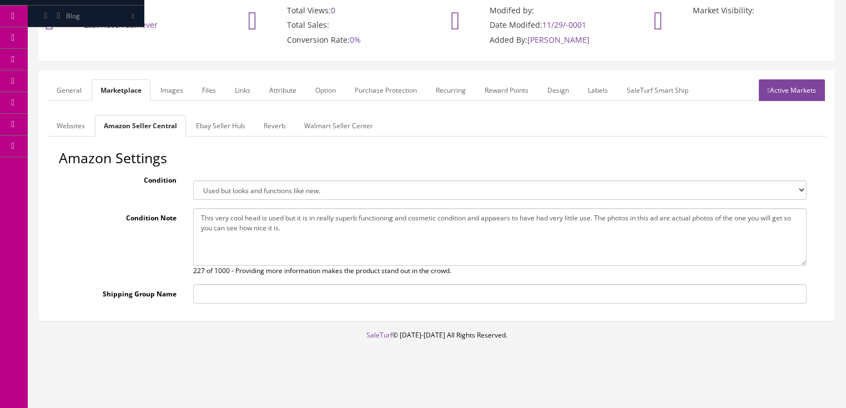
scroll to position [86, 0]
drag, startPoint x: 195, startPoint y: 218, endPoint x: 337, endPoint y: 242, distance: 144.6
click at [337, 242] on textarea "This very cool head is used but it is in really superb functioning and cosmetic…" at bounding box center [499, 238] width 613 height 58
paste textarea "cabinet"
type textarea "This very cool cabinet used but it is in really superb functioning and cosmetic…"
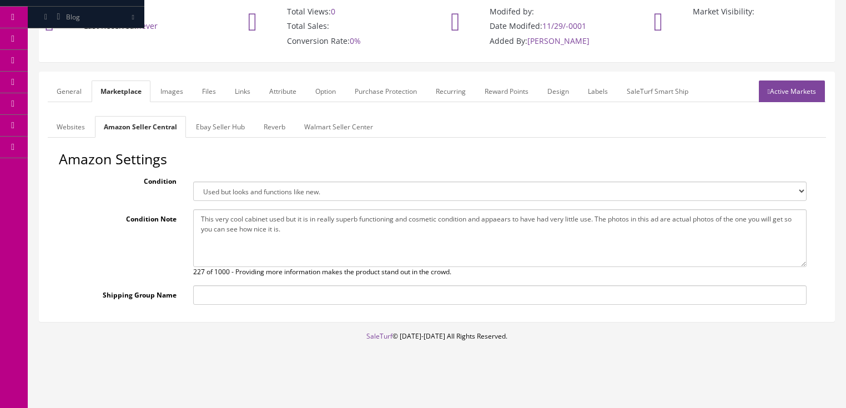
click at [212, 122] on link "Ebay Seller Hub" at bounding box center [220, 127] width 67 height 22
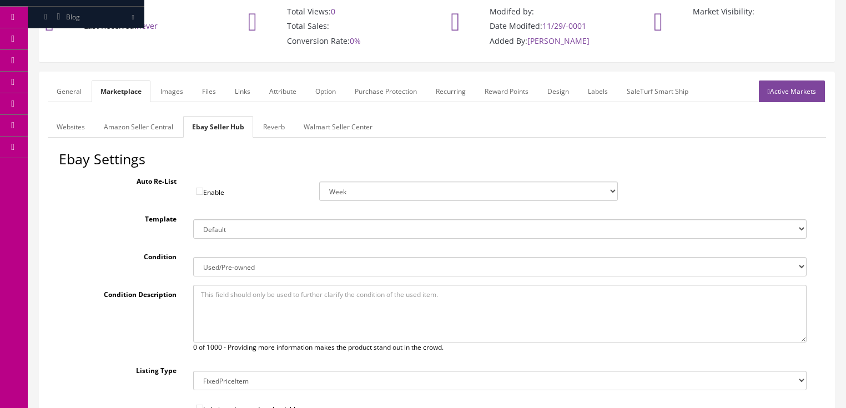
click at [254, 122] on link "Reverb" at bounding box center [273, 127] width 39 height 22
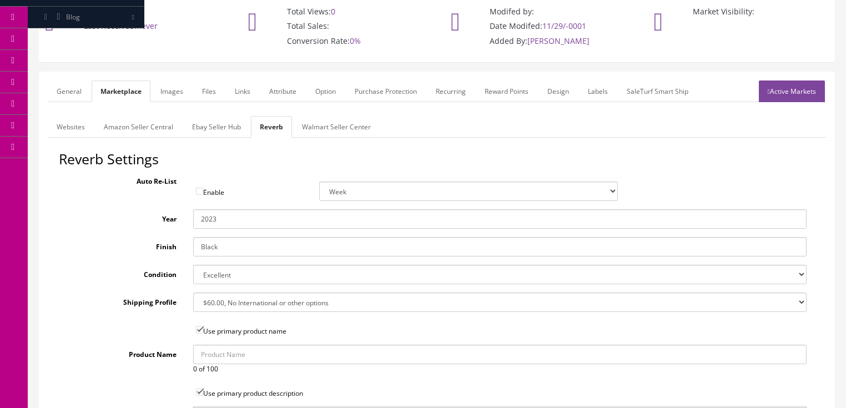
click at [172, 94] on link "Images" at bounding box center [172, 91] width 41 height 22
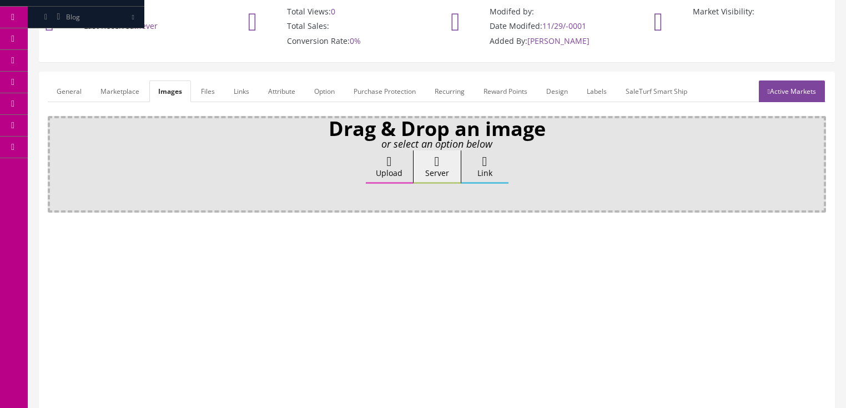
click at [273, 97] on link "Attribute" at bounding box center [281, 91] width 45 height 22
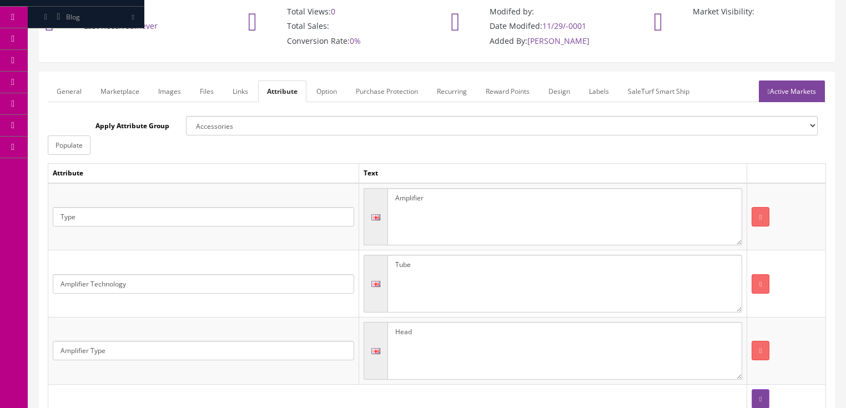
drag, startPoint x: 426, startPoint y: 202, endPoint x: 362, endPoint y: 201, distance: 63.8
click at [362, 201] on td "Amplifier" at bounding box center [553, 216] width 388 height 67
type textarea "4 x 12 cabinet"
click at [757, 281] on button "button" at bounding box center [761, 283] width 18 height 19
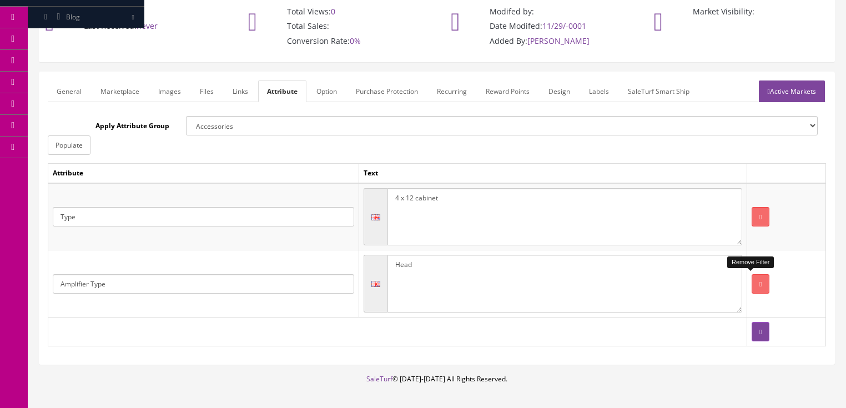
drag, startPoint x: 416, startPoint y: 261, endPoint x: 337, endPoint y: 257, distance: 79.5
click at [337, 257] on tr "Amplifier Type Head" at bounding box center [437, 283] width 778 height 67
type textarea "Cabinet"
click at [786, 95] on link "Active Markets" at bounding box center [792, 91] width 66 height 22
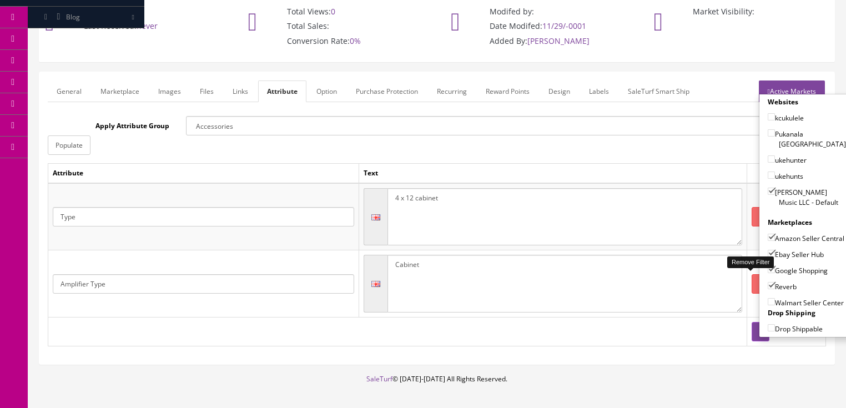
click at [776, 89] on link "Active Markets" at bounding box center [792, 91] width 66 height 22
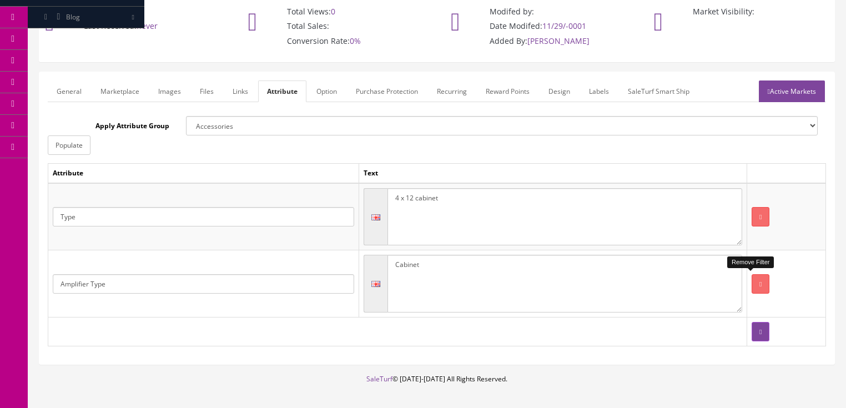
click at [57, 91] on link "General" at bounding box center [69, 91] width 43 height 22
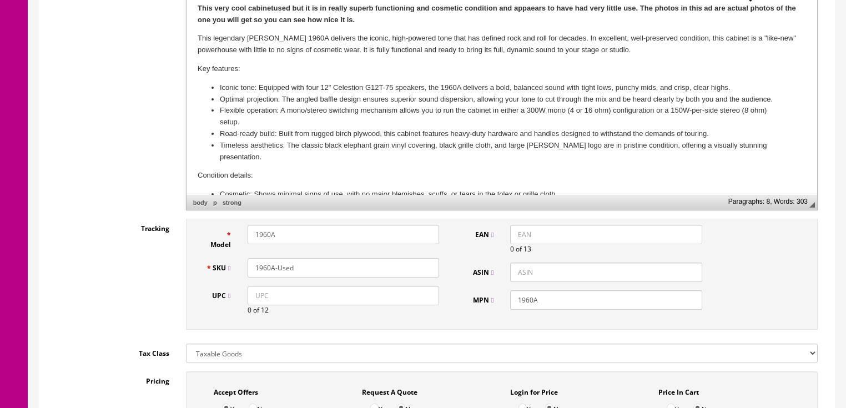
scroll to position [397, 0]
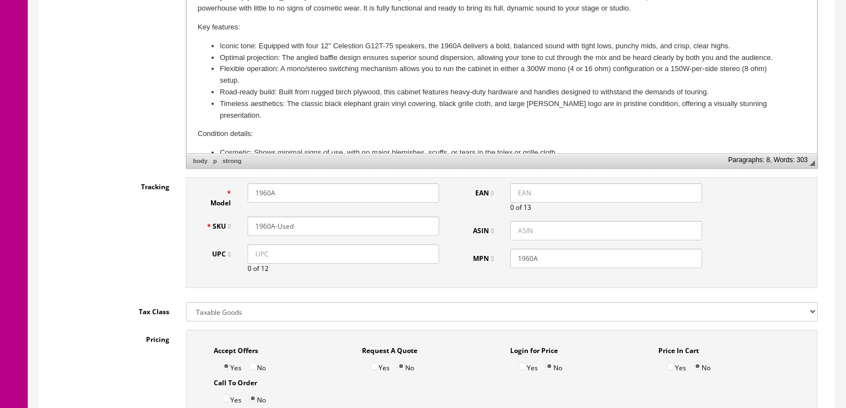
drag, startPoint x: 299, startPoint y: 229, endPoint x: 237, endPoint y: 229, distance: 61.6
click at [237, 229] on div "SKU 1960A-Used" at bounding box center [323, 225] width 250 height 19
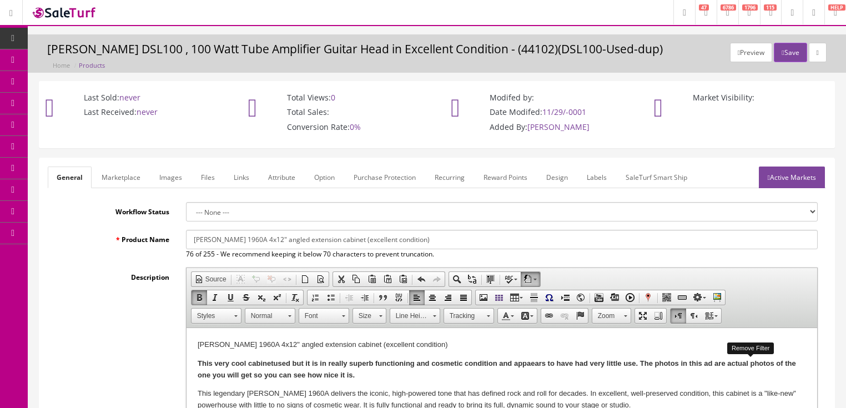
scroll to position [0, 0]
click at [804, 172] on link "Active Markets" at bounding box center [792, 178] width 66 height 22
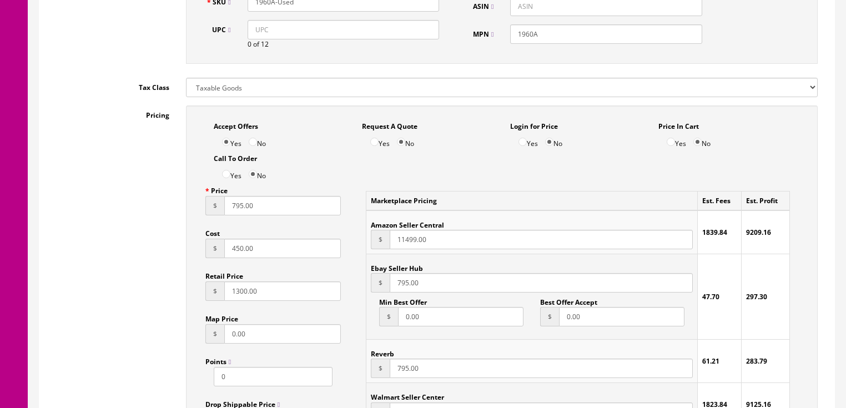
scroll to position [622, 0]
drag, startPoint x: 234, startPoint y: 209, endPoint x: 269, endPoint y: 209, distance: 34.4
click at [269, 209] on input "795.00" at bounding box center [282, 204] width 117 height 19
type input "779.00"
drag, startPoint x: 320, startPoint y: 182, endPoint x: 663, endPoint y: 205, distance: 343.8
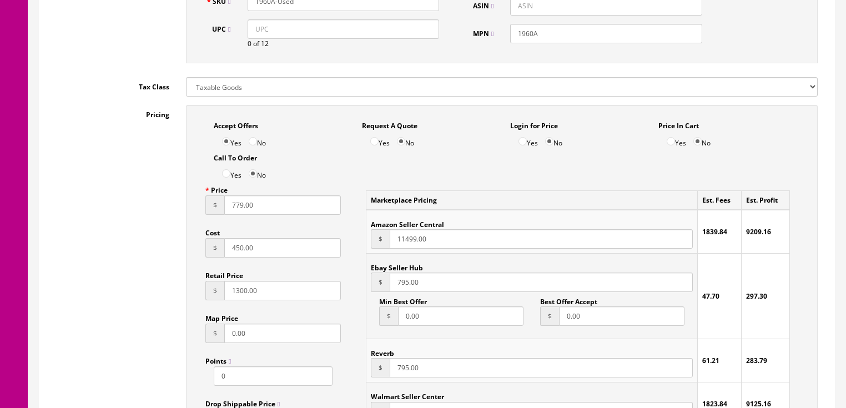
click at [320, 180] on div "Yes No" at bounding box center [280, 171] width 132 height 17
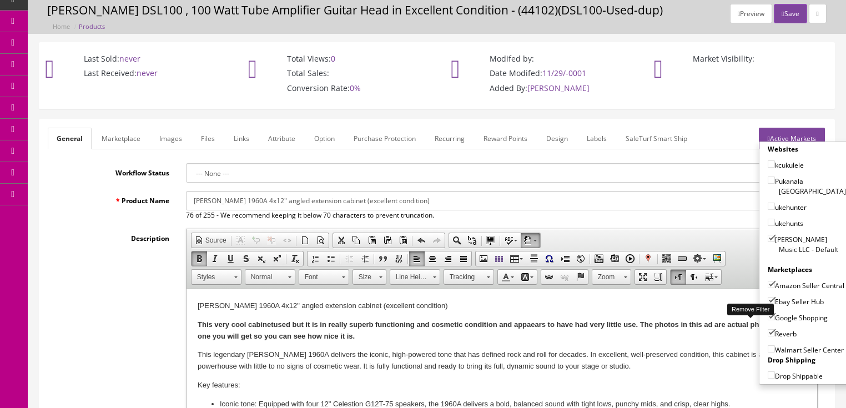
scroll to position [0, 0]
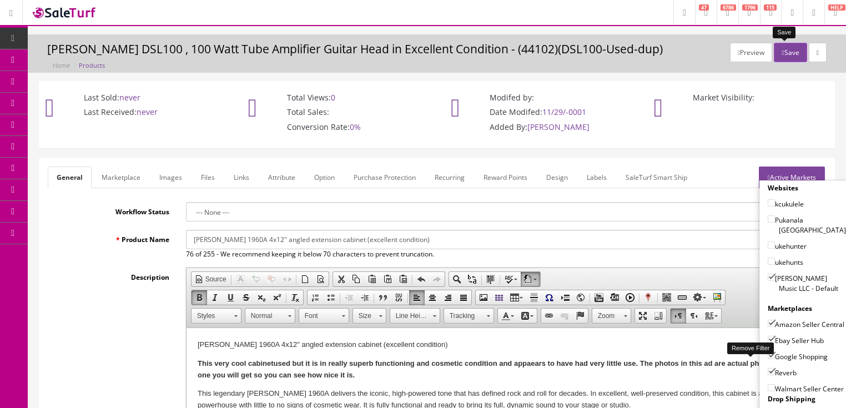
click at [780, 47] on button "Save" at bounding box center [790, 52] width 33 height 19
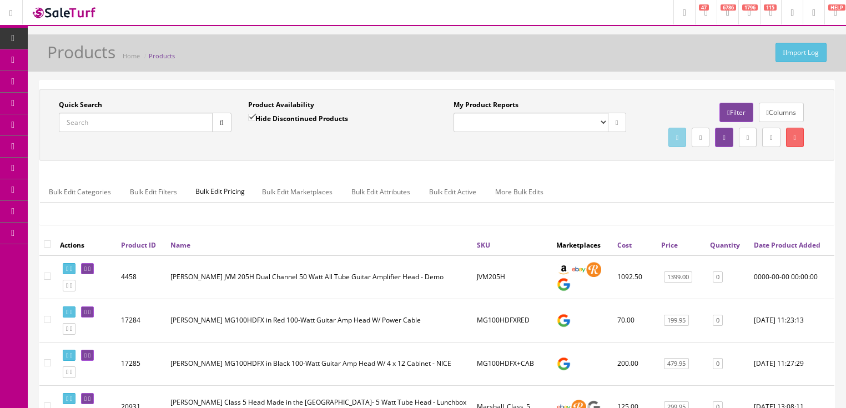
click at [172, 127] on input "Quick Search" at bounding box center [136, 122] width 154 height 19
paste input "1960A-Used"
type input "1960A-Used"
click at [253, 118] on input "Hide Discontinued Products" at bounding box center [251, 117] width 7 height 7
checkbox input "false"
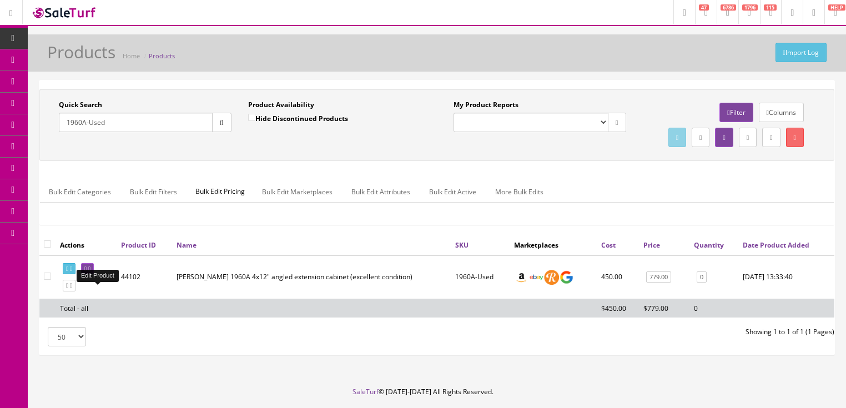
click at [90, 272] on icon at bounding box center [89, 269] width 2 height 6
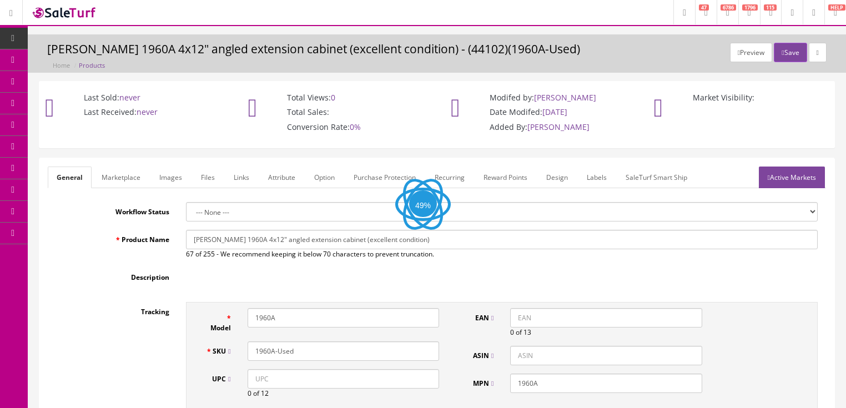
click at [591, 175] on link "Labels" at bounding box center [597, 178] width 38 height 22
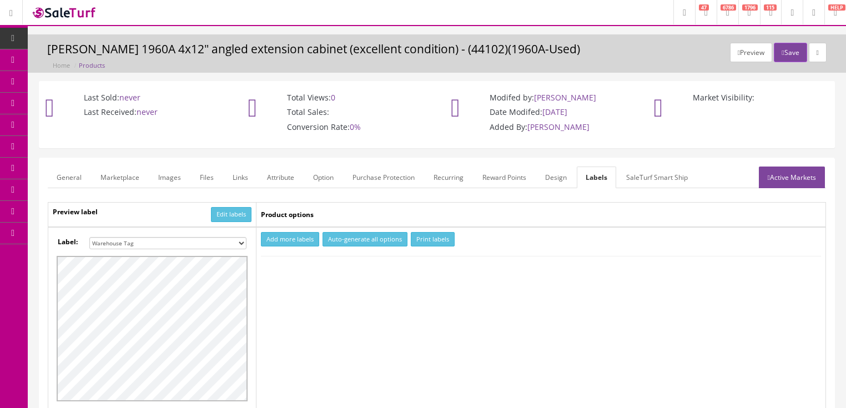
click at [239, 243] on select "Small Label 2 x 1 Label Shoe label 100 barcodes Dymo Label 2 X 1 Sticker Labels…" at bounding box center [167, 243] width 157 height 12
select select "16"
click at [89, 237] on select "Small Label 2 x 1 Label Shoe label 100 barcodes Dymo Label 2 X 1 Sticker Labels…" at bounding box center [167, 243] width 157 height 12
click at [287, 239] on button "Add more labels" at bounding box center [290, 239] width 58 height 15
type input "1"
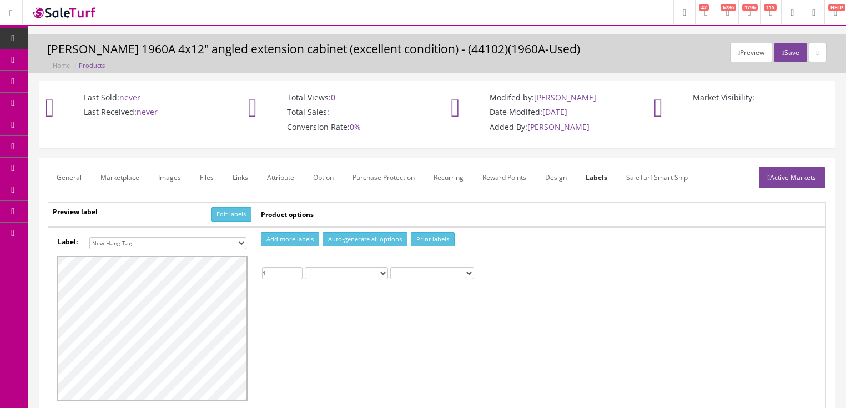
click at [297, 269] on input "1" at bounding box center [282, 273] width 41 height 12
click at [419, 240] on button "Print labels" at bounding box center [433, 239] width 44 height 15
click at [782, 52] on icon "button" at bounding box center [783, 52] width 2 height 7
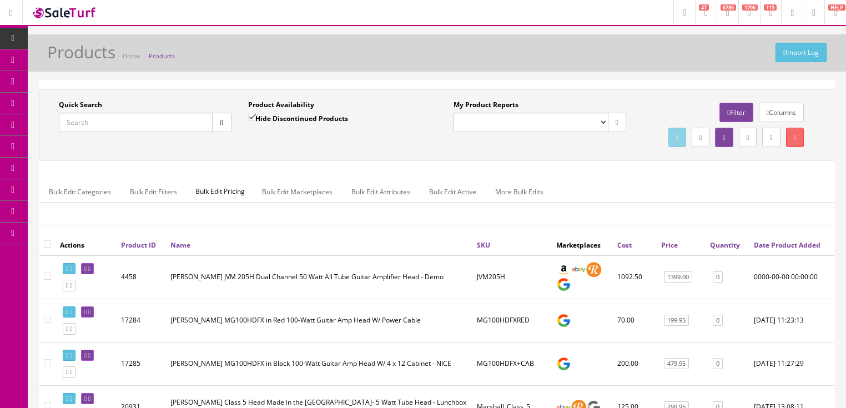
click at [187, 122] on input "Quick Search" at bounding box center [136, 122] width 154 height 19
type input "[PERSON_NAME] slash"
click at [249, 118] on input "Hide Discontinued Products" at bounding box center [251, 117] width 7 height 7
checkbox input "false"
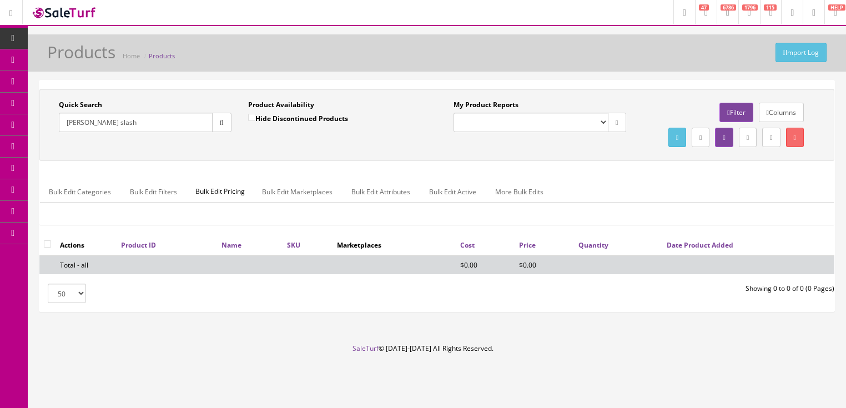
drag, startPoint x: 90, startPoint y: 124, endPoint x: 140, endPoint y: 120, distance: 50.7
click at [140, 120] on input "[PERSON_NAME] slash" at bounding box center [136, 122] width 154 height 19
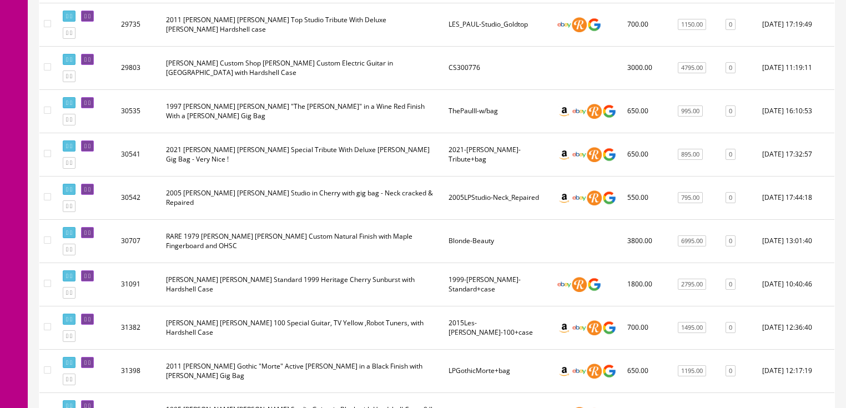
scroll to position [1021, 0]
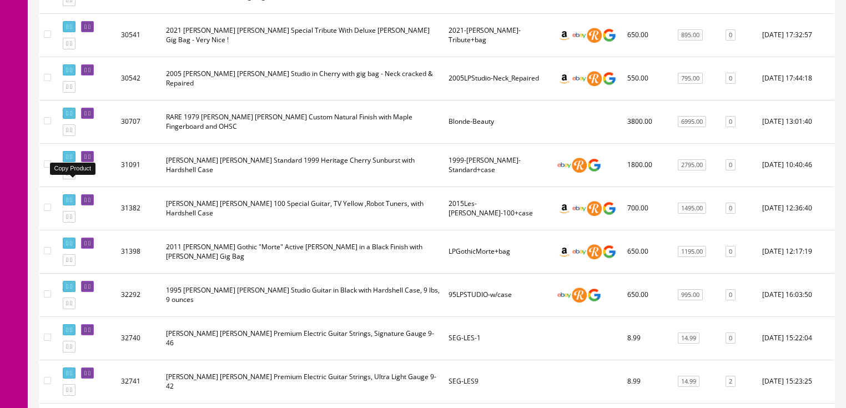
type input "[PERSON_NAME] [PERSON_NAME]"
click at [75, 179] on link at bounding box center [69, 174] width 13 height 12
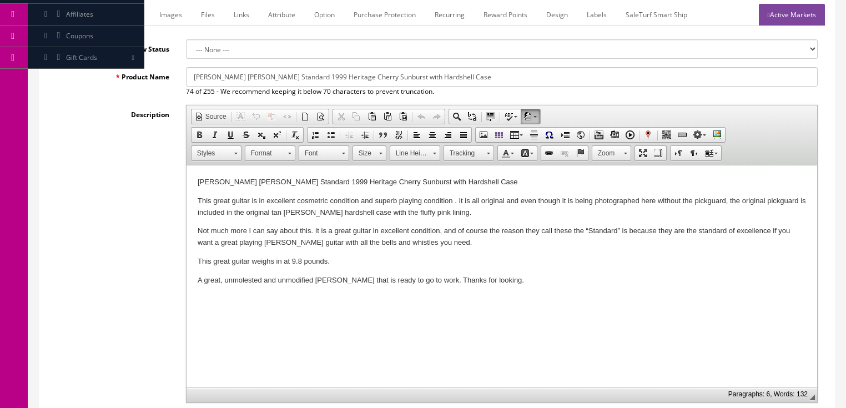
scroll to position [178, 0]
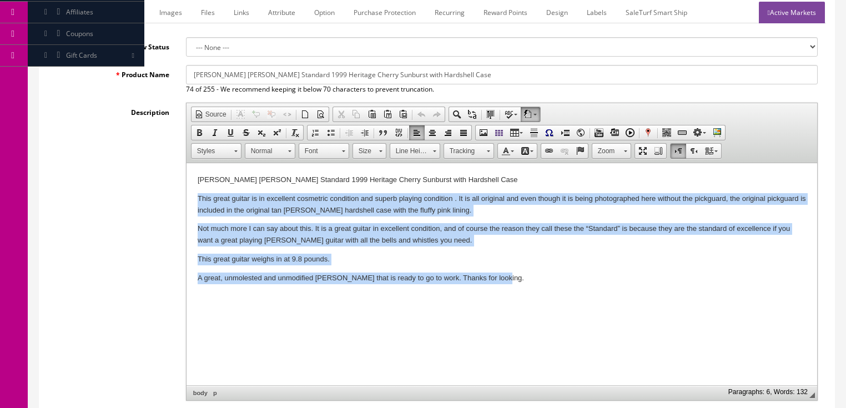
drag, startPoint x: 196, startPoint y: 196, endPoint x: 529, endPoint y: 277, distance: 342.8
click at [529, 277] on html "[PERSON_NAME] [PERSON_NAME] Standard 1999 Heritage Cherry Sunburst with Hardshe…" at bounding box center [501, 238] width 631 height 150
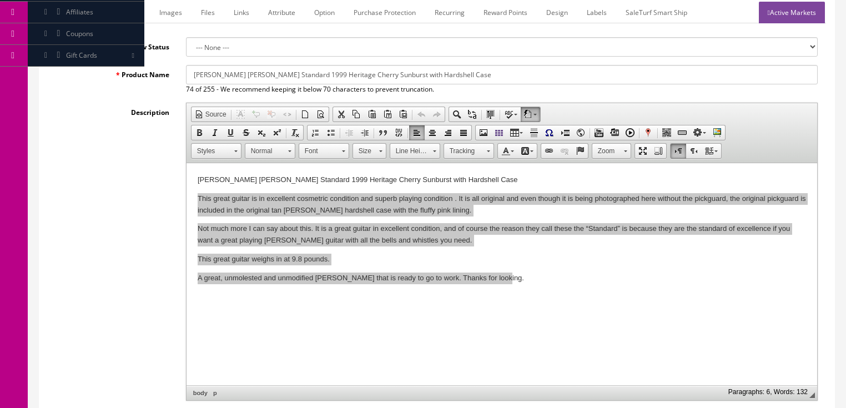
scroll to position [0, 0]
click at [530, 265] on span "Paste" at bounding box center [551, 262] width 59 height 14
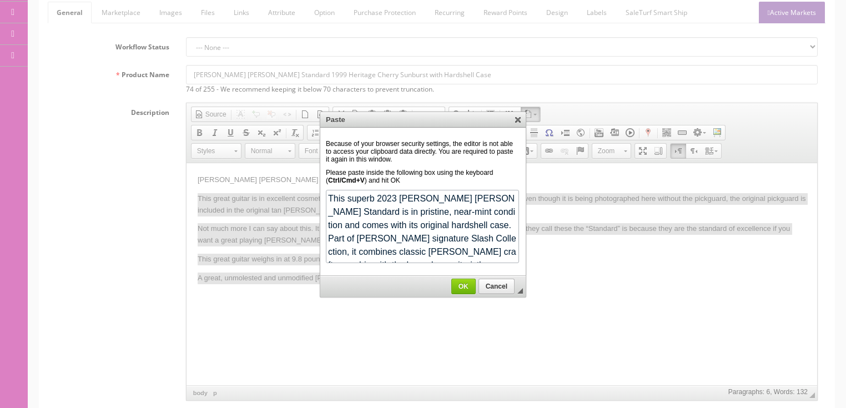
scroll to position [535, 0]
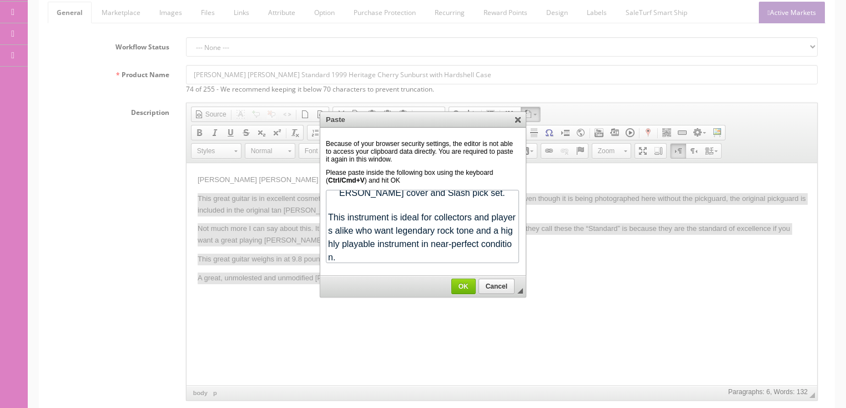
click at [466, 286] on span "OK" at bounding box center [463, 287] width 23 height 8
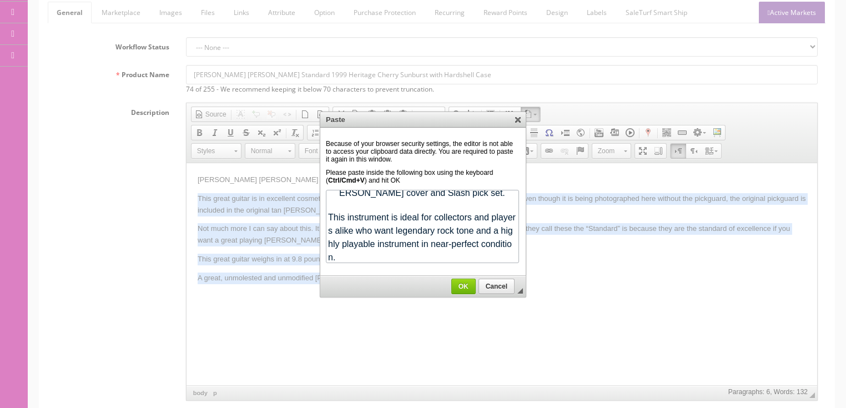
scroll to position [0, 0]
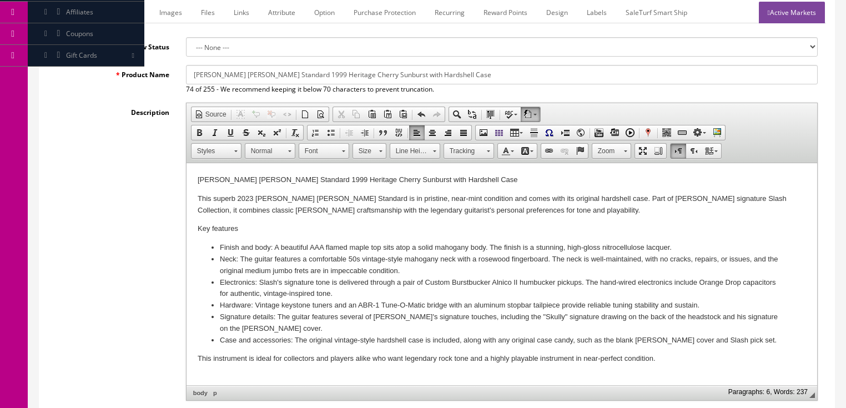
click at [376, 198] on p "This superb 2023 [PERSON_NAME] [PERSON_NAME] Standard is in pristine, near-mint…" at bounding box center [501, 204] width 608 height 23
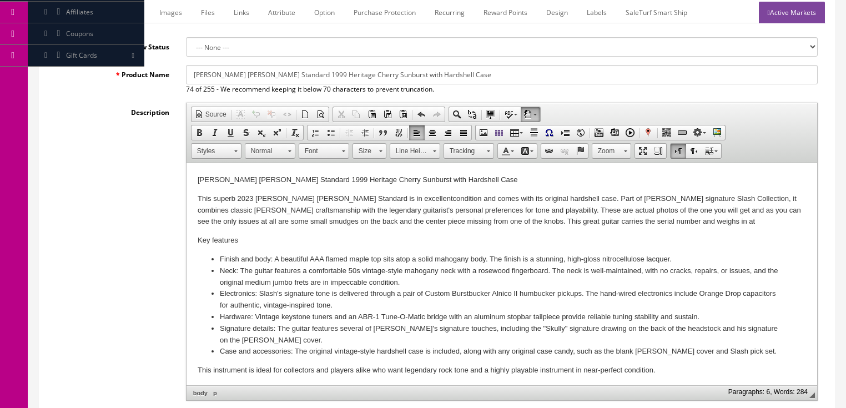
click at [244, 65] on input "[PERSON_NAME] [PERSON_NAME] Standard 1999 Heritage Cherry Sunburst with Hardshe…" at bounding box center [502, 74] width 632 height 19
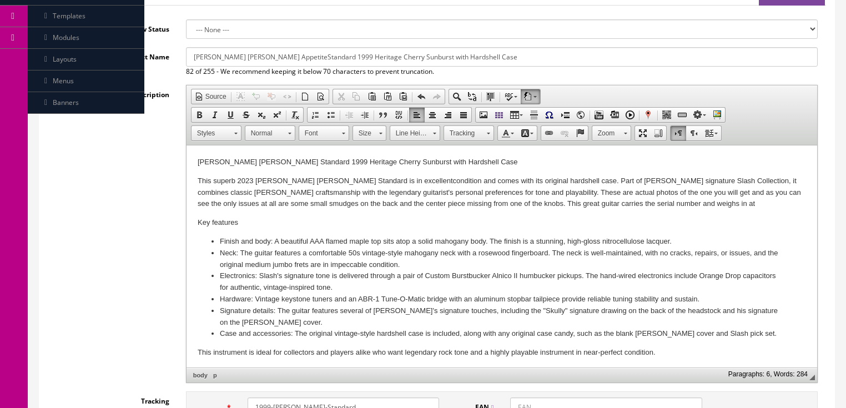
scroll to position [133, 0]
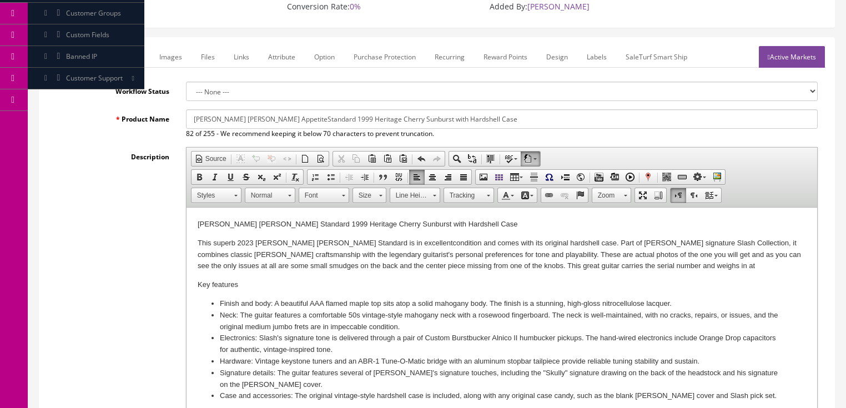
type input "[PERSON_NAME] [PERSON_NAME] Appetite Standard 1999 Heritage Cherry Sunburst wit…"
